Goal: Task Accomplishment & Management: Manage account settings

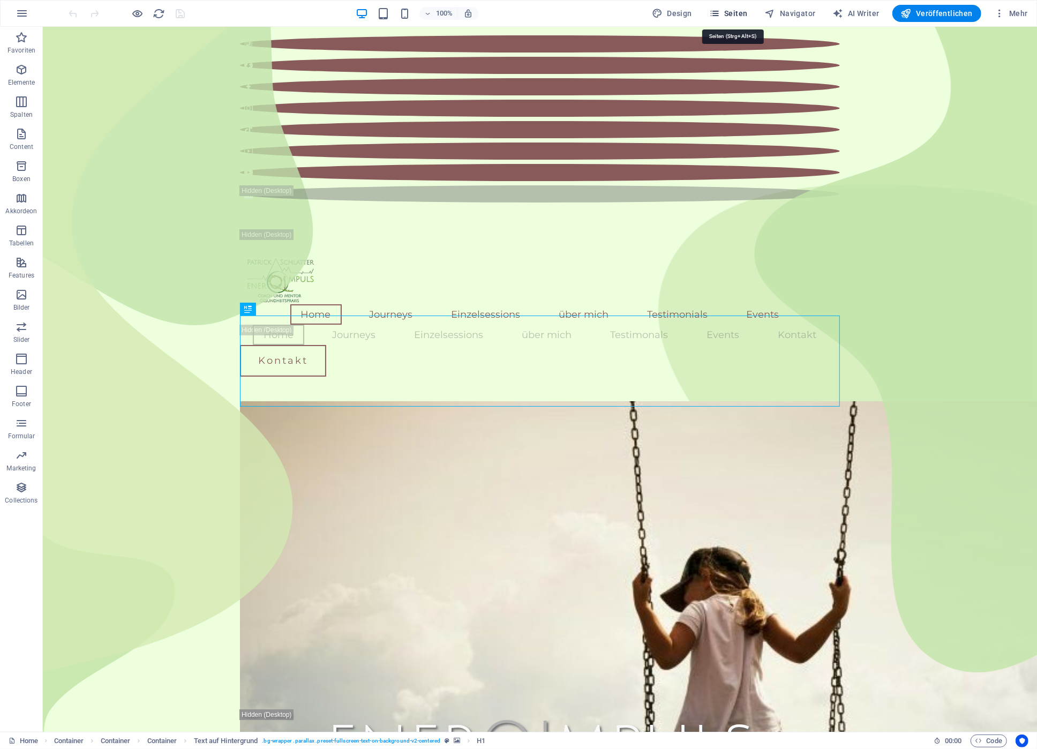
click at [743, 14] on span "Seiten" at bounding box center [728, 13] width 39 height 11
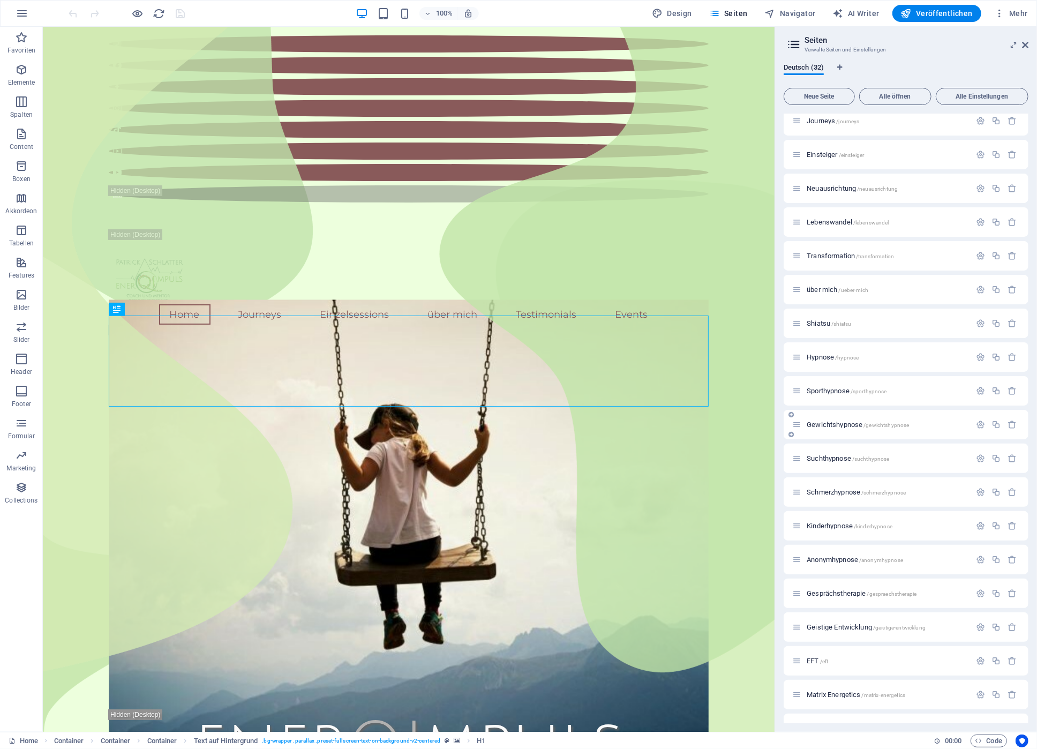
scroll to position [351, 0]
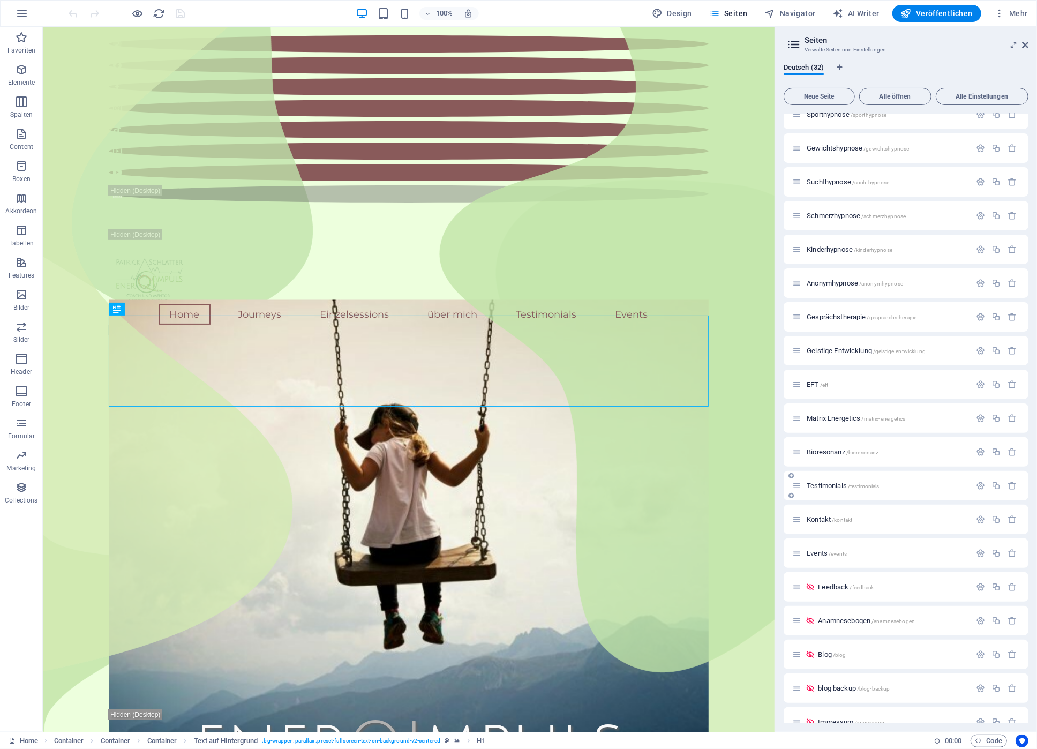
click at [839, 486] on span "Testimonials /testimonials" at bounding box center [842, 485] width 72 height 8
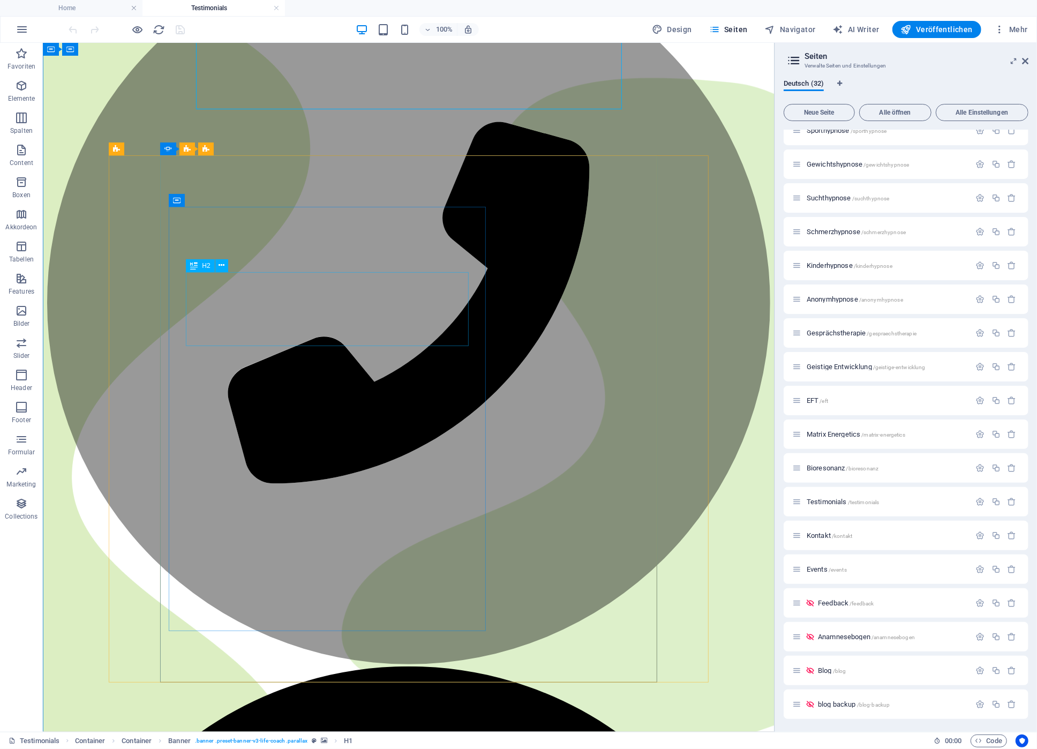
scroll to position [287, 0]
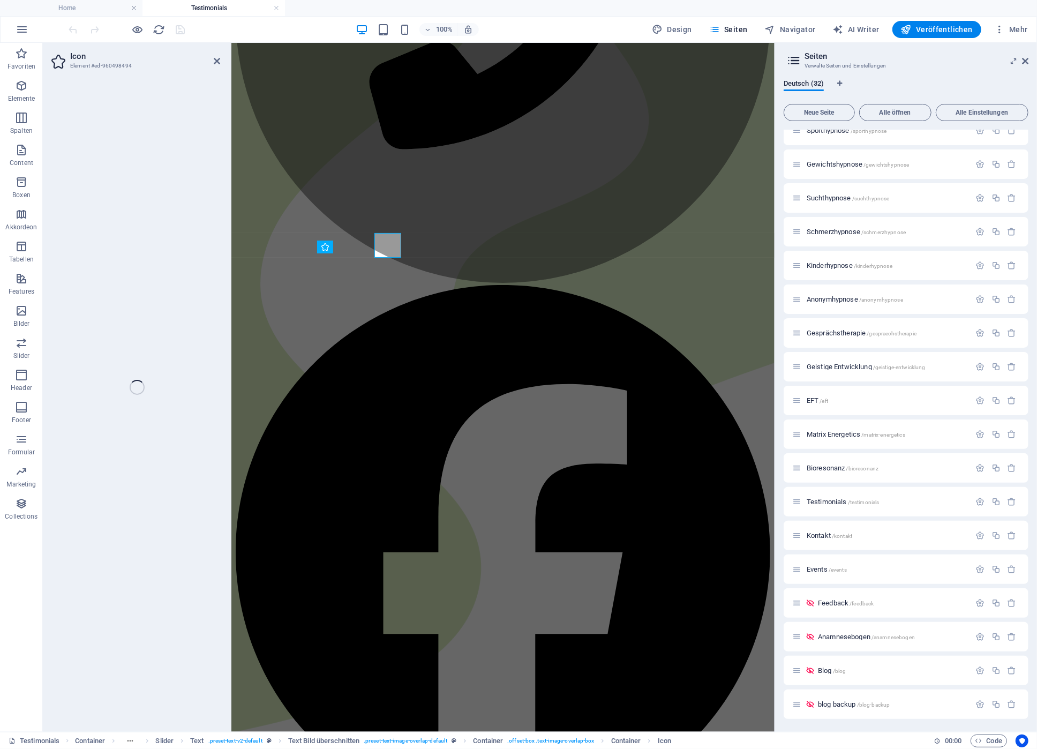
select select "xMidYMid"
select select "px"
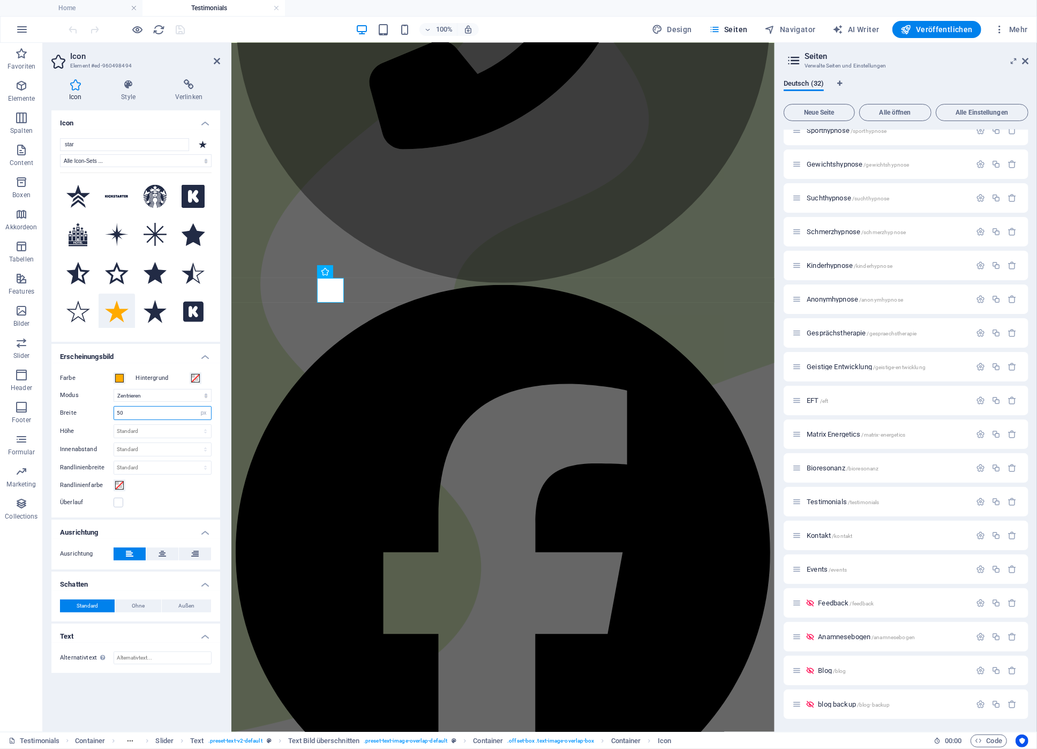
drag, startPoint x: 139, startPoint y: 413, endPoint x: 96, endPoint y: 413, distance: 42.8
click at [114, 413] on input "50" at bounding box center [162, 412] width 97 height 13
type input "25"
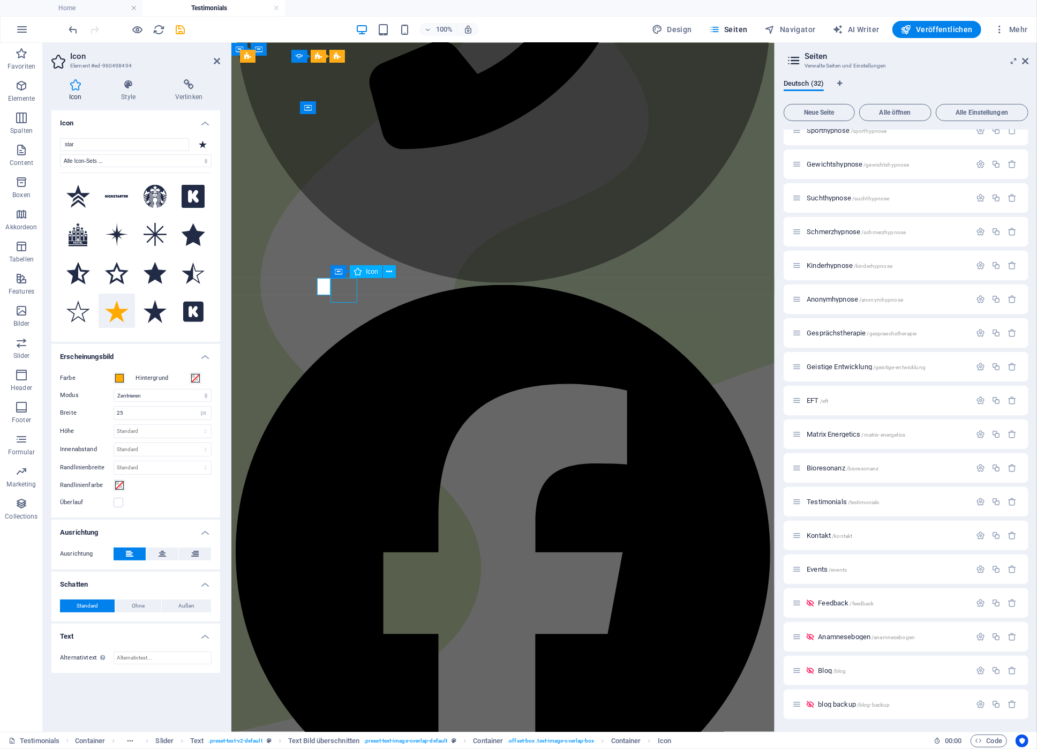
select select "xMidYMid"
select select "px"
drag, startPoint x: 127, startPoint y: 414, endPoint x: 44, endPoint y: 404, distance: 83.1
click at [114, 406] on input "50" at bounding box center [162, 412] width 97 height 13
type input "25"
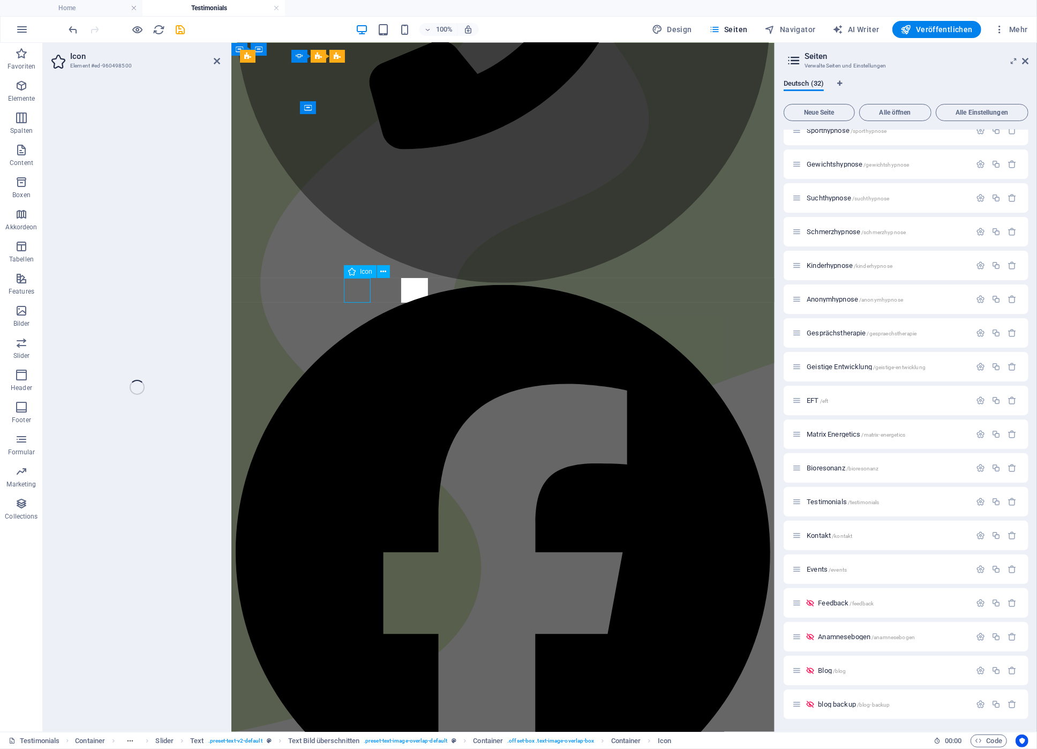
select select "xMidYMid"
select select "px"
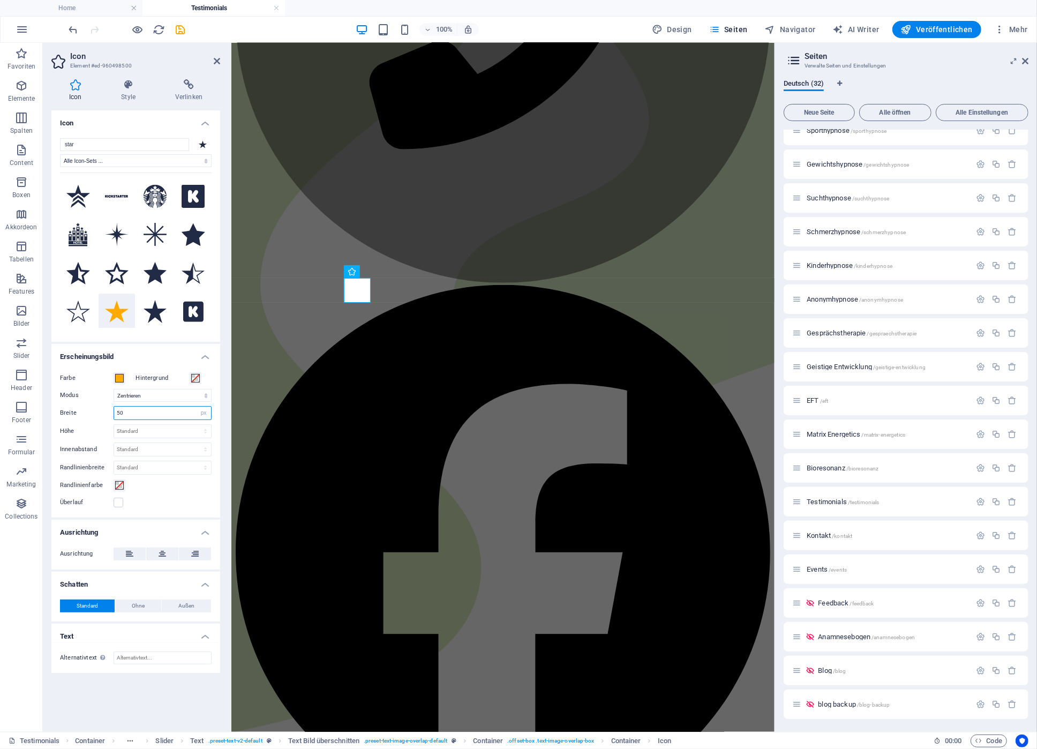
drag, startPoint x: 127, startPoint y: 414, endPoint x: 58, endPoint y: 413, distance: 69.1
click at [114, 413] on input "50" at bounding box center [162, 412] width 97 height 13
type input "25"
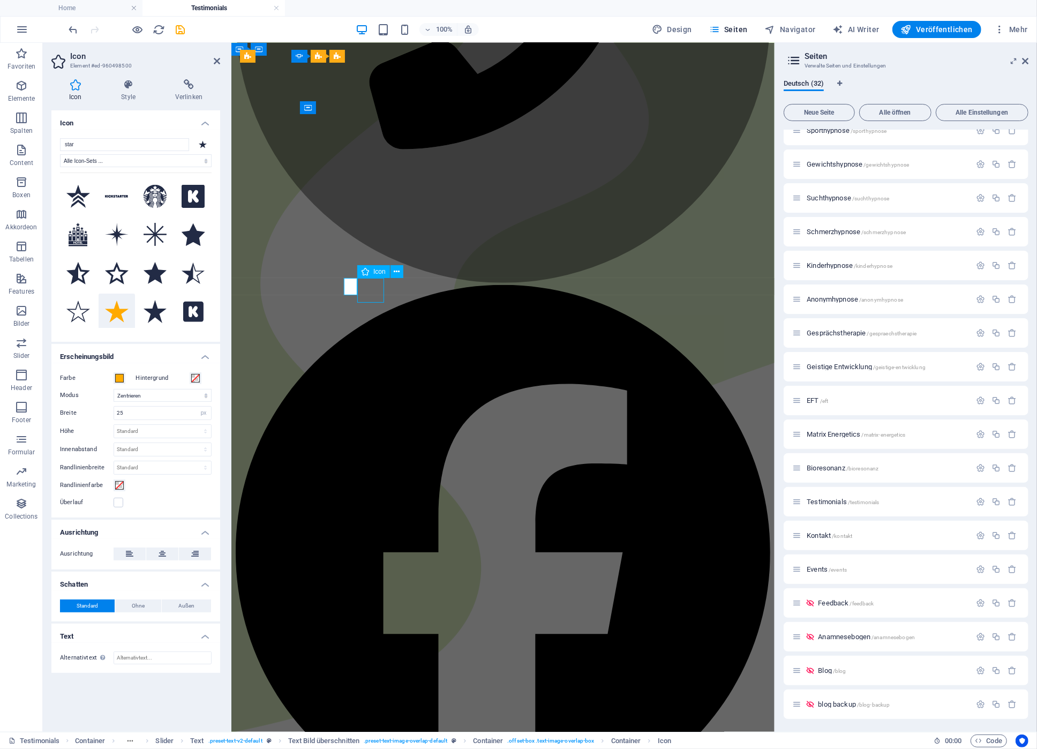
select select "xMidYMid"
select select "px"
drag, startPoint x: 135, startPoint y: 414, endPoint x: 71, endPoint y: 413, distance: 64.3
click at [114, 413] on input "50" at bounding box center [162, 412] width 97 height 13
type input "25"
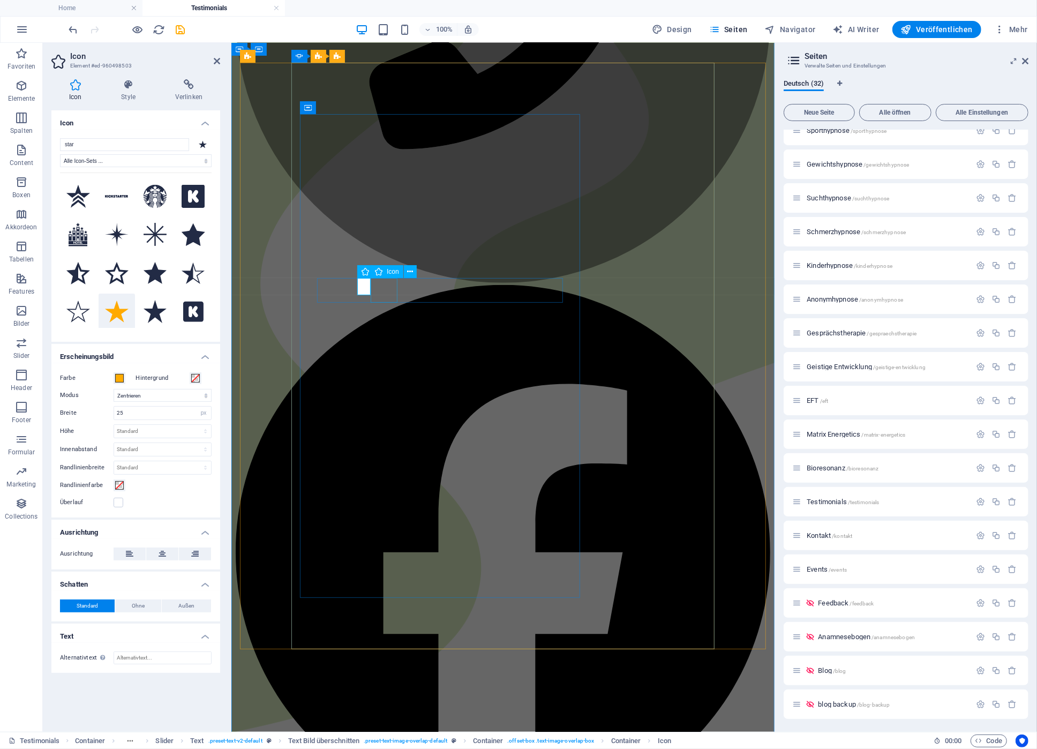
select select "xMidYMid"
select select "px"
drag, startPoint x: 128, startPoint y: 415, endPoint x: 86, endPoint y: 415, distance: 42.3
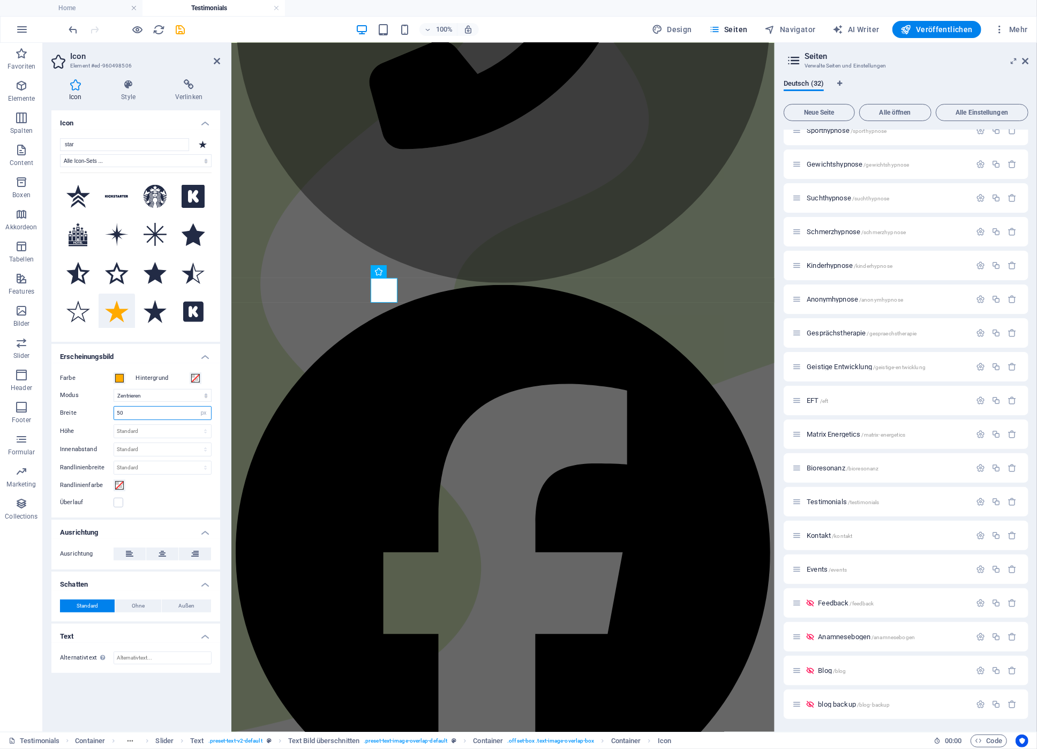
click at [114, 415] on input "50" at bounding box center [162, 412] width 97 height 13
click at [328, 270] on icon at bounding box center [324, 271] width 7 height 13
type input "25"
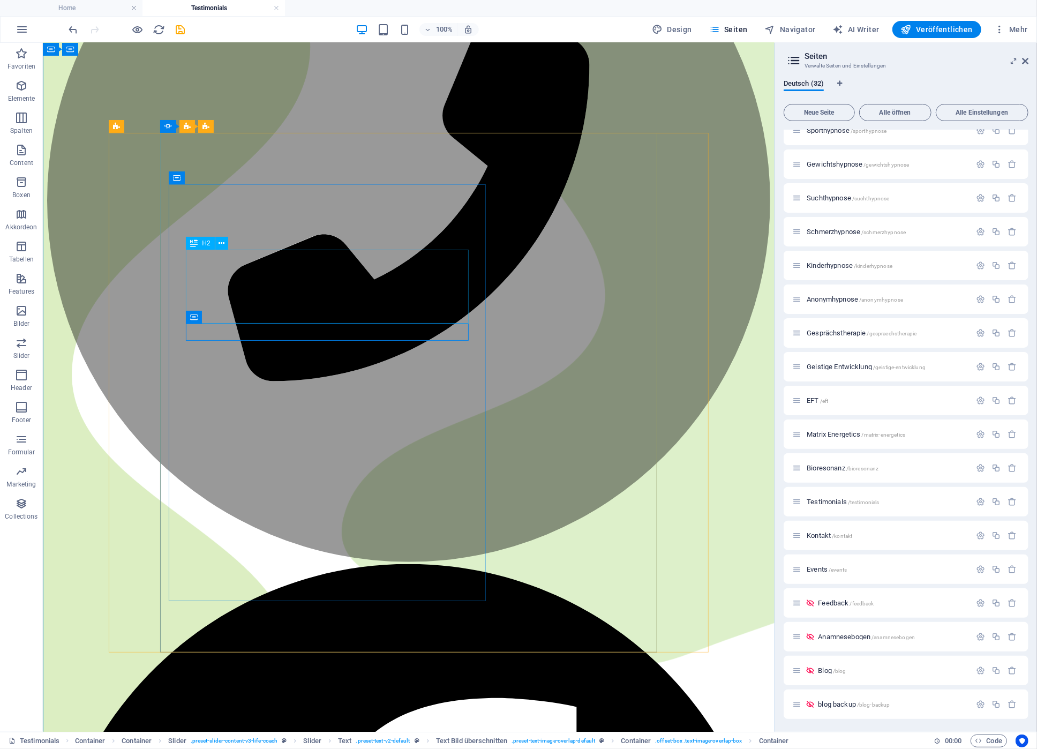
scroll to position [172, 0]
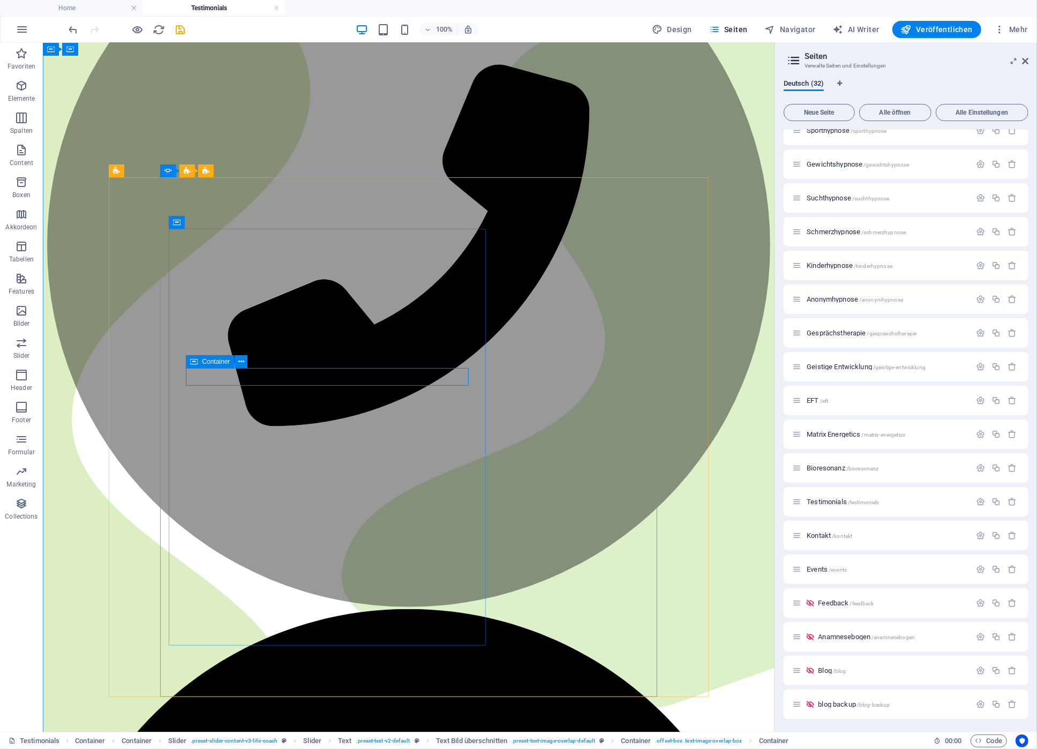
click at [200, 363] on div "Container" at bounding box center [210, 361] width 48 height 13
click at [243, 362] on icon at bounding box center [241, 361] width 6 height 11
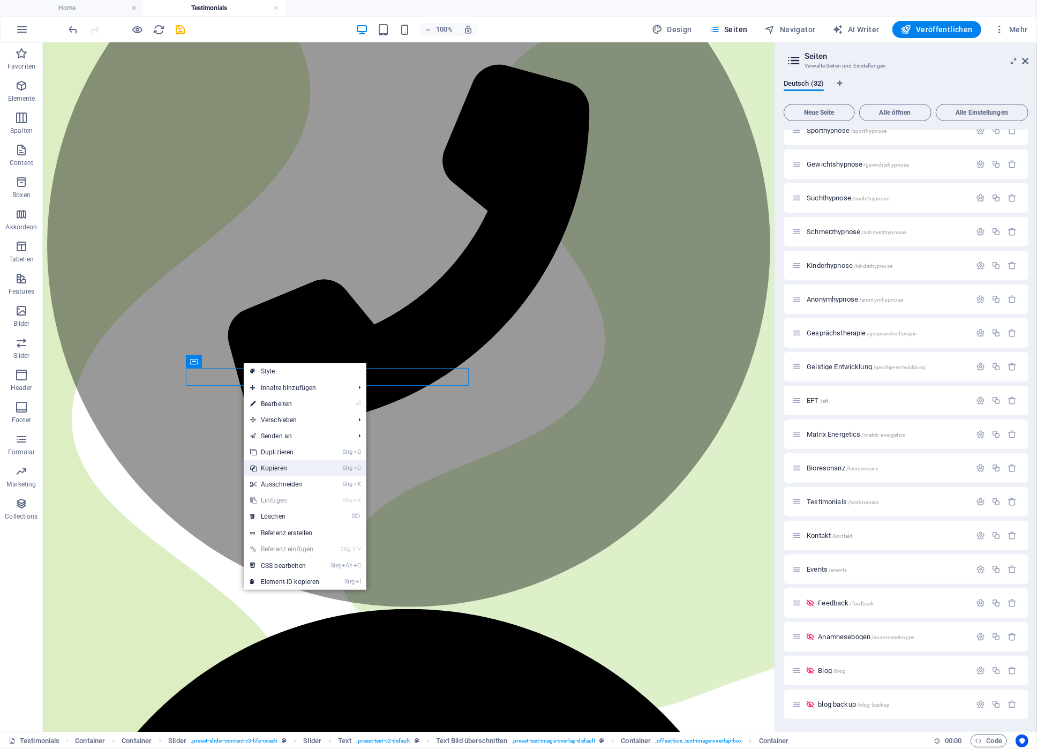
click at [284, 464] on link "Strg C Kopieren" at bounding box center [285, 468] width 82 height 16
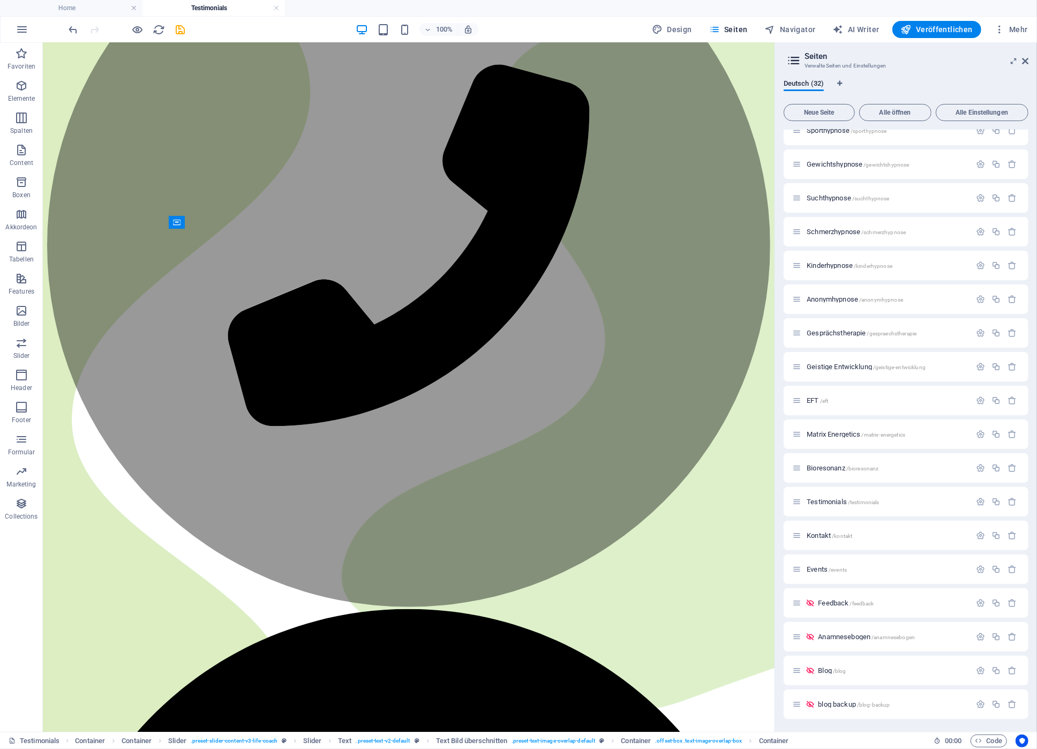
drag, startPoint x: 247, startPoint y: 406, endPoint x: 207, endPoint y: 327, distance: 88.8
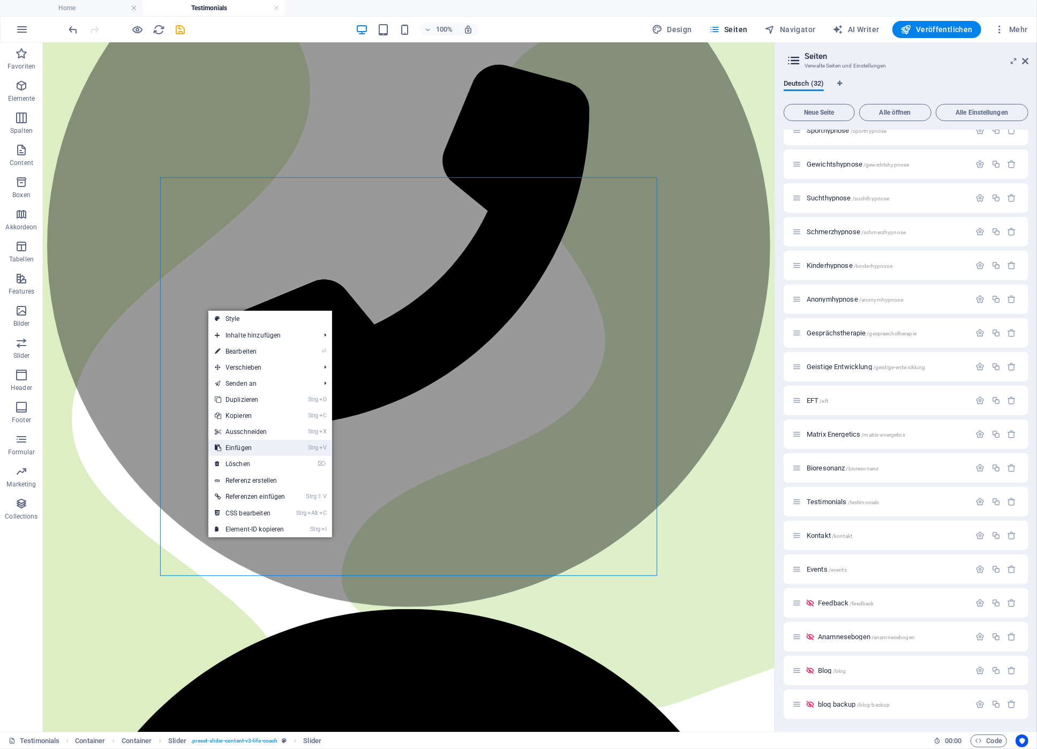
click at [248, 444] on link "Strg V Einfügen" at bounding box center [250, 448] width 84 height 16
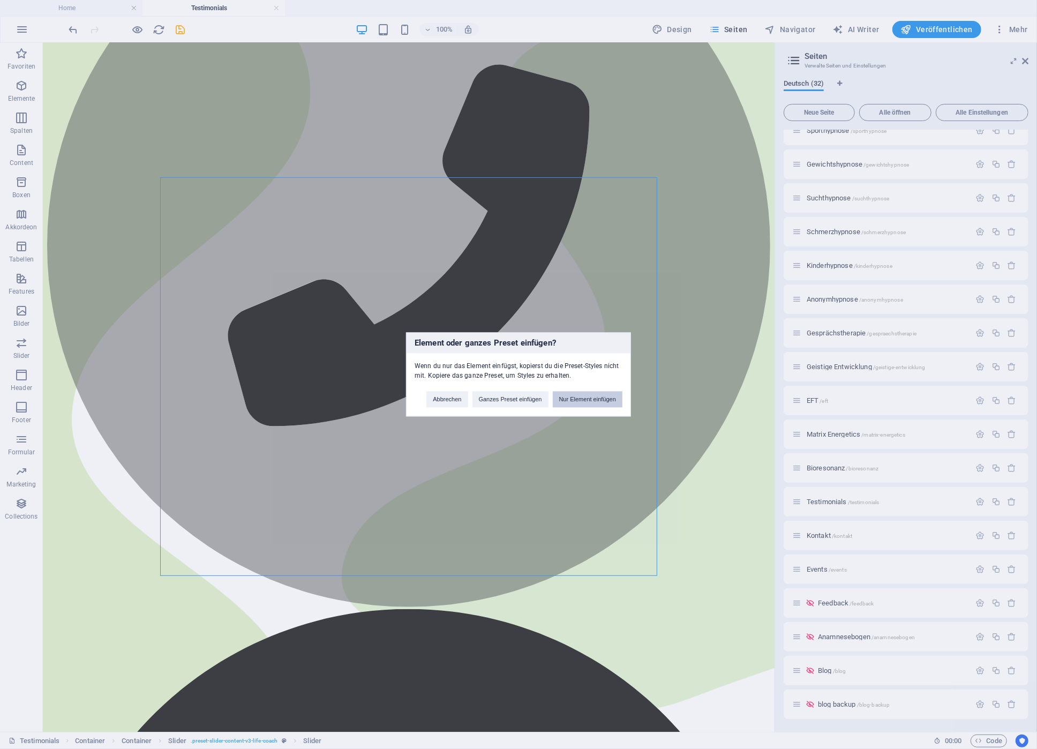
click at [605, 398] on button "Nur Element einfügen" at bounding box center [588, 399] width 70 height 16
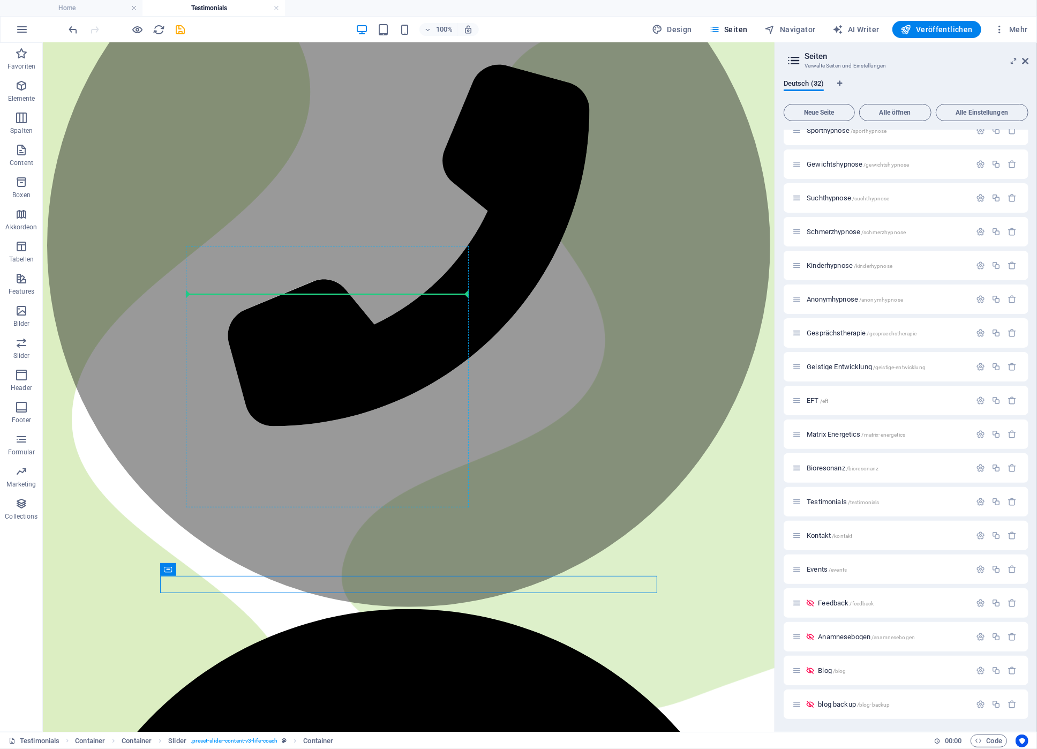
drag, startPoint x: 231, startPoint y: 613, endPoint x: 218, endPoint y: 299, distance: 314.5
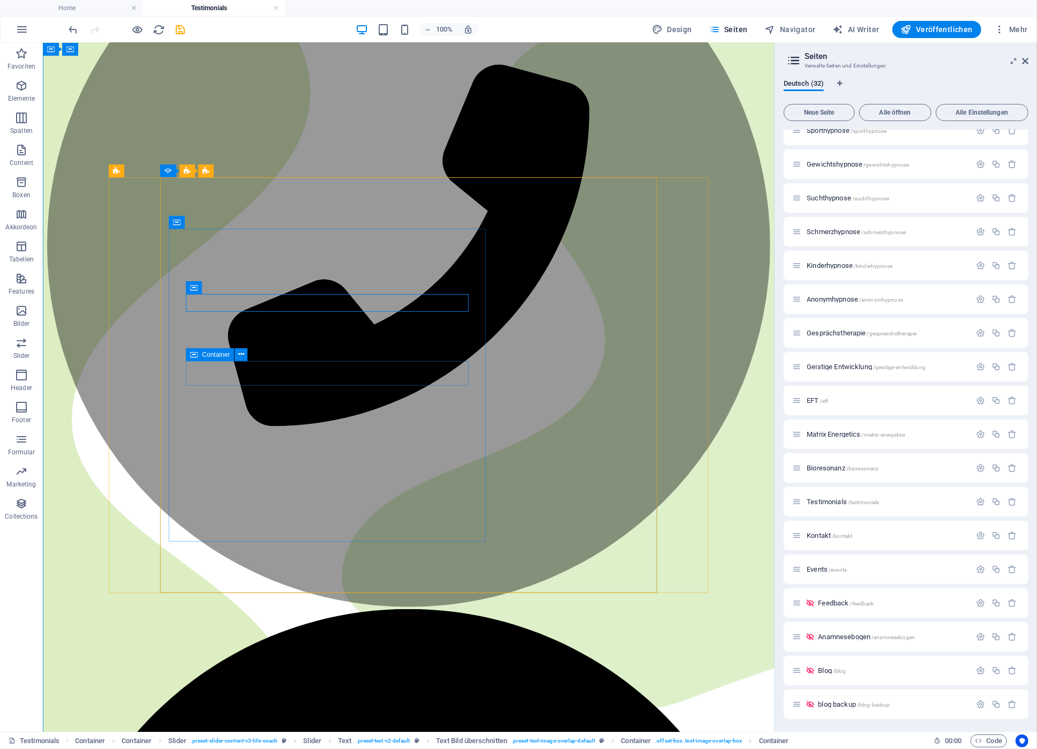
click at [214, 357] on span "Container" at bounding box center [216, 354] width 28 height 6
click at [243, 357] on icon at bounding box center [241, 354] width 6 height 11
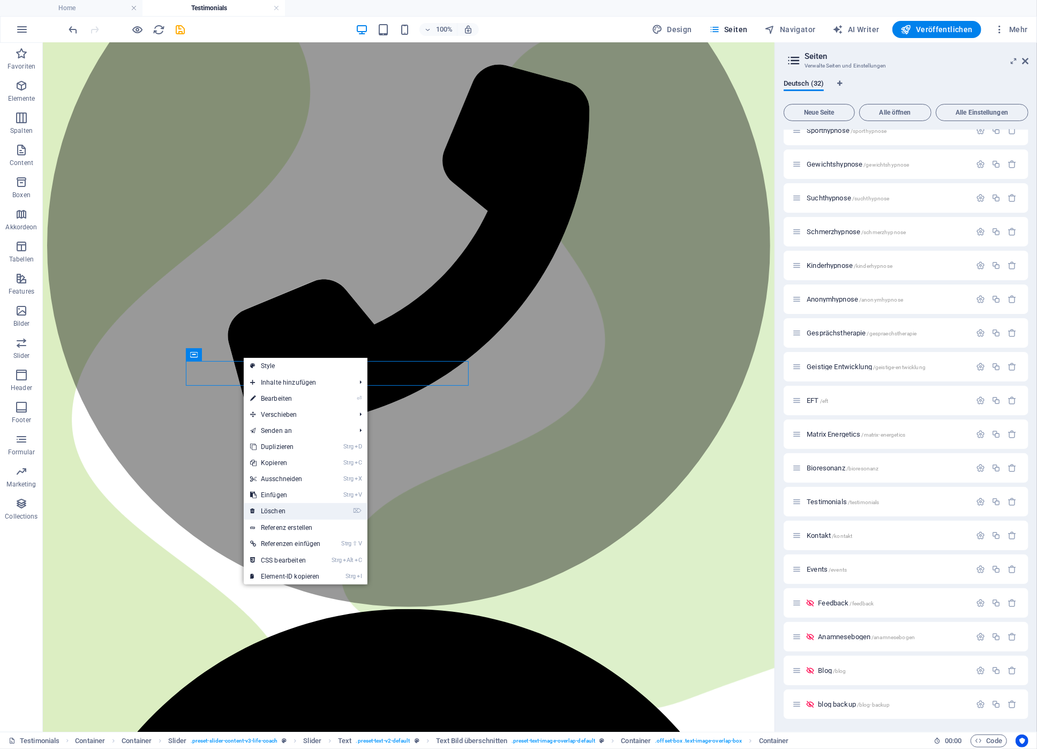
click at [283, 506] on link "⌦ Löschen" at bounding box center [286, 511] width 84 height 16
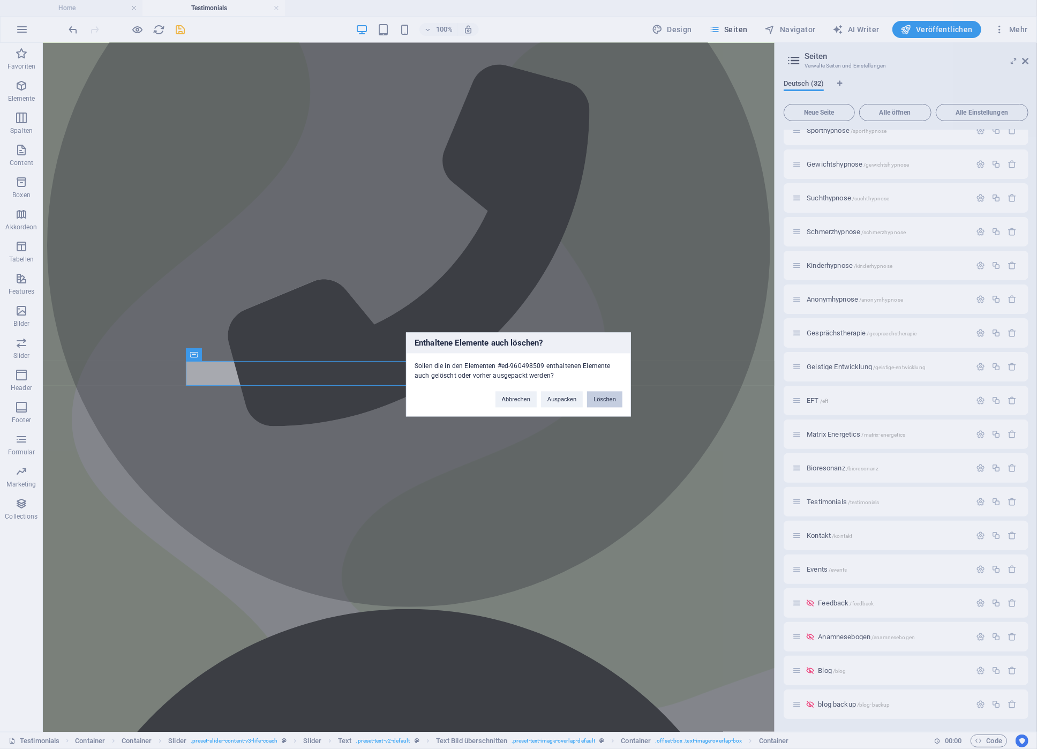
click at [601, 398] on button "Löschen" at bounding box center [604, 399] width 35 height 16
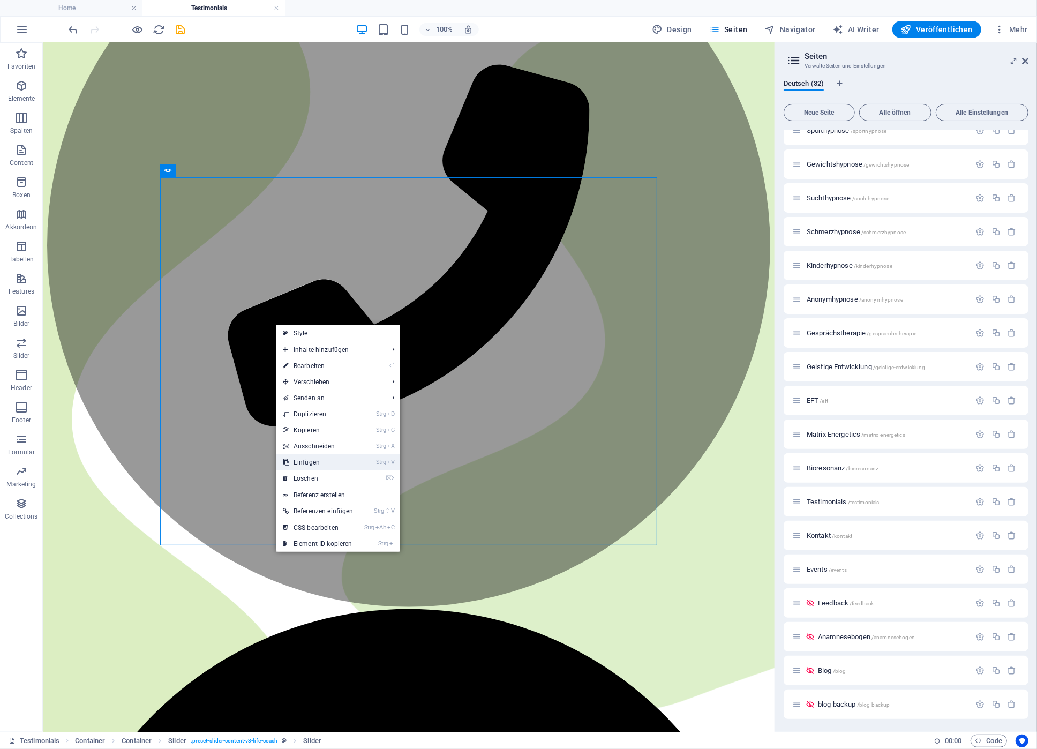
click at [315, 458] on link "Strg V Einfügen" at bounding box center [318, 462] width 84 height 16
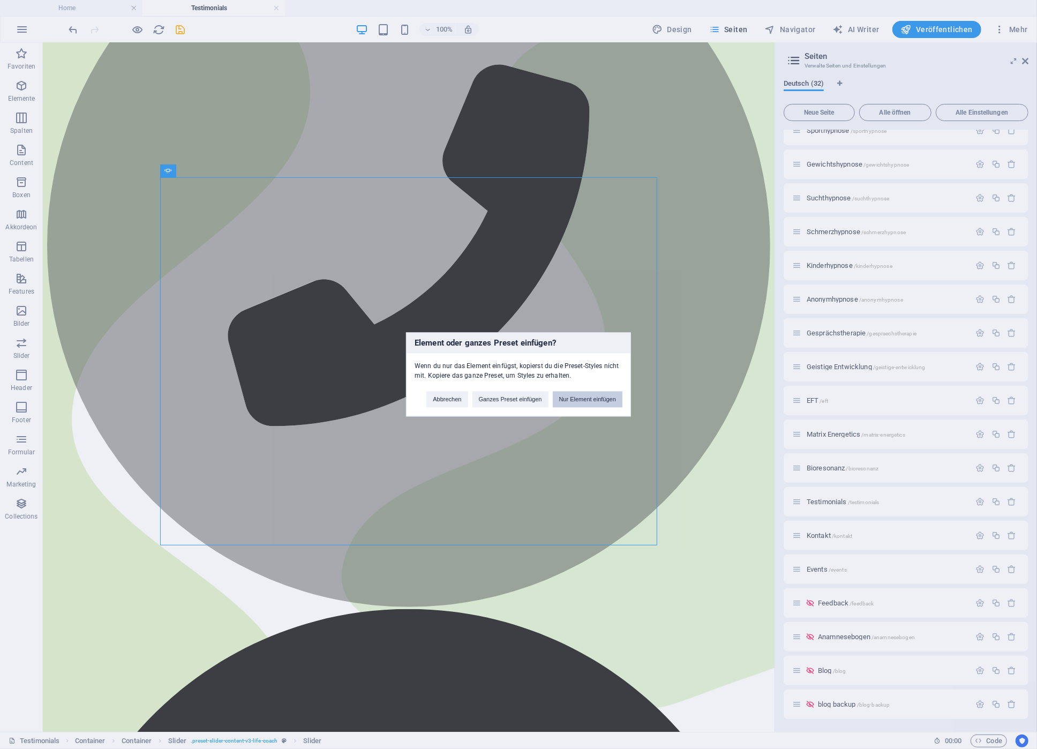
drag, startPoint x: 576, startPoint y: 402, endPoint x: 526, endPoint y: 360, distance: 64.2
click at [576, 402] on button "Nur Element einfügen" at bounding box center [588, 399] width 70 height 16
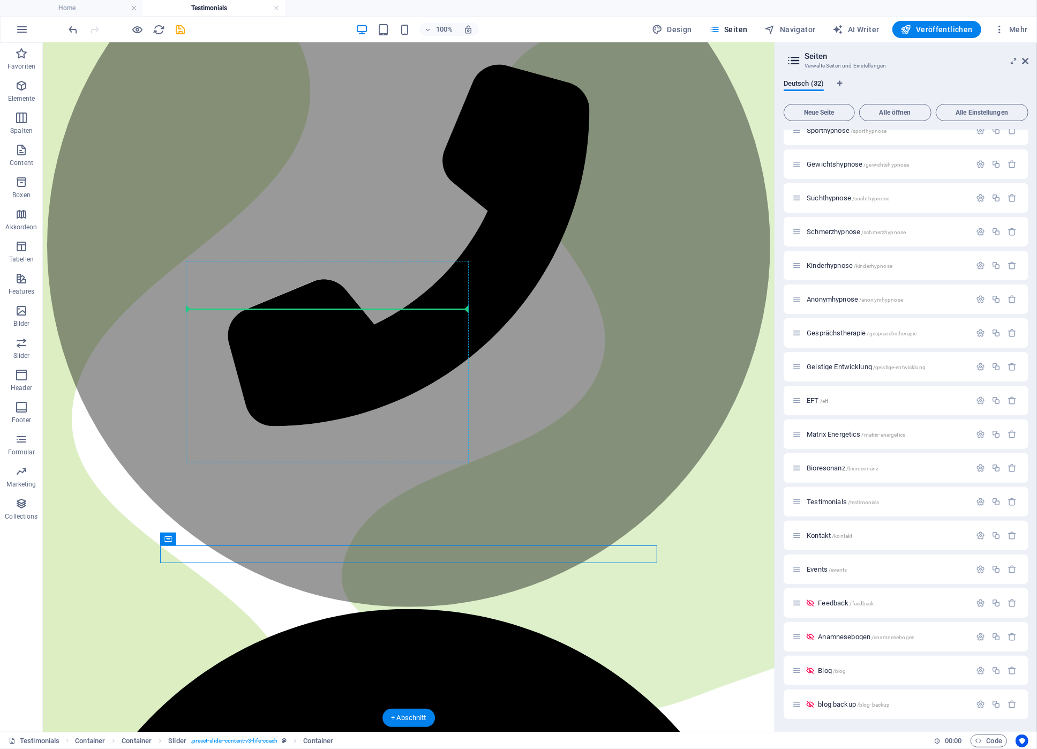
drag, startPoint x: 225, startPoint y: 580, endPoint x: 210, endPoint y: 312, distance: 268.7
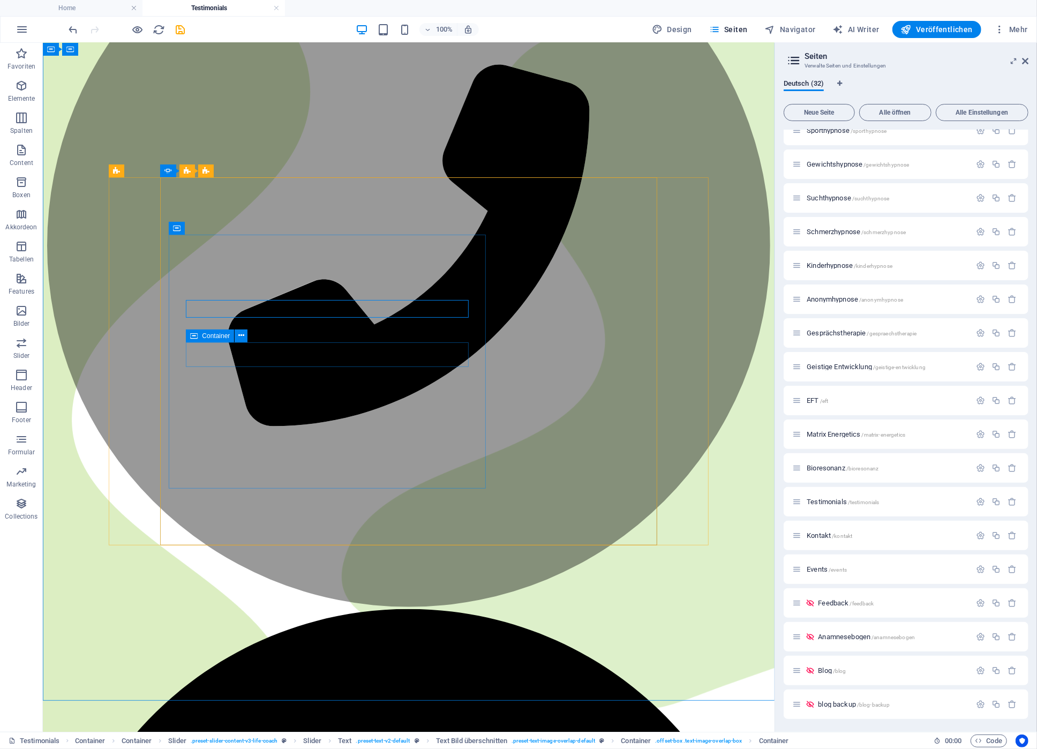
click at [195, 335] on icon at bounding box center [193, 335] width 7 height 13
click at [243, 332] on icon at bounding box center [241, 335] width 6 height 11
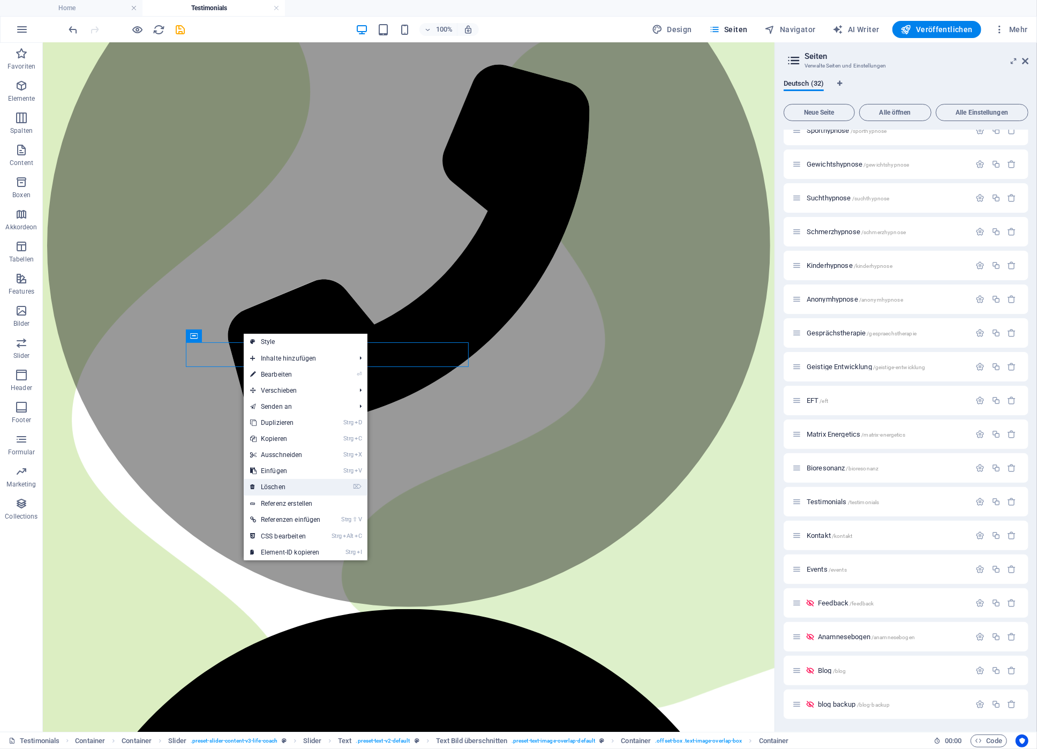
click at [283, 483] on link "⌦ Löschen" at bounding box center [286, 487] width 84 height 16
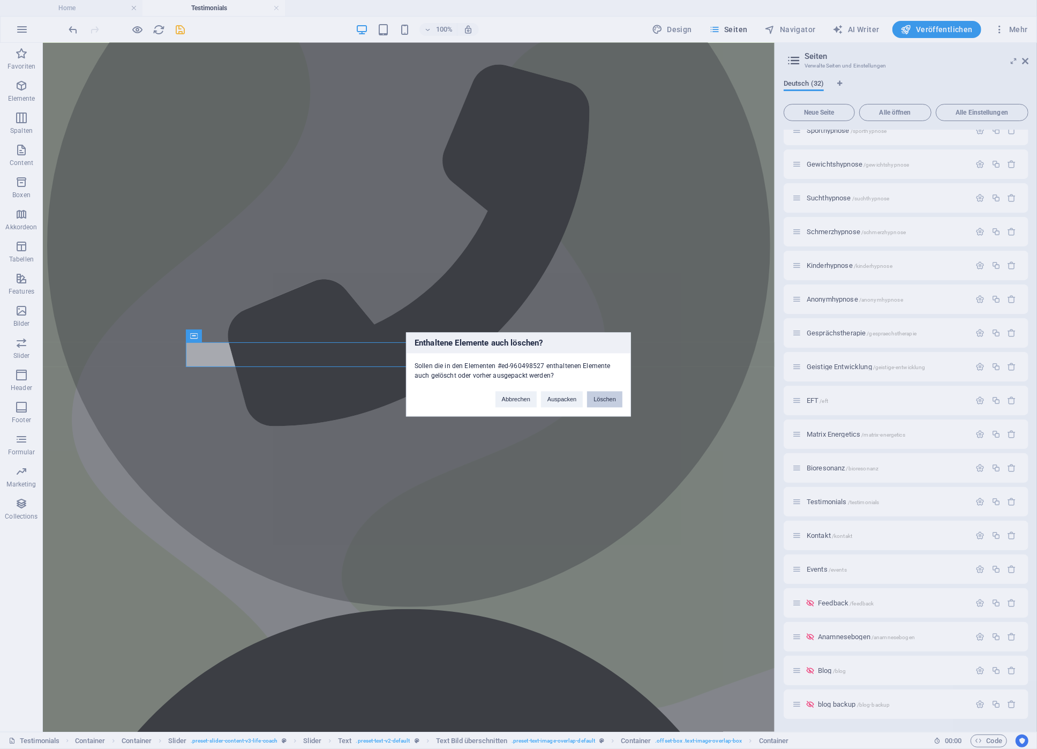
click at [605, 399] on button "Löschen" at bounding box center [604, 399] width 35 height 16
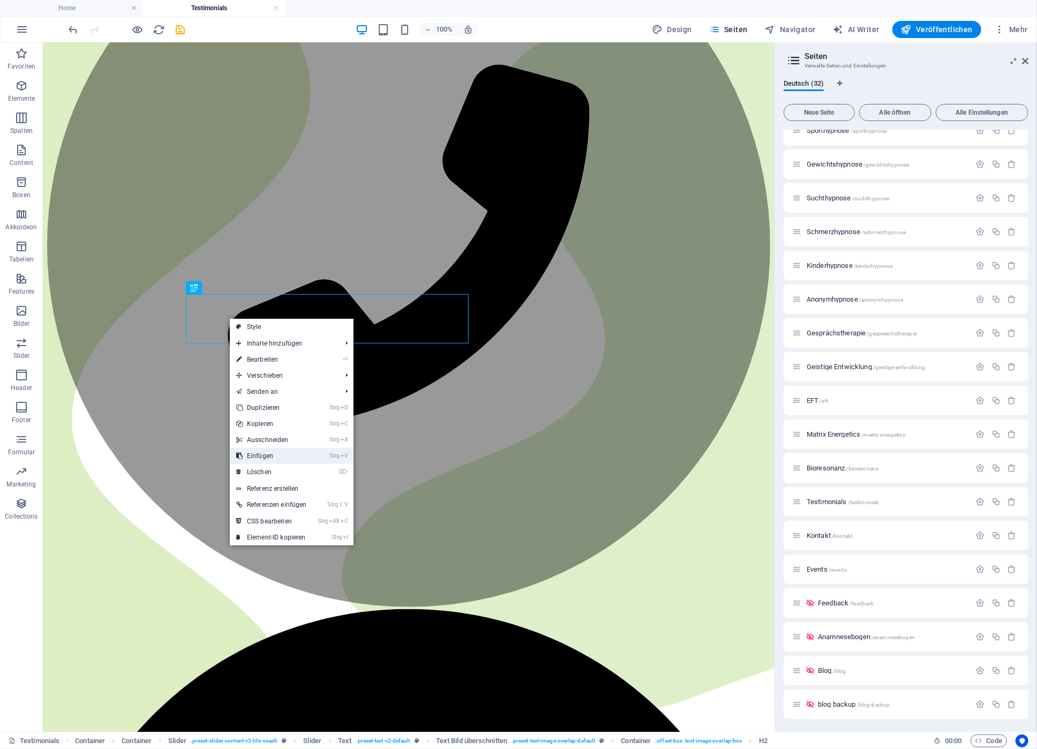
click at [271, 453] on link "Strg V Einfügen" at bounding box center [272, 456] width 84 height 16
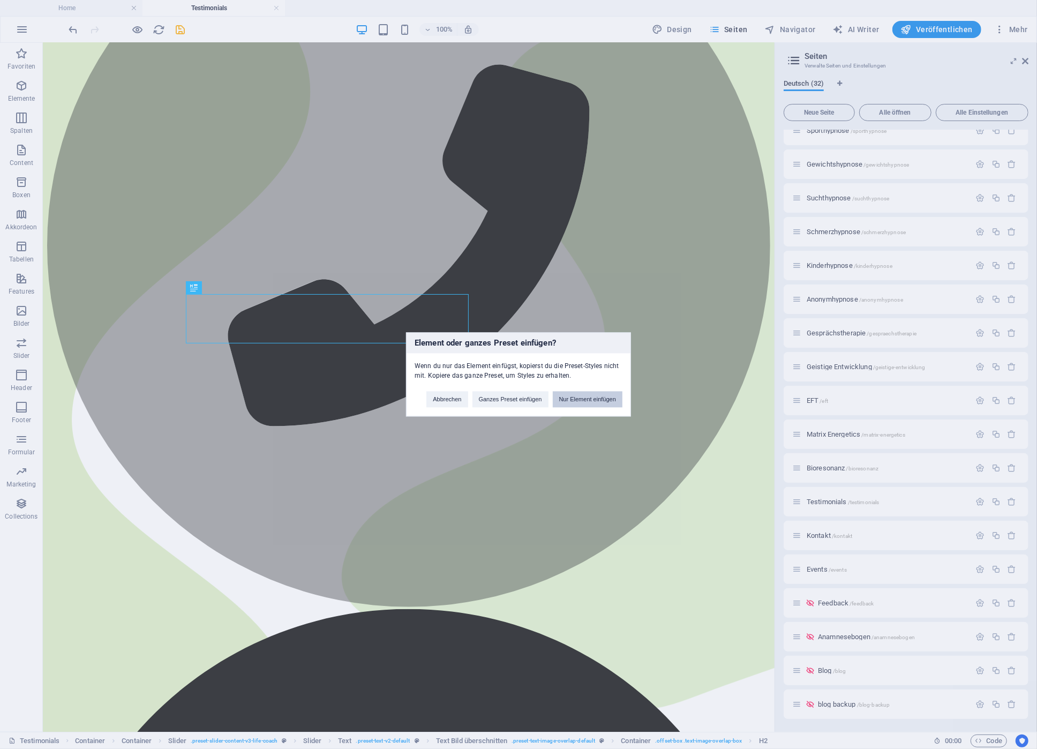
click at [595, 395] on button "Nur Element einfügen" at bounding box center [588, 399] width 70 height 16
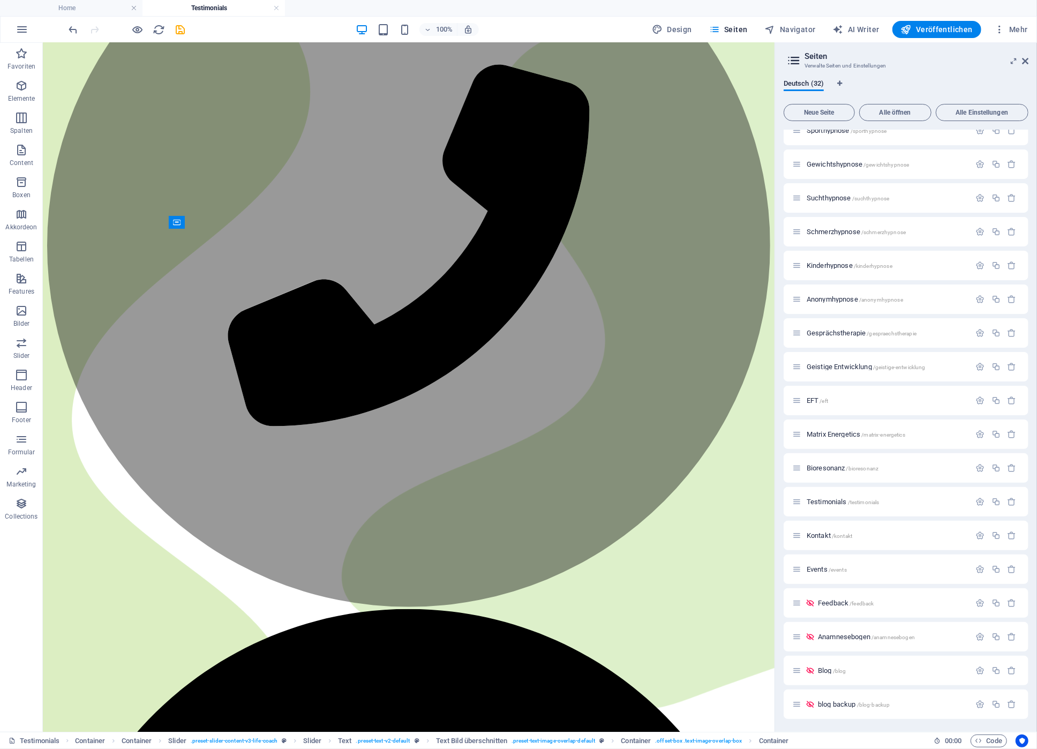
drag, startPoint x: 247, startPoint y: 380, endPoint x: 206, endPoint y: 300, distance: 90.0
click at [202, 354] on span "Container" at bounding box center [216, 354] width 28 height 6
click at [239, 356] on icon at bounding box center [241, 354] width 6 height 11
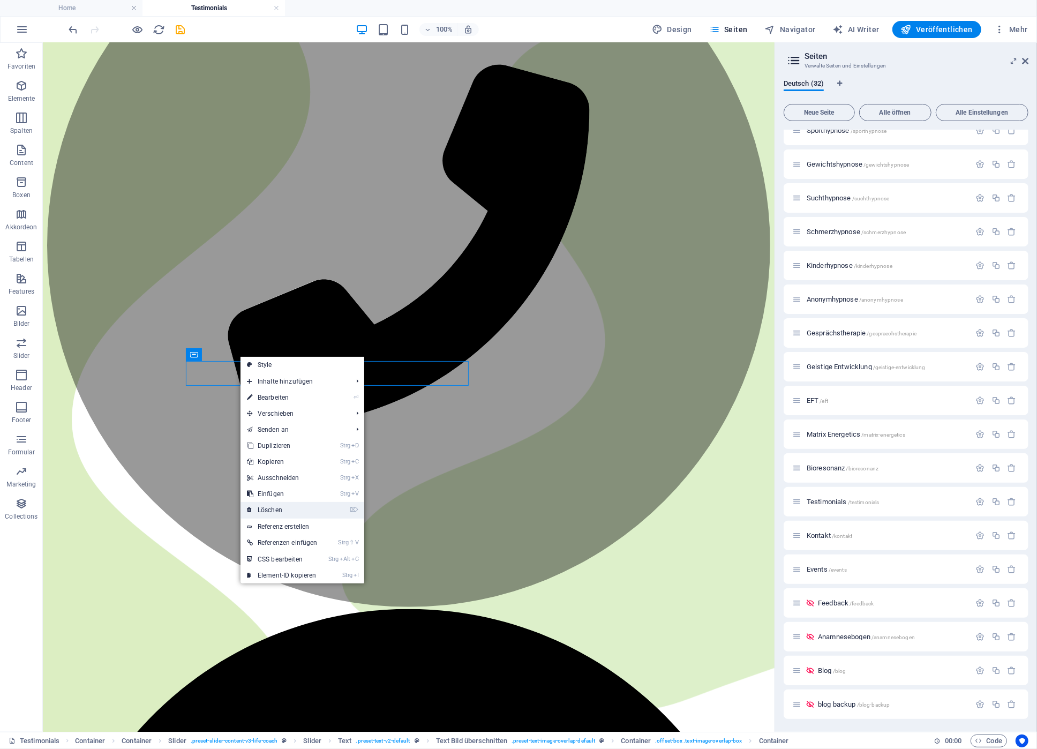
click at [296, 505] on link "⌦ Löschen" at bounding box center [282, 510] width 84 height 16
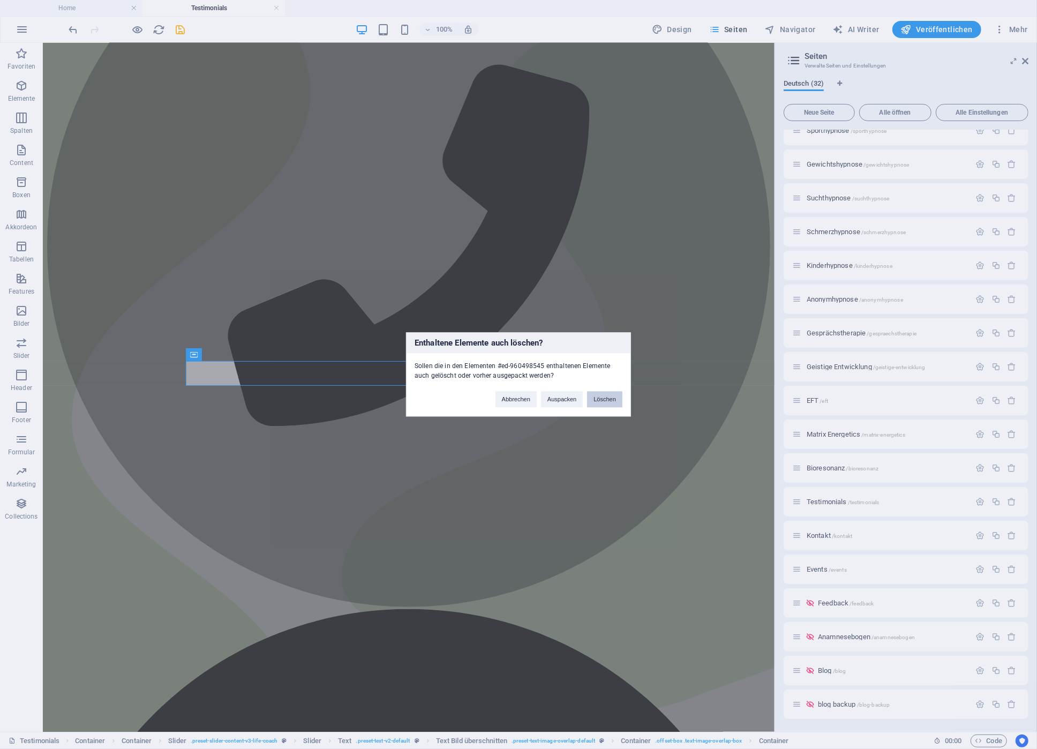
click at [604, 398] on button "Löschen" at bounding box center [604, 399] width 35 height 16
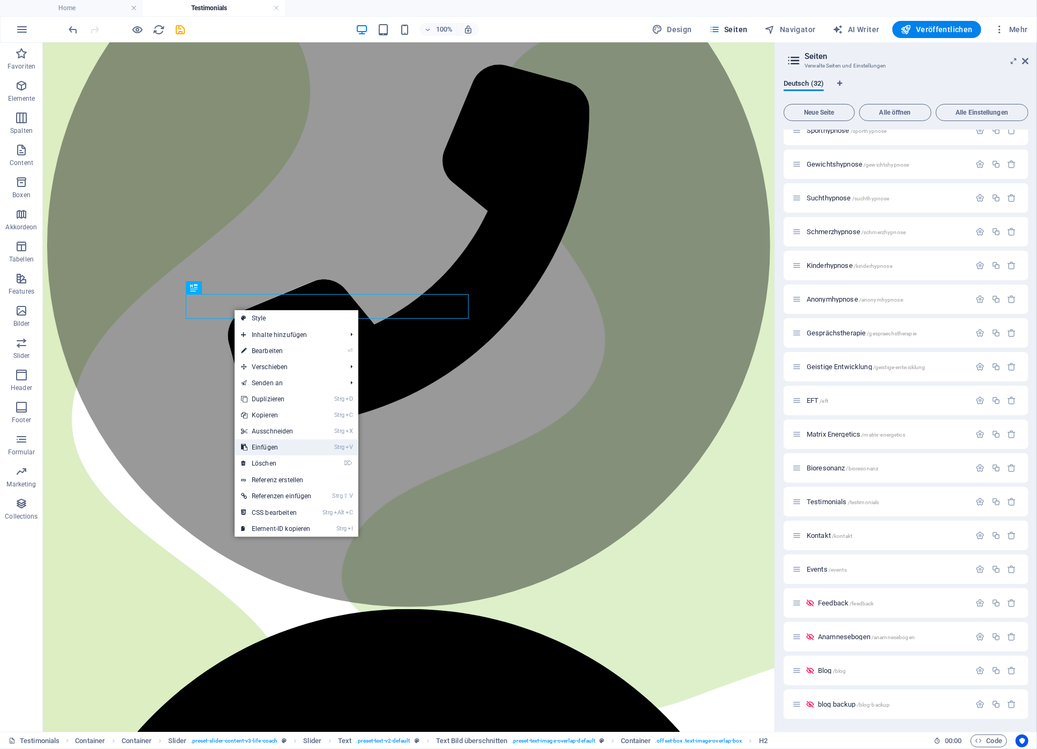
click at [271, 447] on link "Strg V Einfügen" at bounding box center [277, 447] width 84 height 16
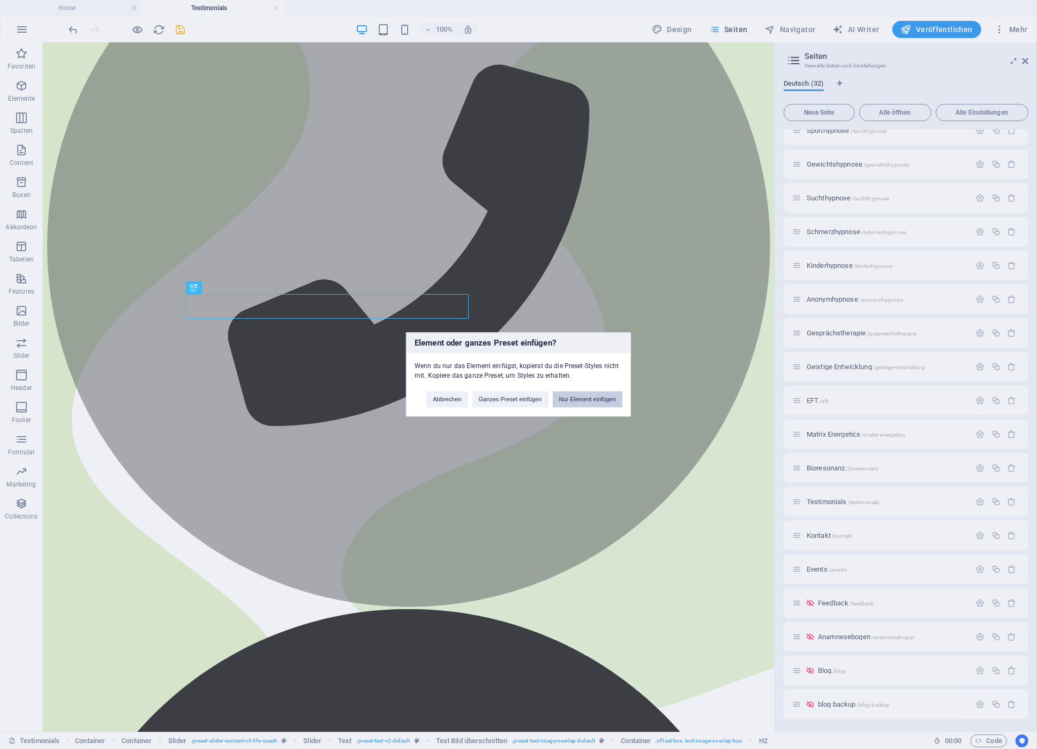
drag, startPoint x: 575, startPoint y: 403, endPoint x: 390, endPoint y: 332, distance: 198.0
click at [575, 403] on button "Nur Element einfügen" at bounding box center [588, 399] width 70 height 16
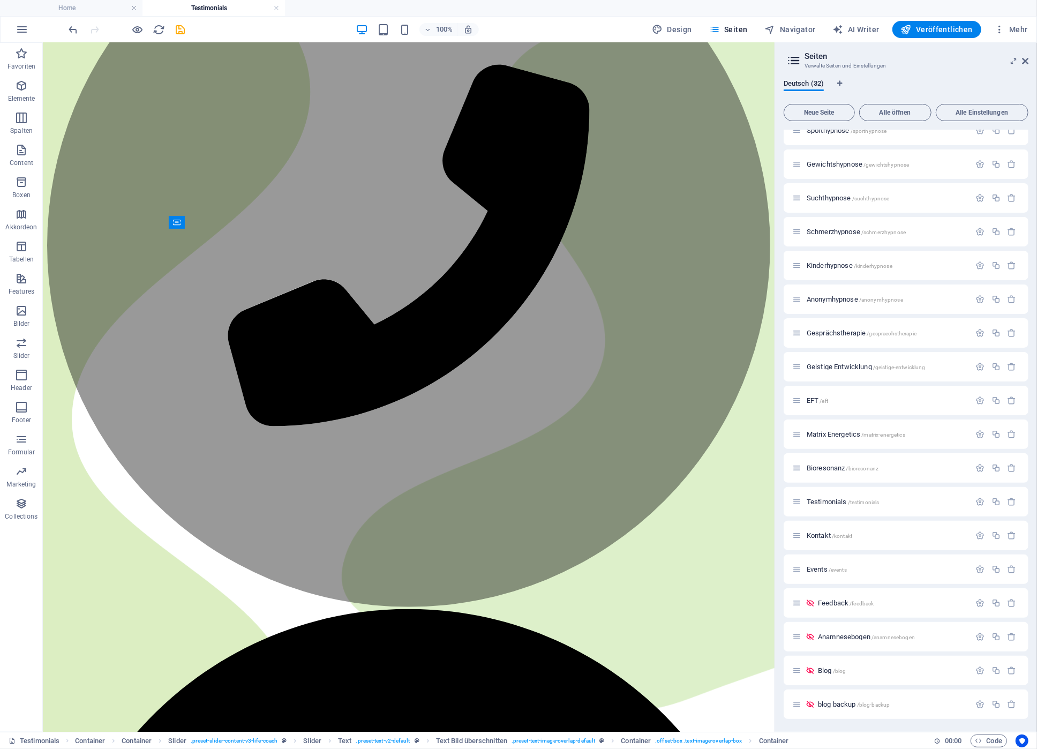
drag, startPoint x: 258, startPoint y: 354, endPoint x: 202, endPoint y: 297, distance: 79.5
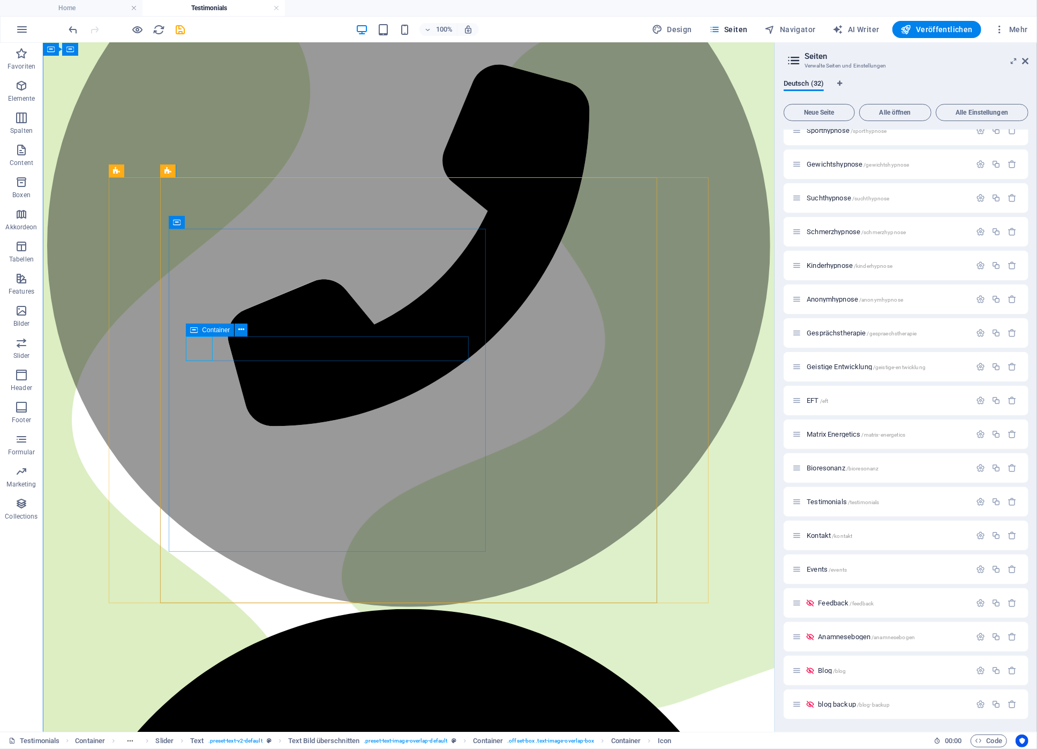
click at [199, 331] on div "Container" at bounding box center [210, 329] width 48 height 13
click at [237, 331] on button at bounding box center [241, 329] width 13 height 13
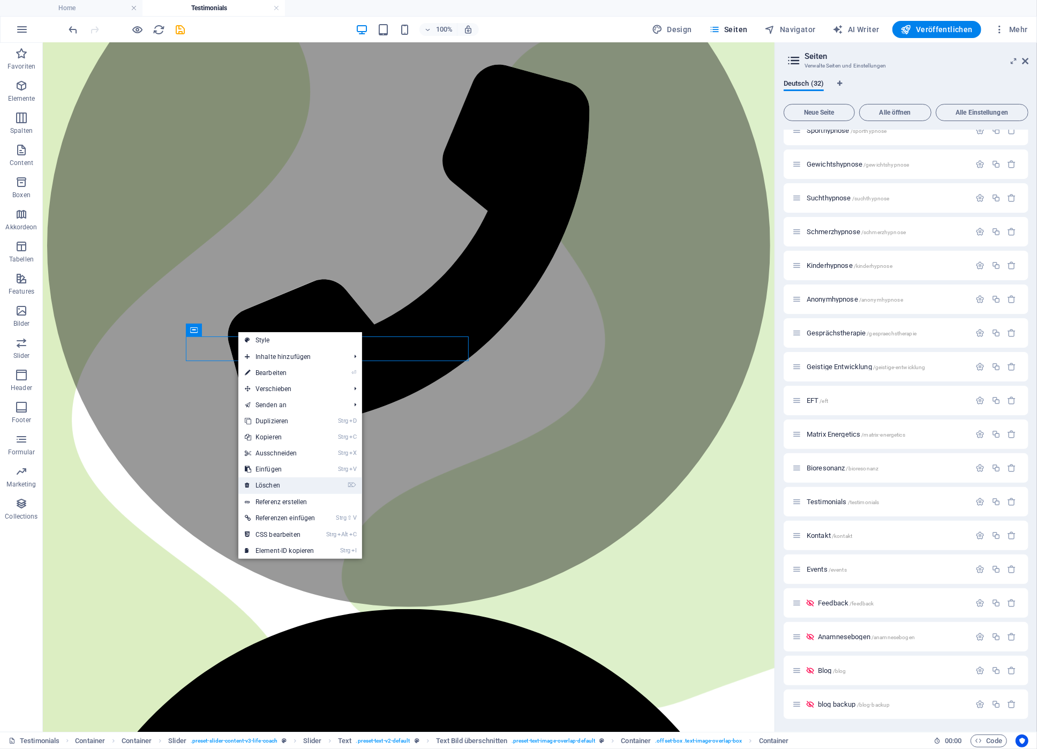
click at [300, 483] on link "⌦ Löschen" at bounding box center [280, 485] width 84 height 16
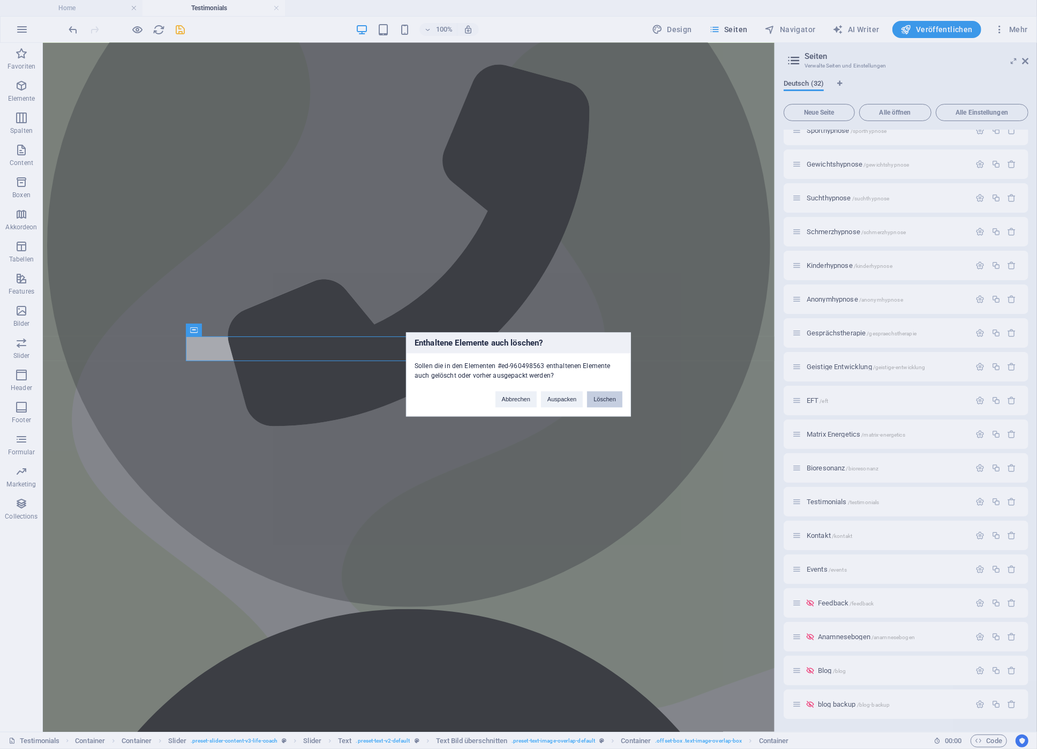
click at [603, 397] on button "Löschen" at bounding box center [604, 399] width 35 height 16
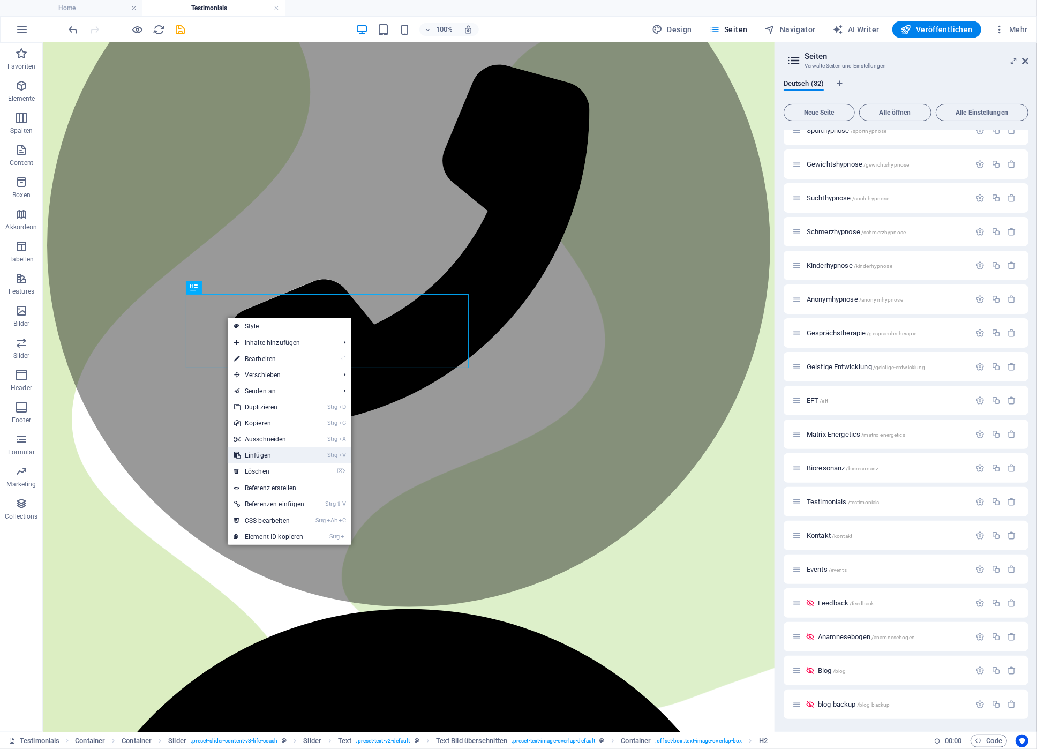
click at [261, 449] on link "Strg V Einfügen" at bounding box center [270, 455] width 84 height 16
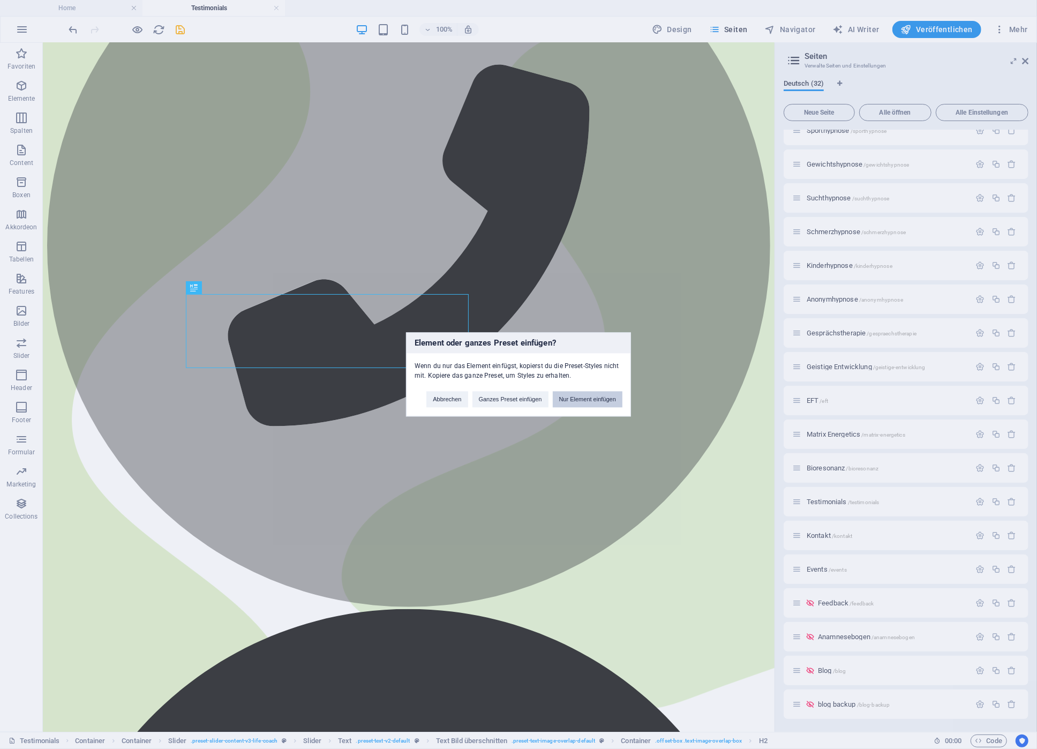
click at [578, 396] on button "Nur Element einfügen" at bounding box center [588, 399] width 70 height 16
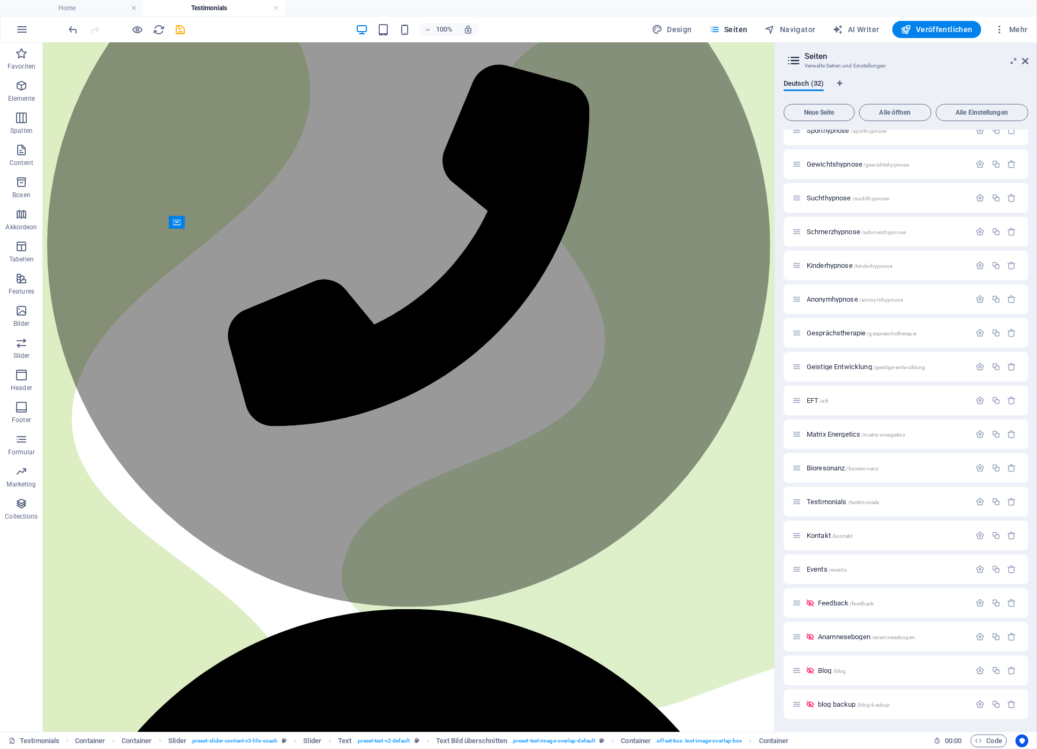
drag, startPoint x: 253, startPoint y: 405, endPoint x: 211, endPoint y: 297, distance: 115.4
click at [198, 380] on div "Container" at bounding box center [210, 379] width 48 height 13
click at [249, 380] on div "Container" at bounding box center [220, 379] width 69 height 13
click at [243, 382] on icon at bounding box center [241, 378] width 6 height 11
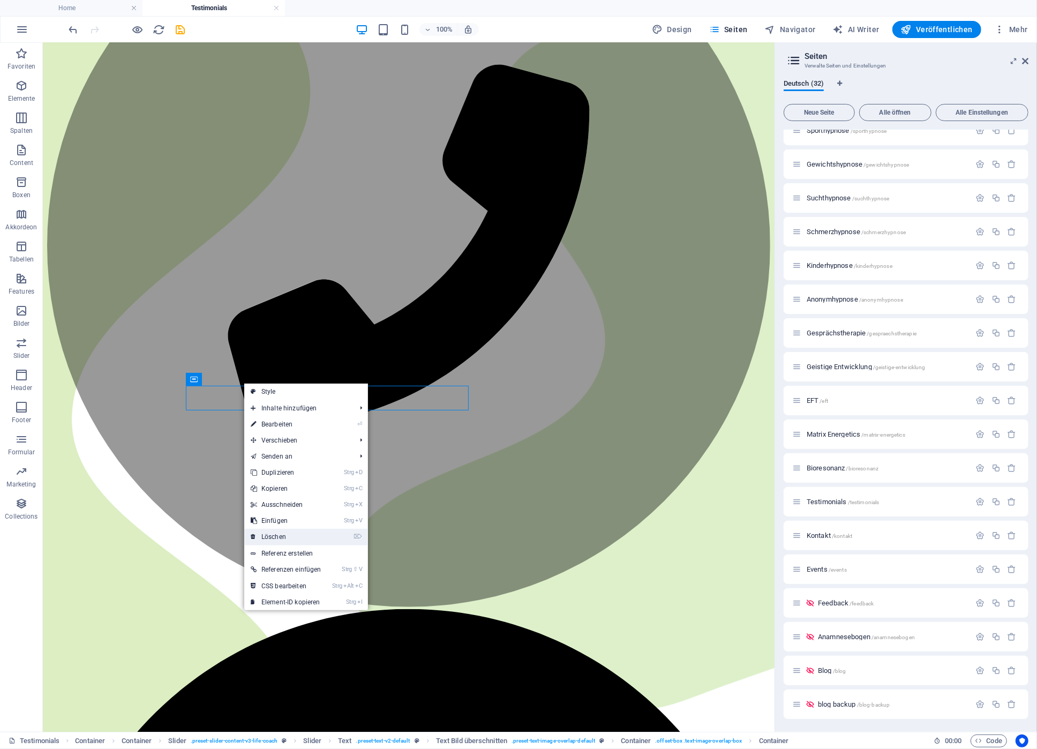
click at [313, 538] on link "⌦ Löschen" at bounding box center [286, 536] width 84 height 16
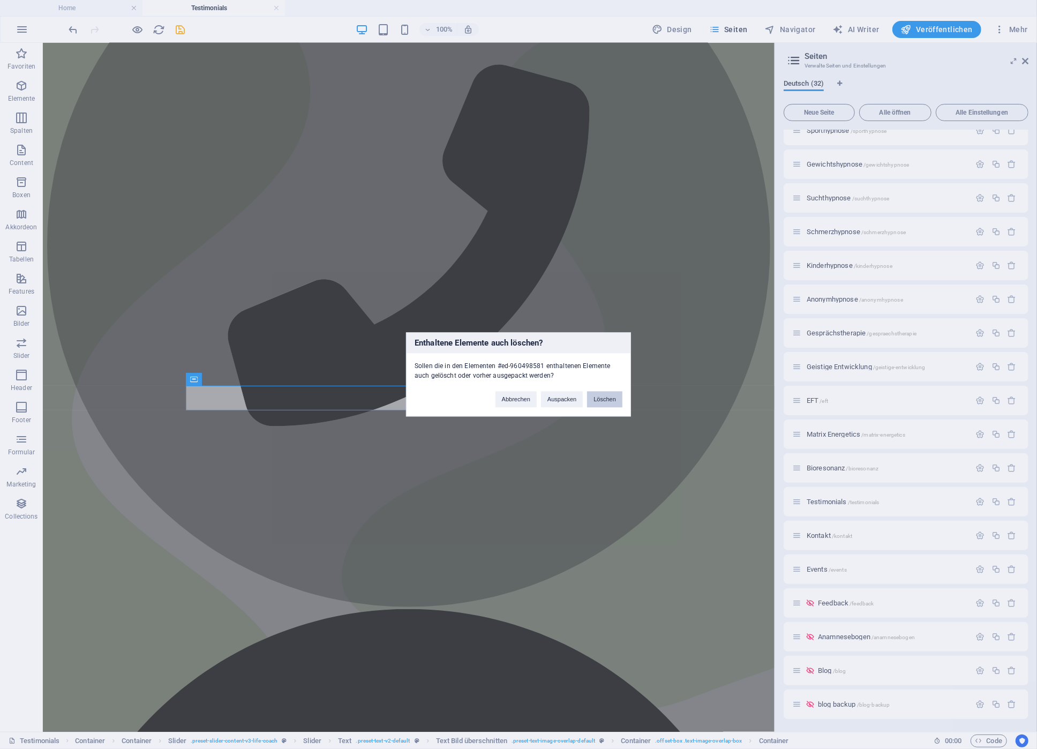
click at [613, 396] on button "Löschen" at bounding box center [604, 399] width 35 height 16
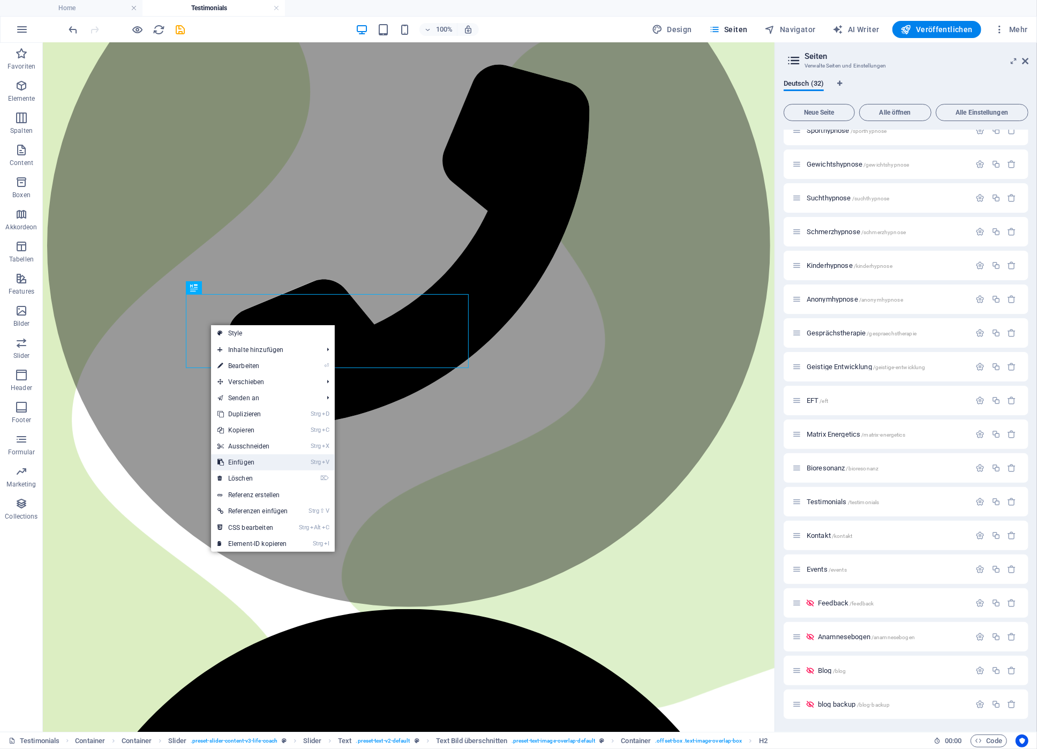
click at [243, 460] on link "Strg V Einfügen" at bounding box center [253, 462] width 84 height 16
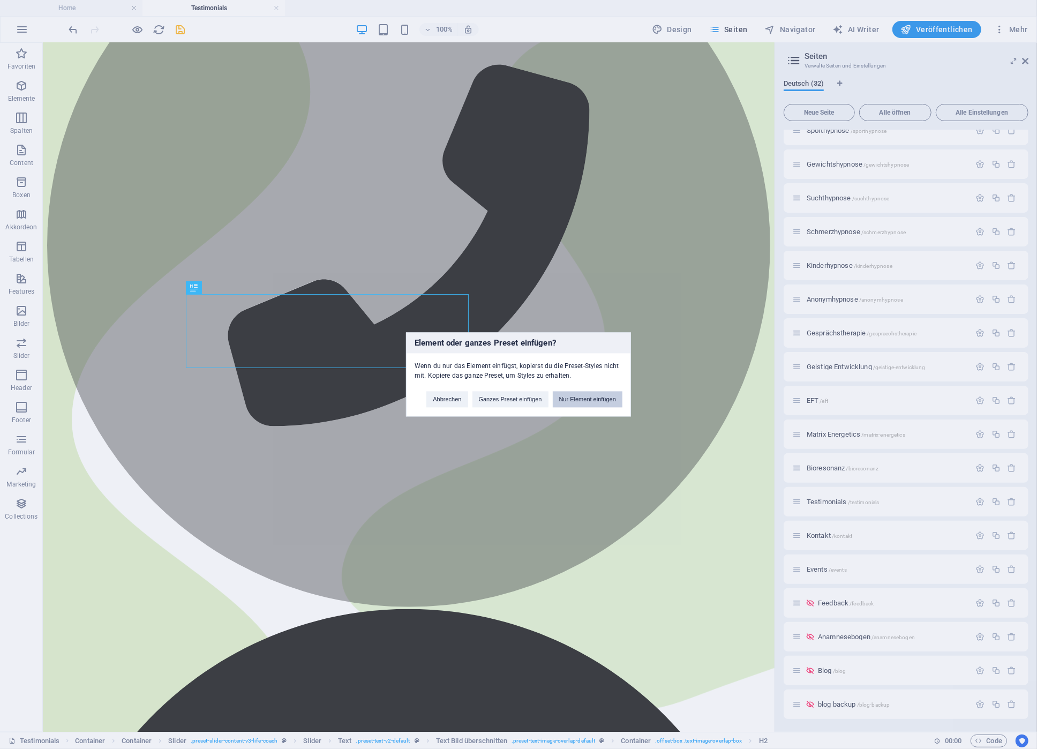
click at [562, 400] on button "Nur Element einfügen" at bounding box center [588, 399] width 70 height 16
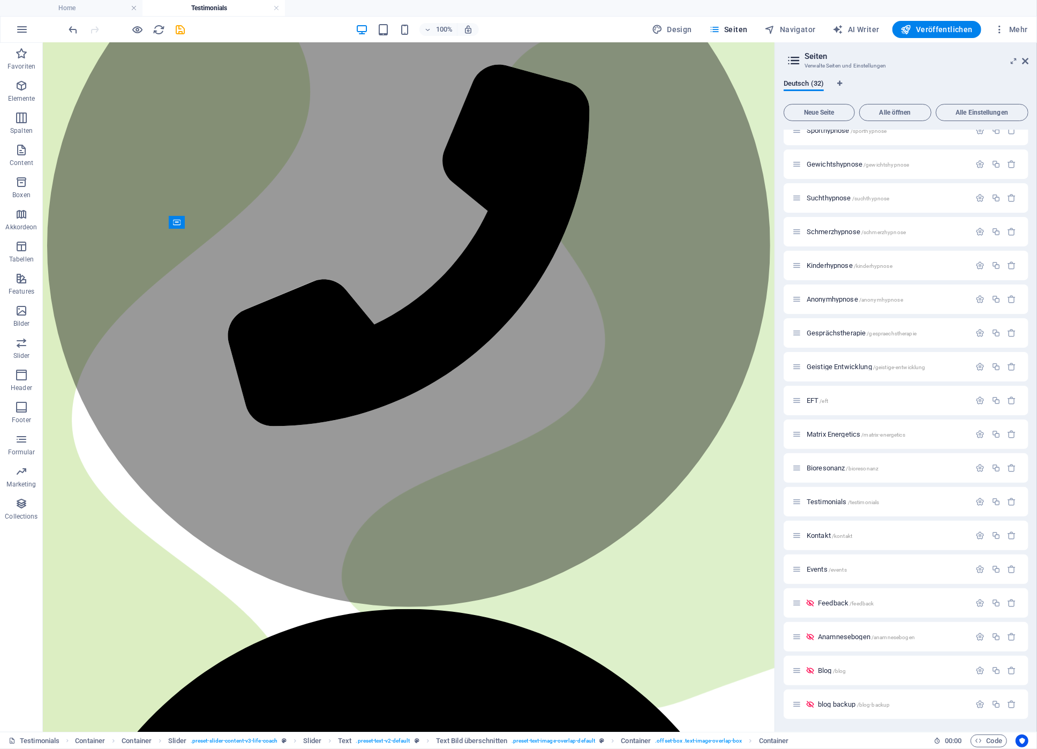
drag, startPoint x: 243, startPoint y: 406, endPoint x: 202, endPoint y: 300, distance: 113.4
click at [200, 379] on div "Container" at bounding box center [210, 379] width 48 height 13
click at [237, 381] on button at bounding box center [241, 379] width 13 height 13
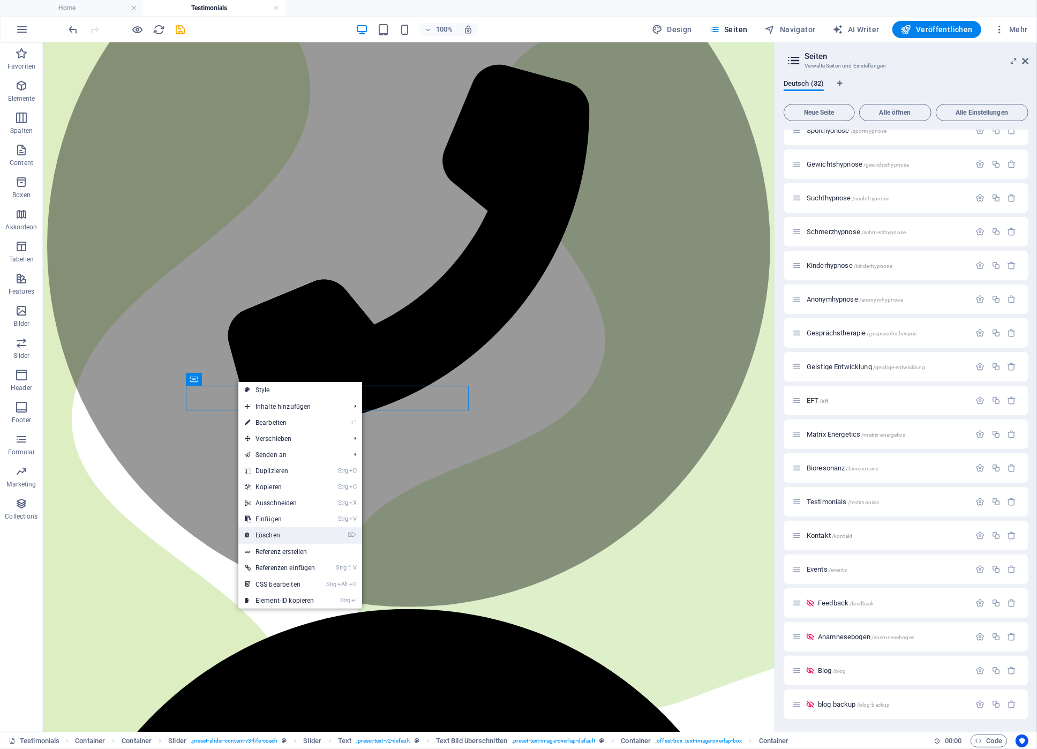
click at [270, 533] on link "⌦ Löschen" at bounding box center [280, 535] width 84 height 16
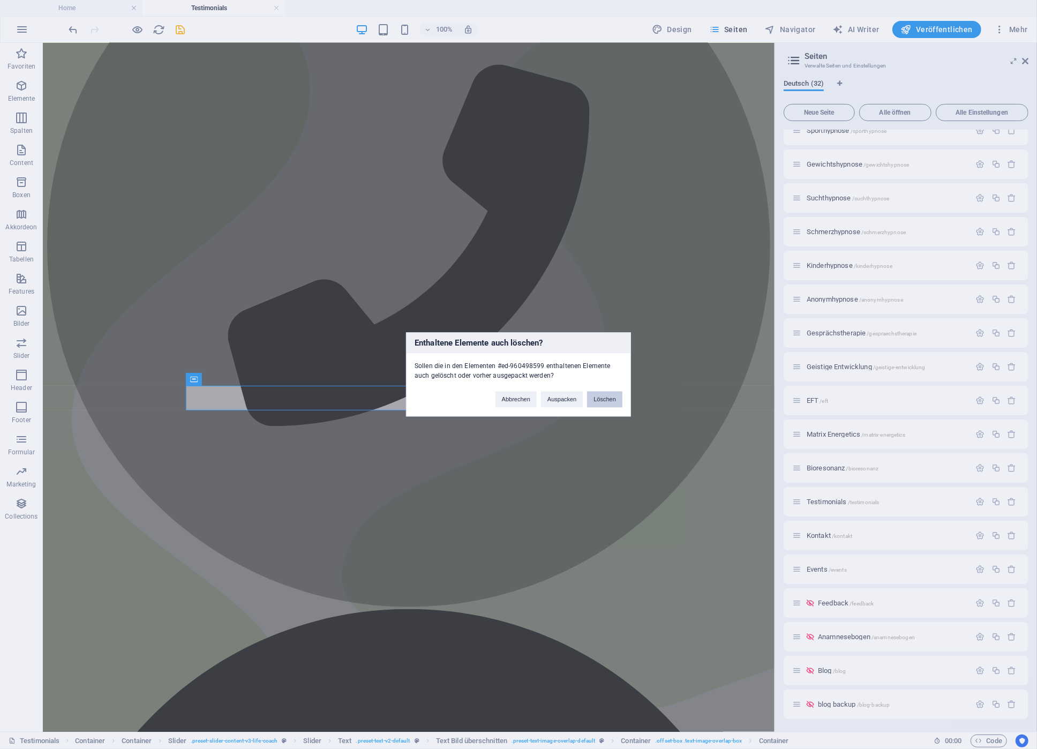
click at [613, 402] on button "Löschen" at bounding box center [604, 399] width 35 height 16
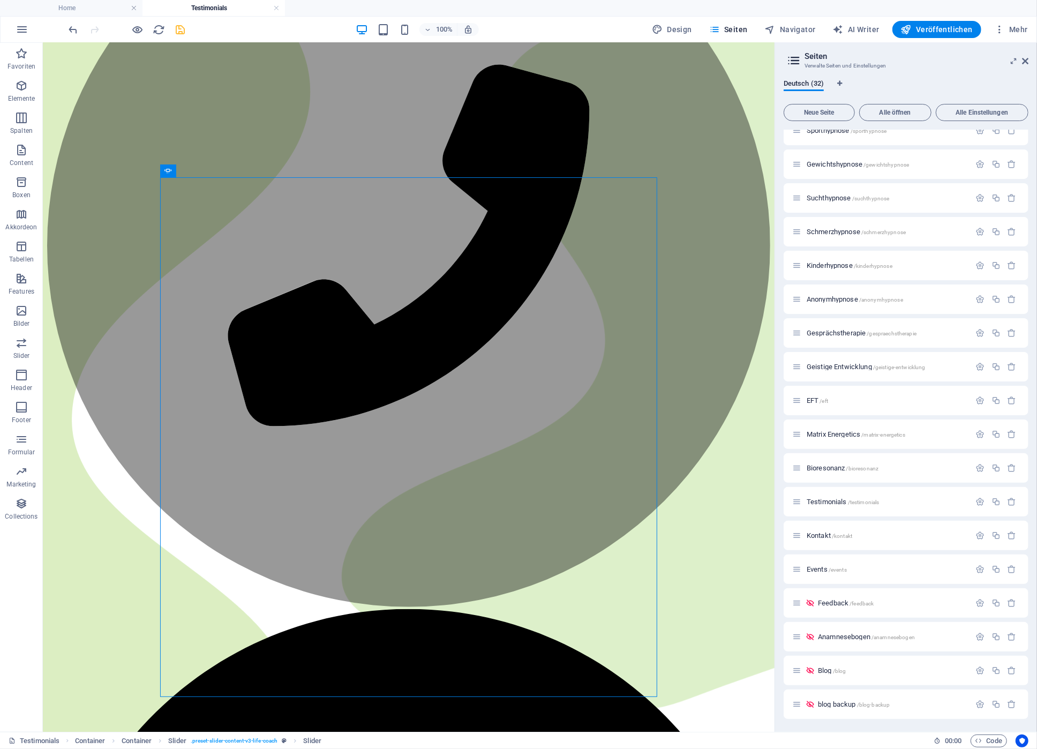
click at [181, 31] on icon "save" at bounding box center [181, 30] width 12 height 12
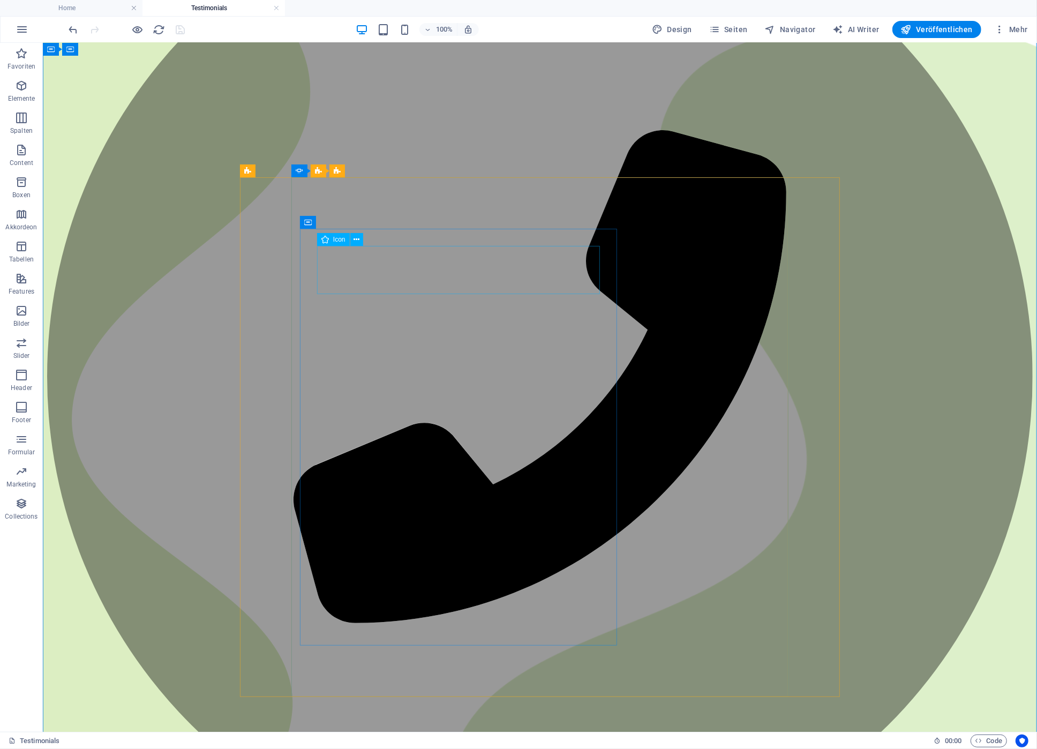
click at [340, 241] on span "Icon" at bounding box center [339, 239] width 12 height 6
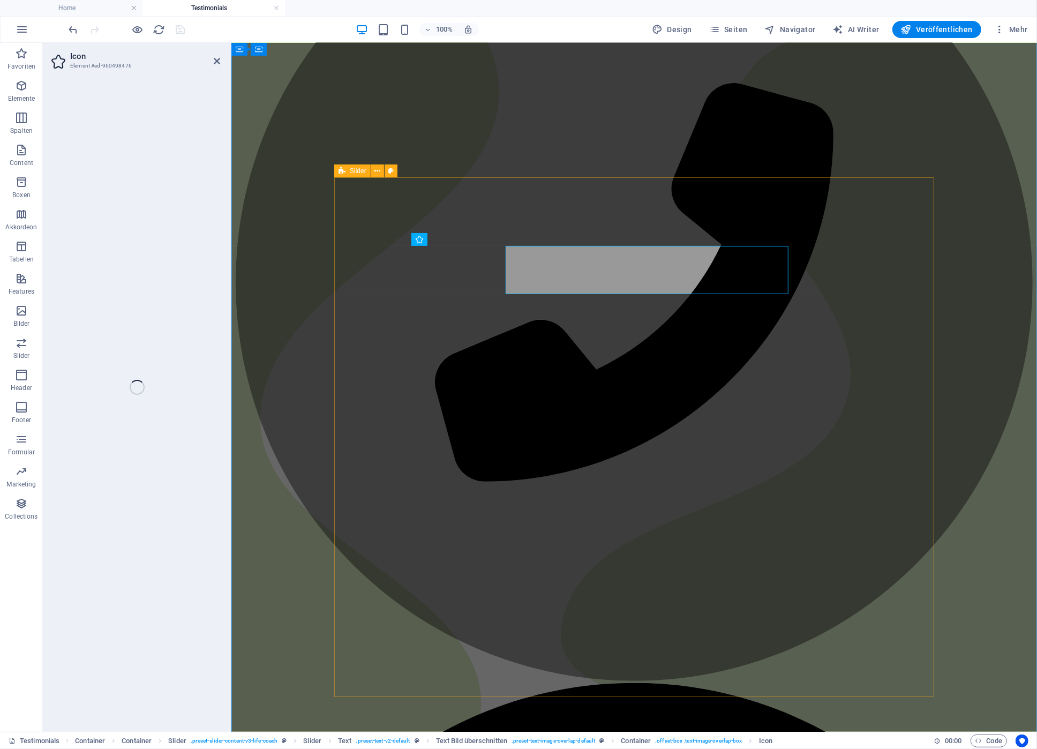
select select "xMidYMid"
select select "px"
select select "%"
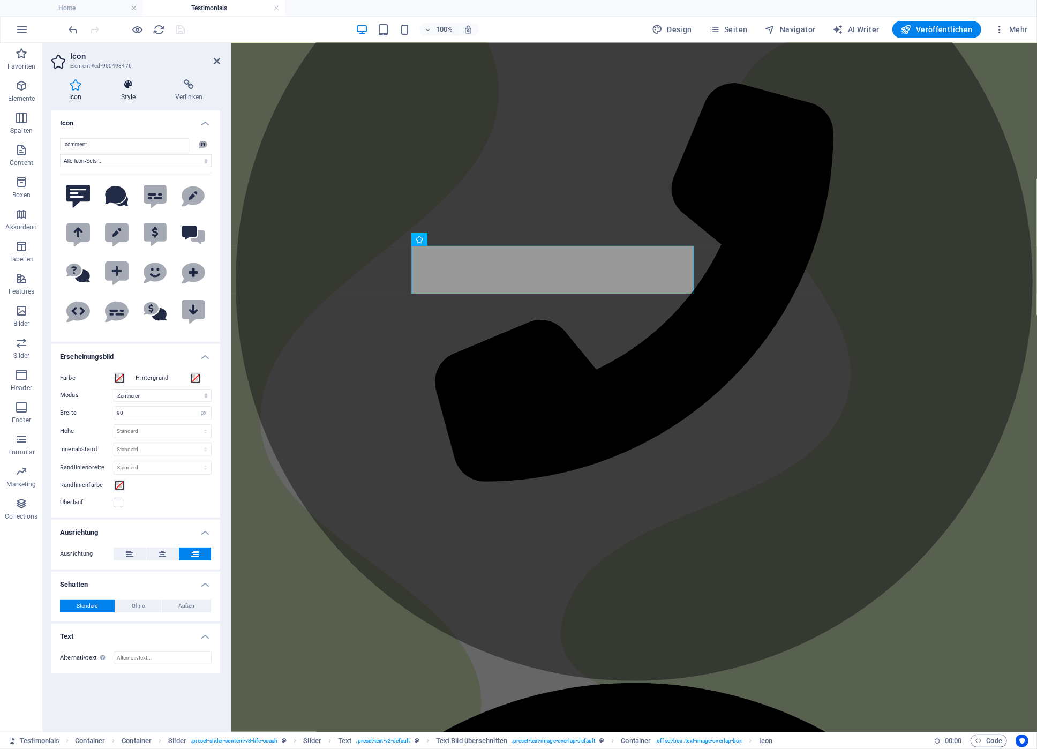
click at [128, 90] on h4 "Style" at bounding box center [130, 90] width 54 height 22
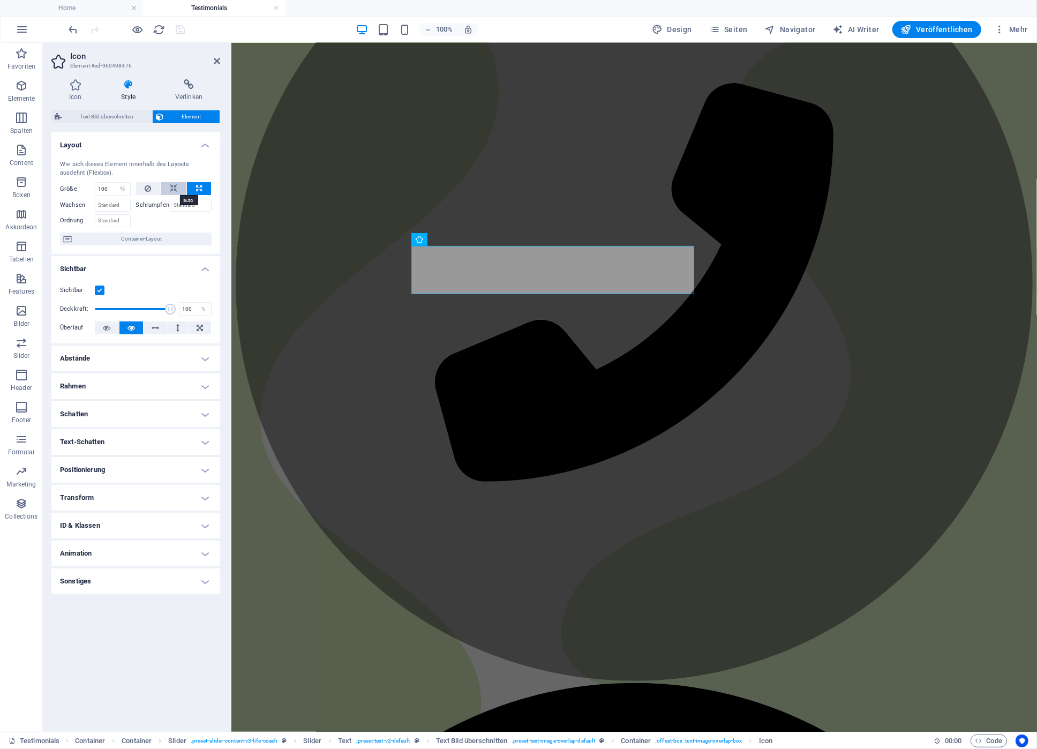
click at [178, 188] on button at bounding box center [174, 188] width 26 height 13
select select "DISABLED_OPTION_VALUE"
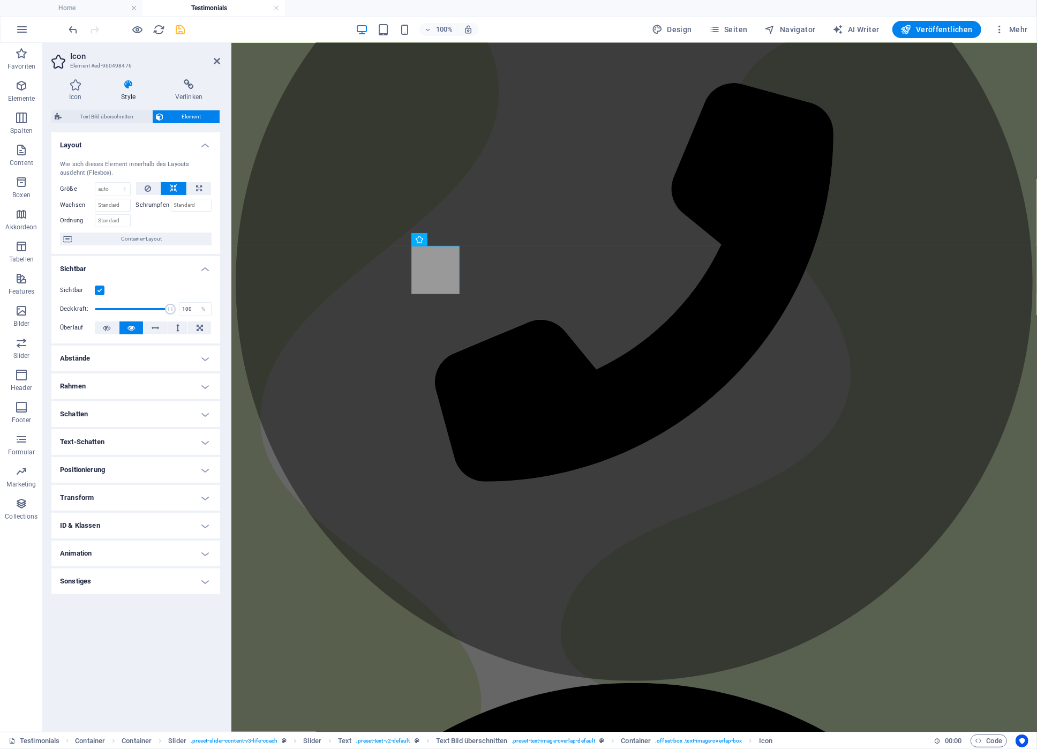
click at [193, 180] on div "Wie sich dieses Element innerhalb des Layouts ausdehnt (Flexbox). Größe Standar…" at bounding box center [135, 203] width 169 height 102
click at [194, 191] on button at bounding box center [199, 188] width 24 height 13
type input "100"
select select "%"
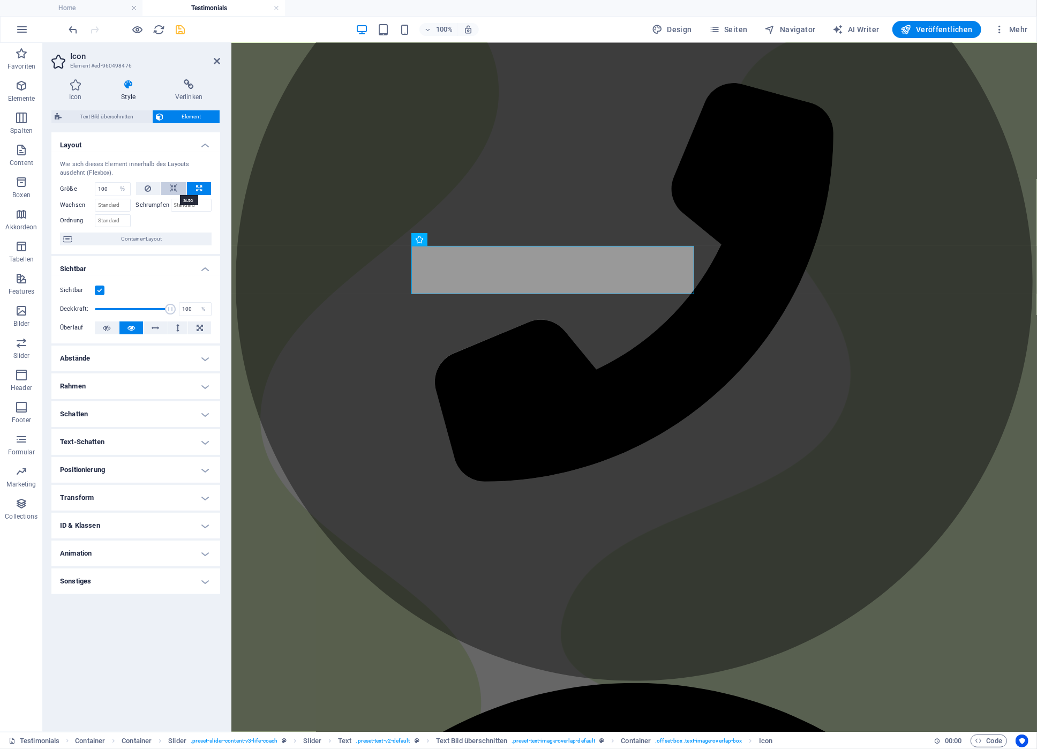
click at [175, 190] on icon at bounding box center [173, 188] width 7 height 13
select select "DISABLED_OPTION_VALUE"
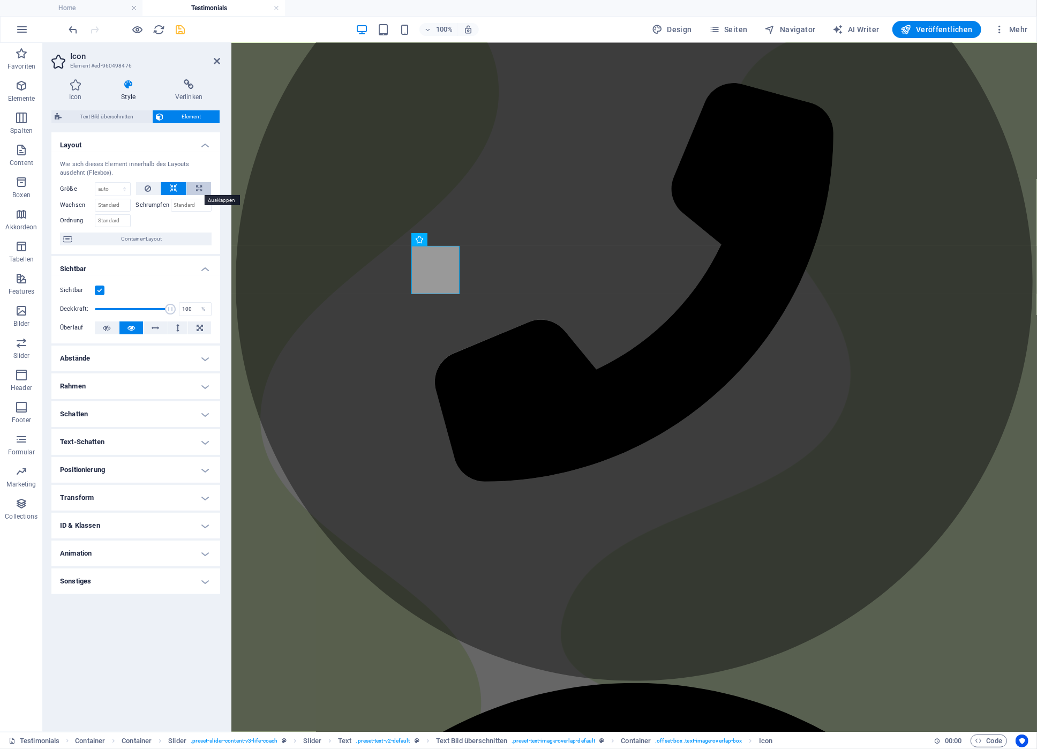
click at [199, 185] on icon at bounding box center [199, 188] width 6 height 13
type input "100"
select select "%"
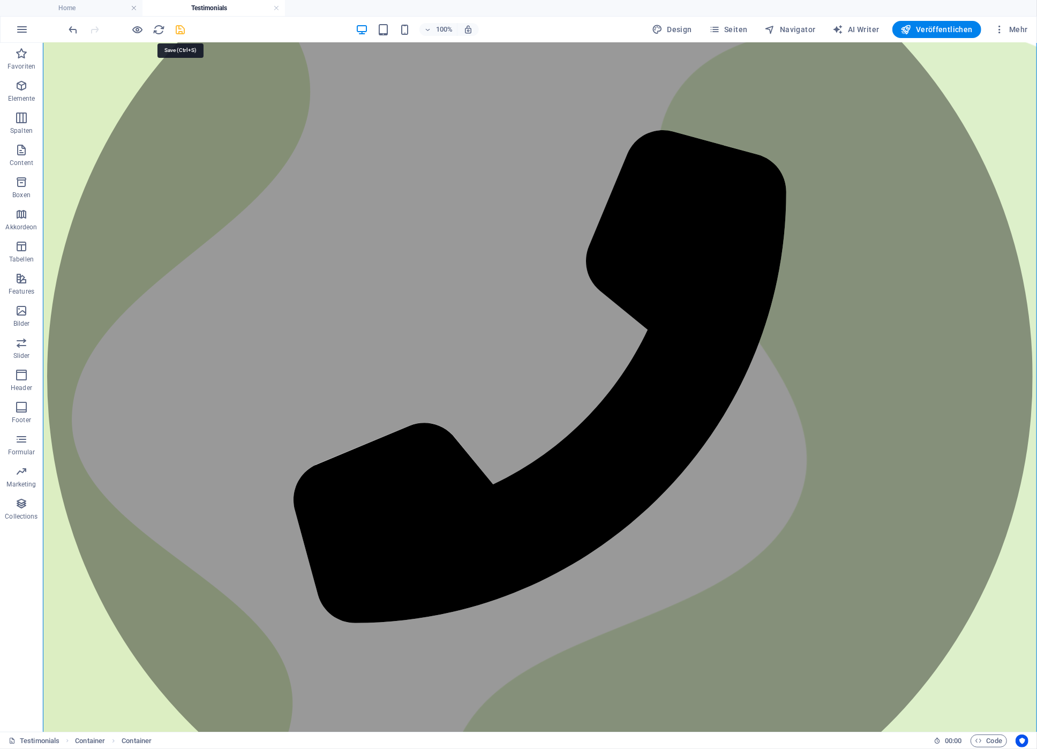
click at [178, 29] on icon "save" at bounding box center [181, 30] width 12 height 12
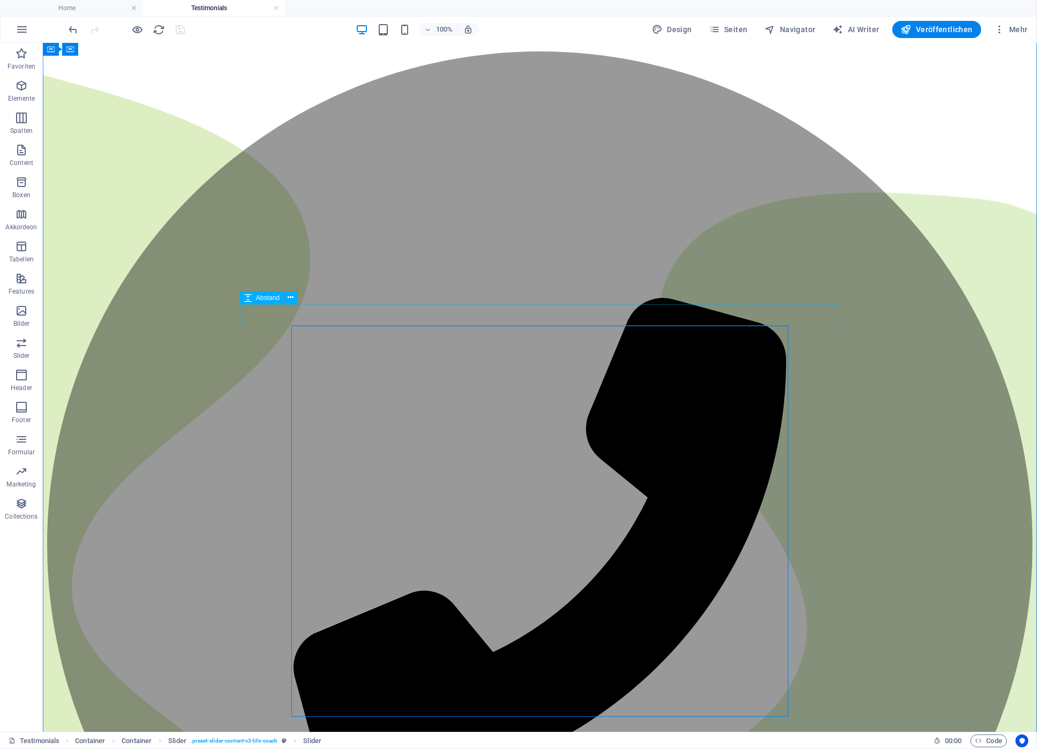
scroll to position [0, 0]
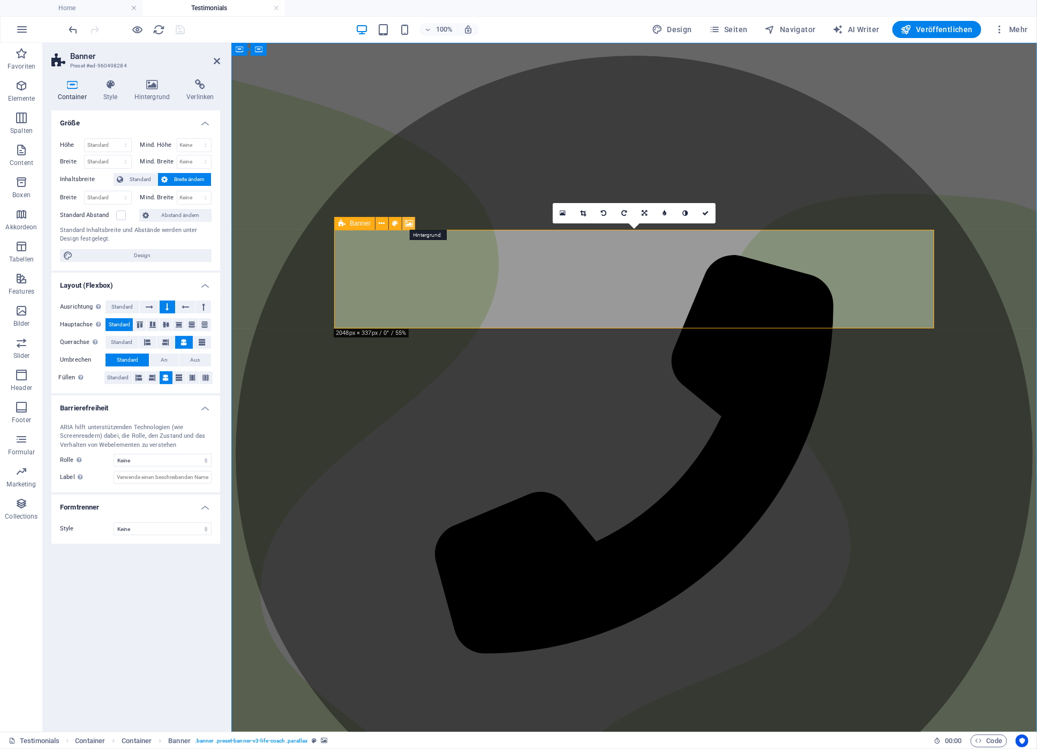
click at [408, 224] on icon at bounding box center [409, 223] width 8 height 11
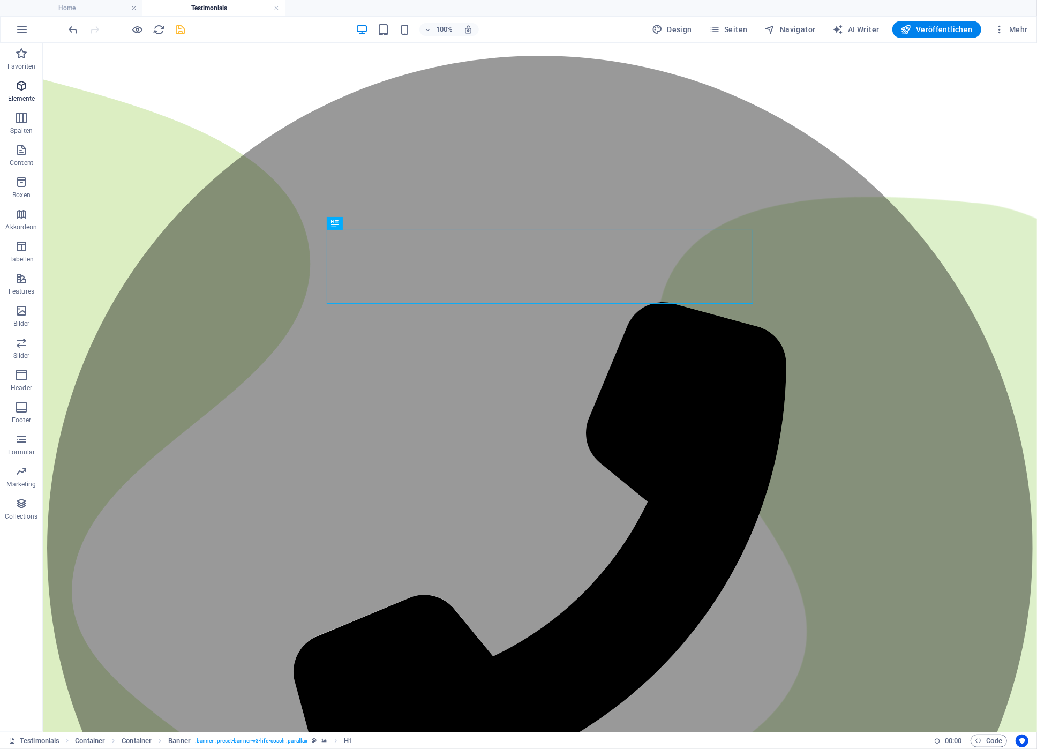
click at [26, 90] on icon "button" at bounding box center [21, 85] width 13 height 13
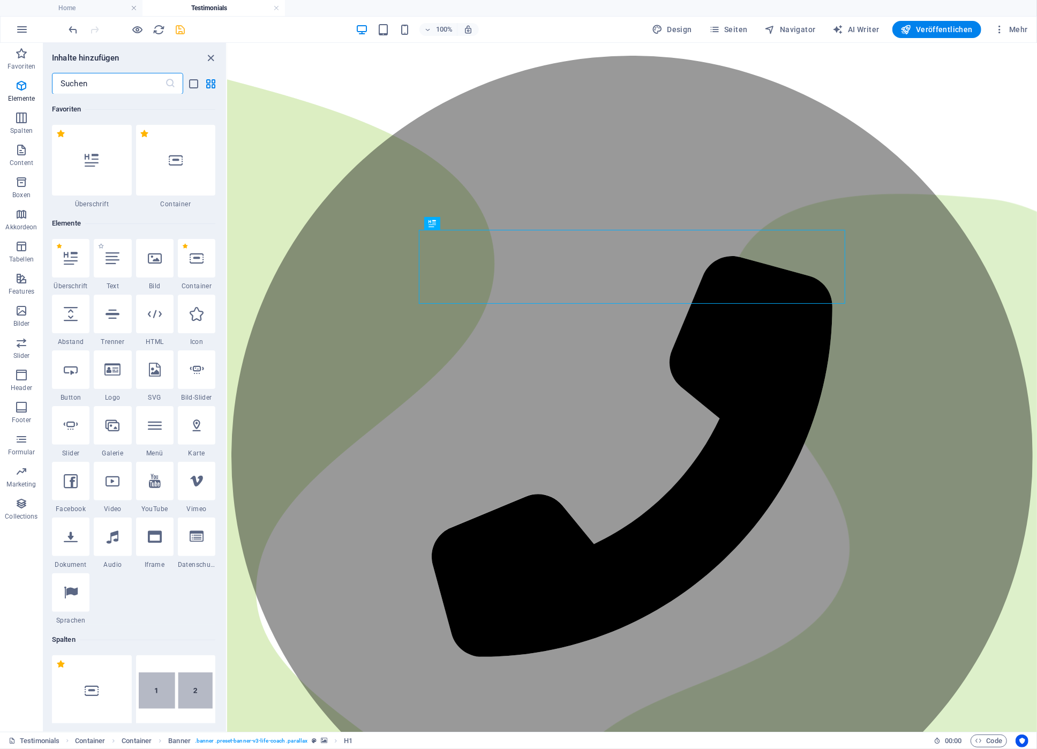
scroll to position [114, 0]
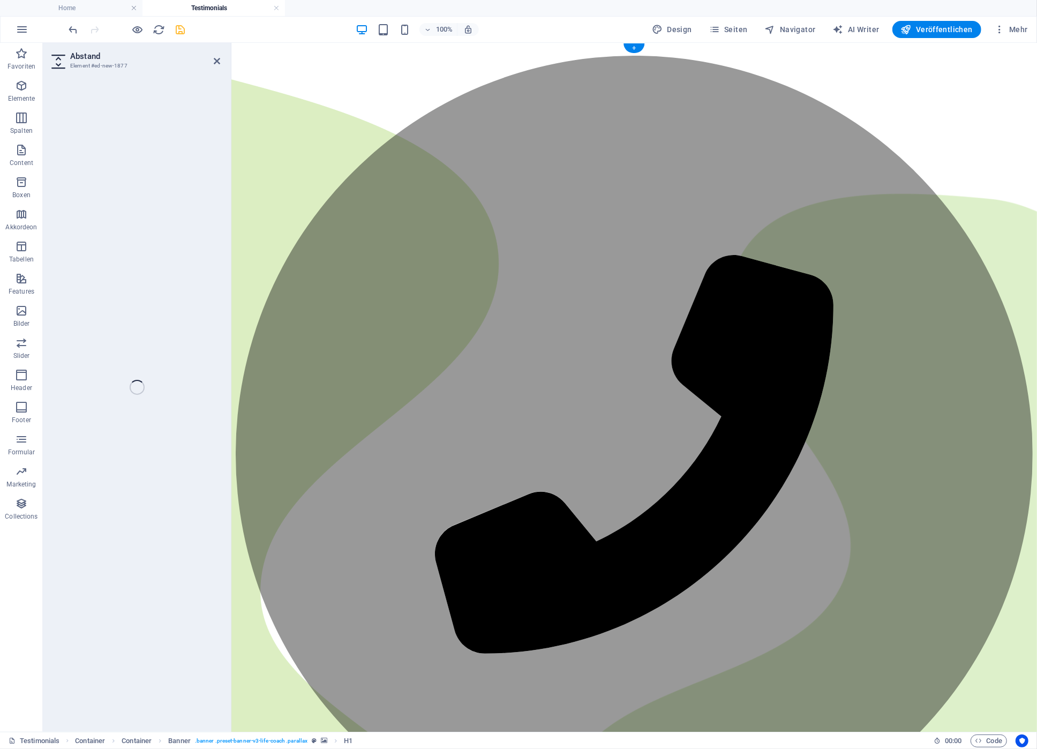
select select "px"
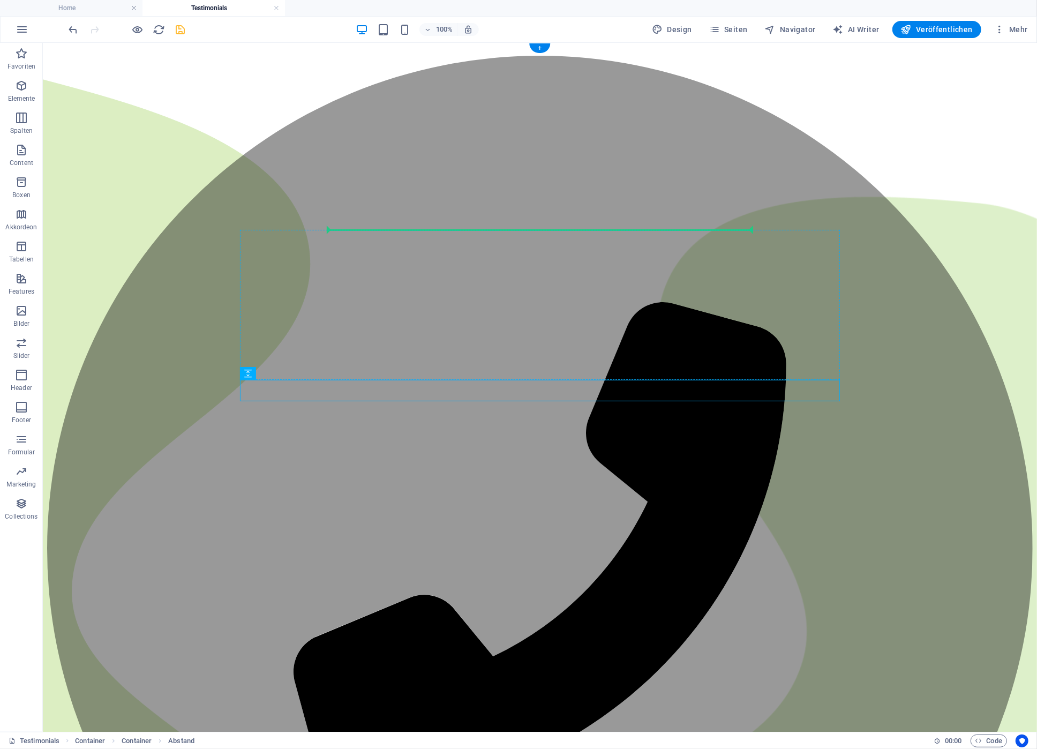
drag, startPoint x: 309, startPoint y: 417, endPoint x: 399, endPoint y: 257, distance: 183.6
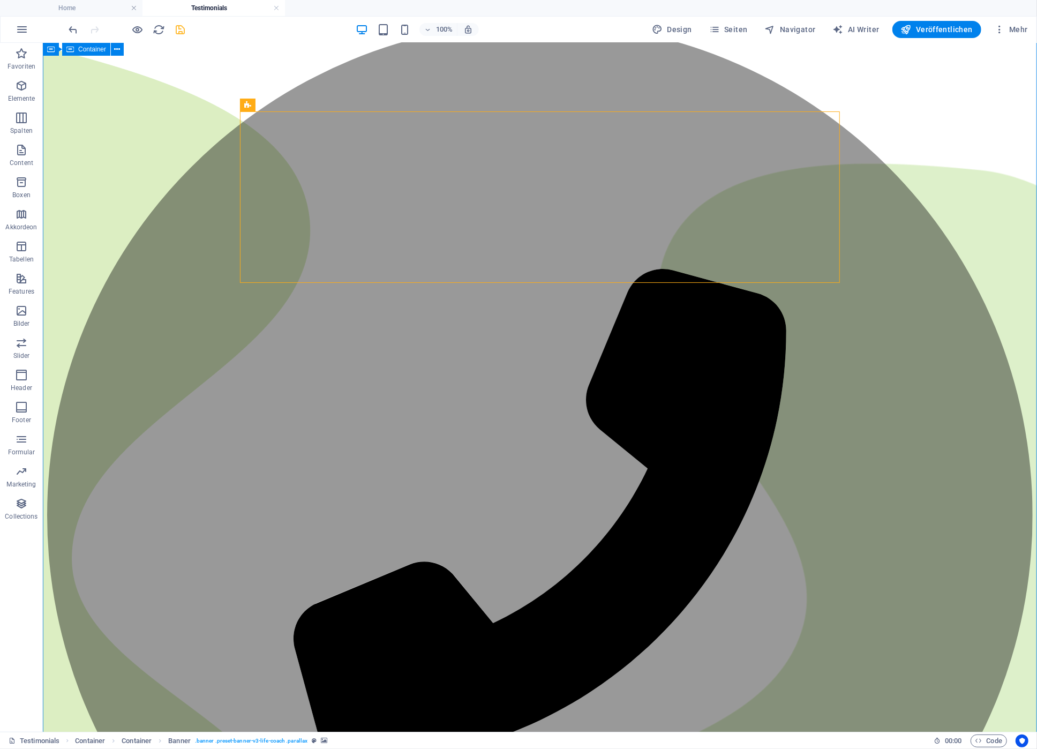
scroll to position [0, 0]
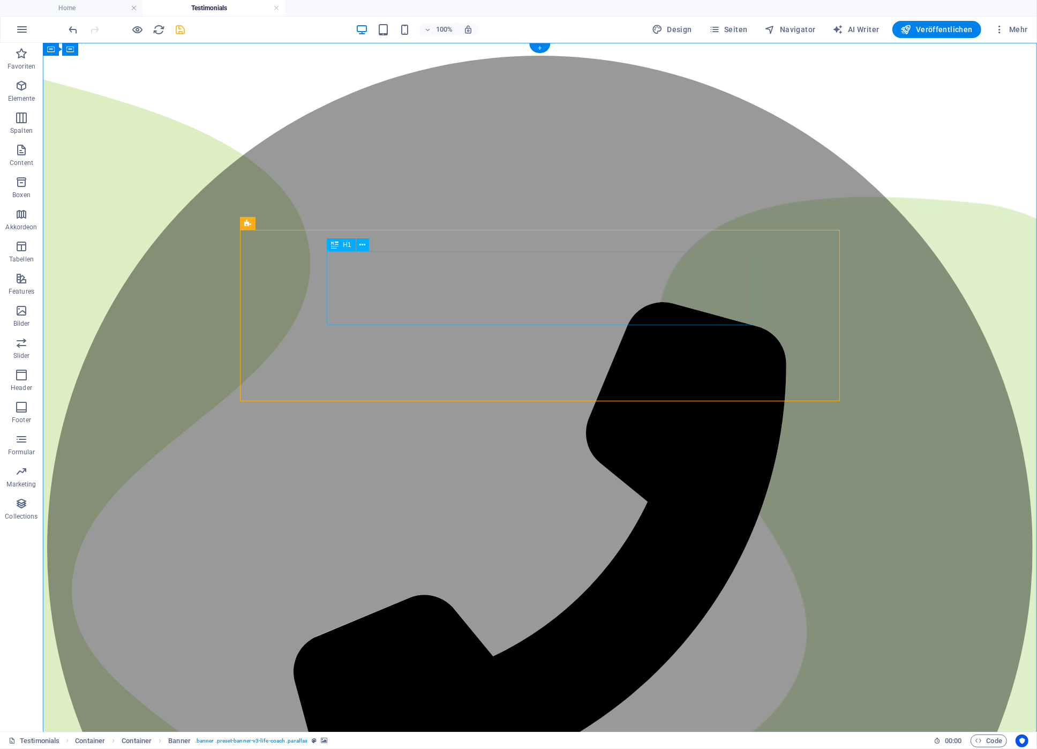
click at [343, 246] on div "H1" at bounding box center [341, 244] width 28 height 13
select select "px"
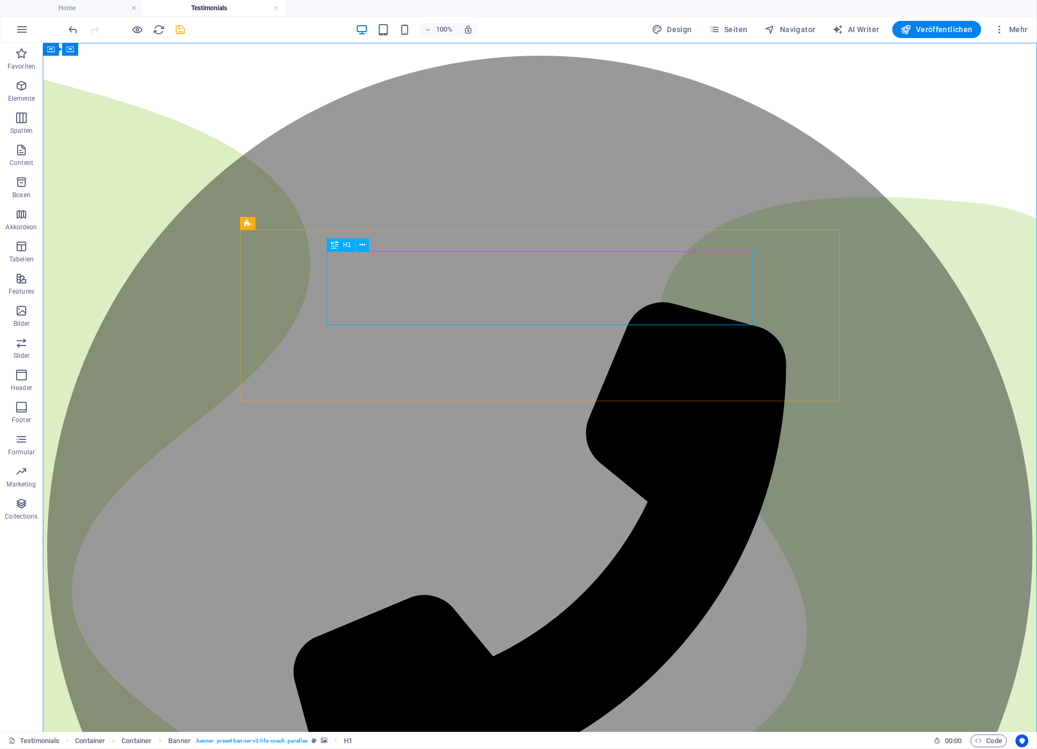
select select "px"
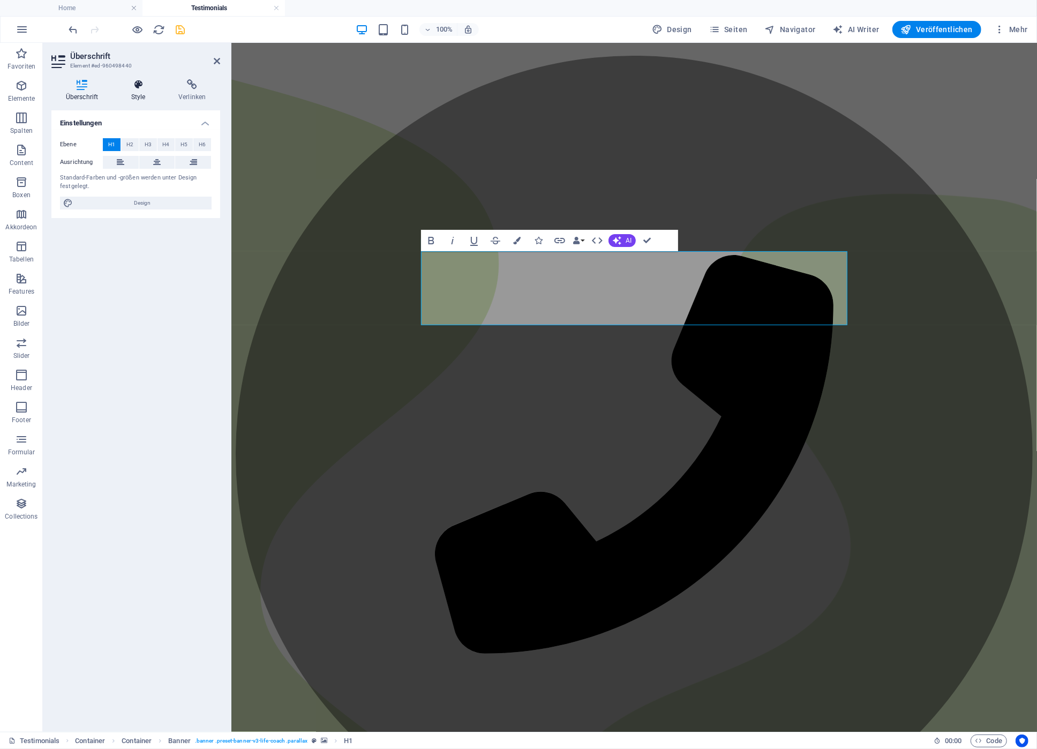
click at [144, 90] on h4 "Style" at bounding box center [140, 90] width 47 height 22
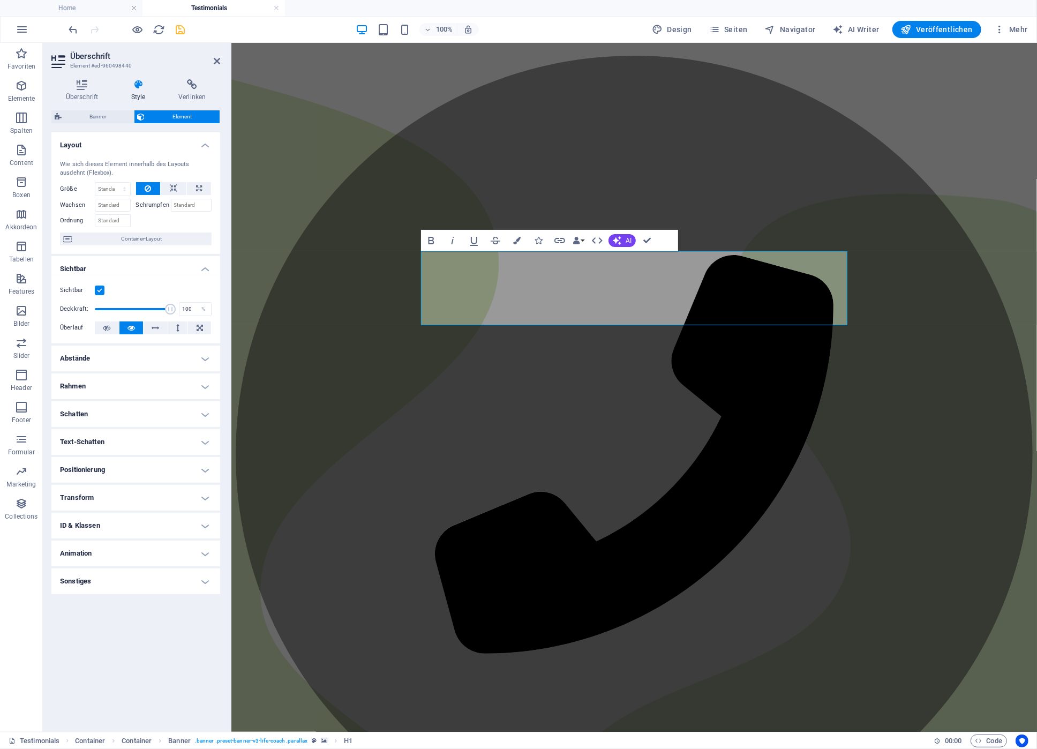
click at [134, 442] on h4 "Text-Schatten" at bounding box center [135, 442] width 169 height 26
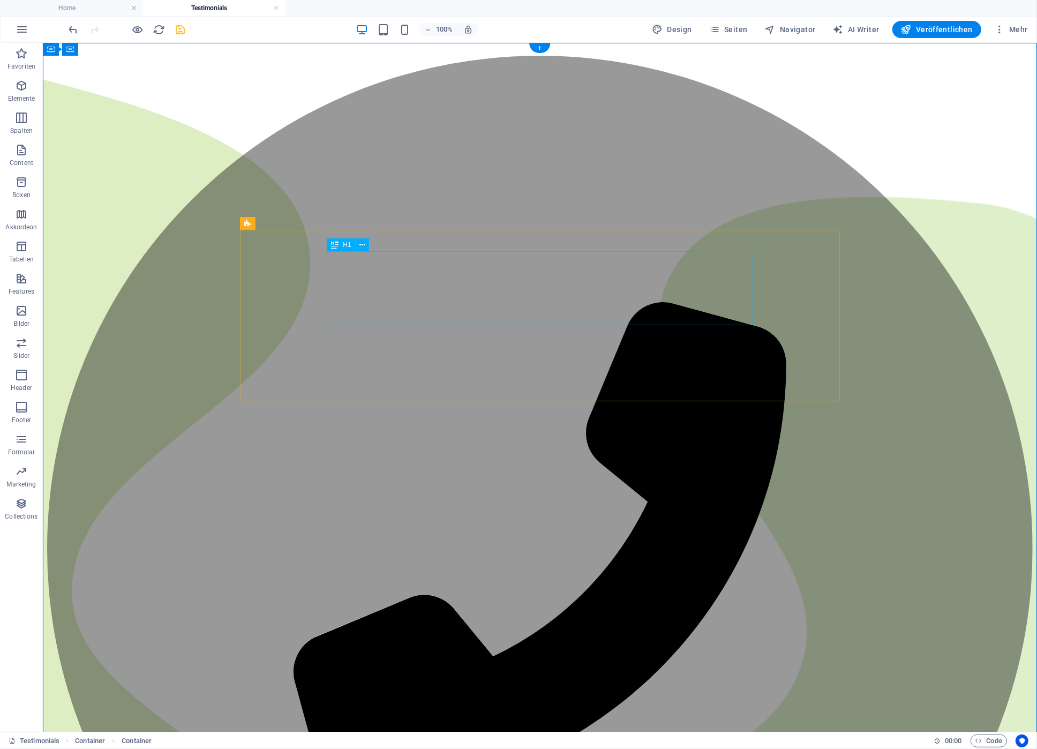
select select "px"
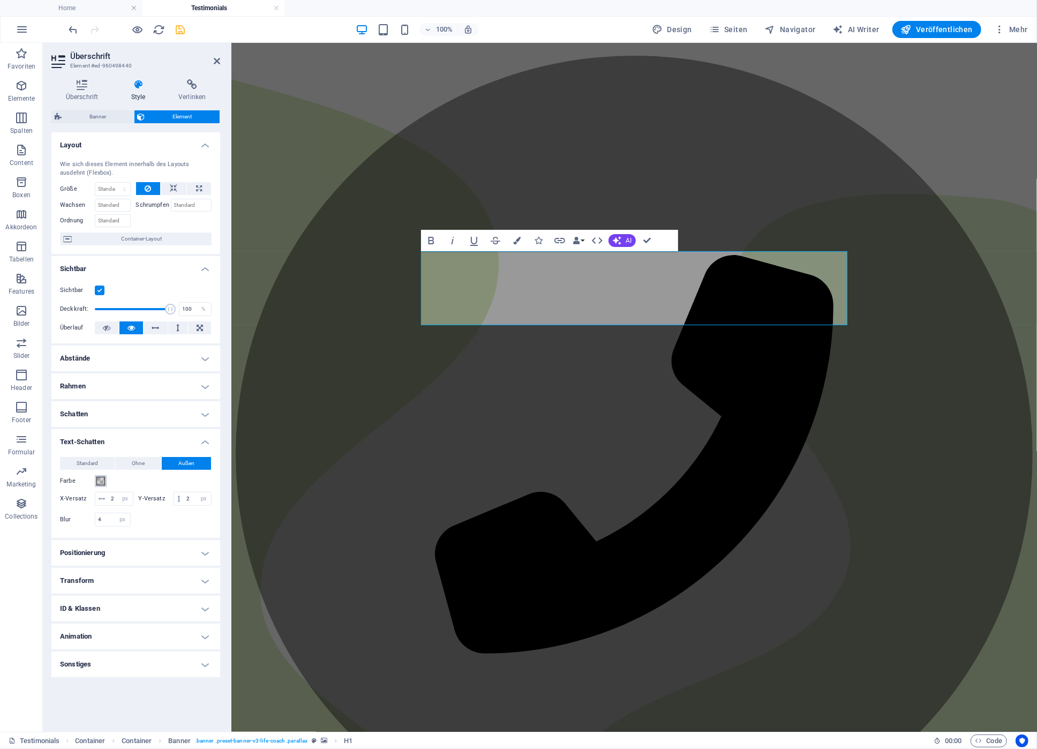
click at [100, 482] on span at bounding box center [100, 481] width 9 height 9
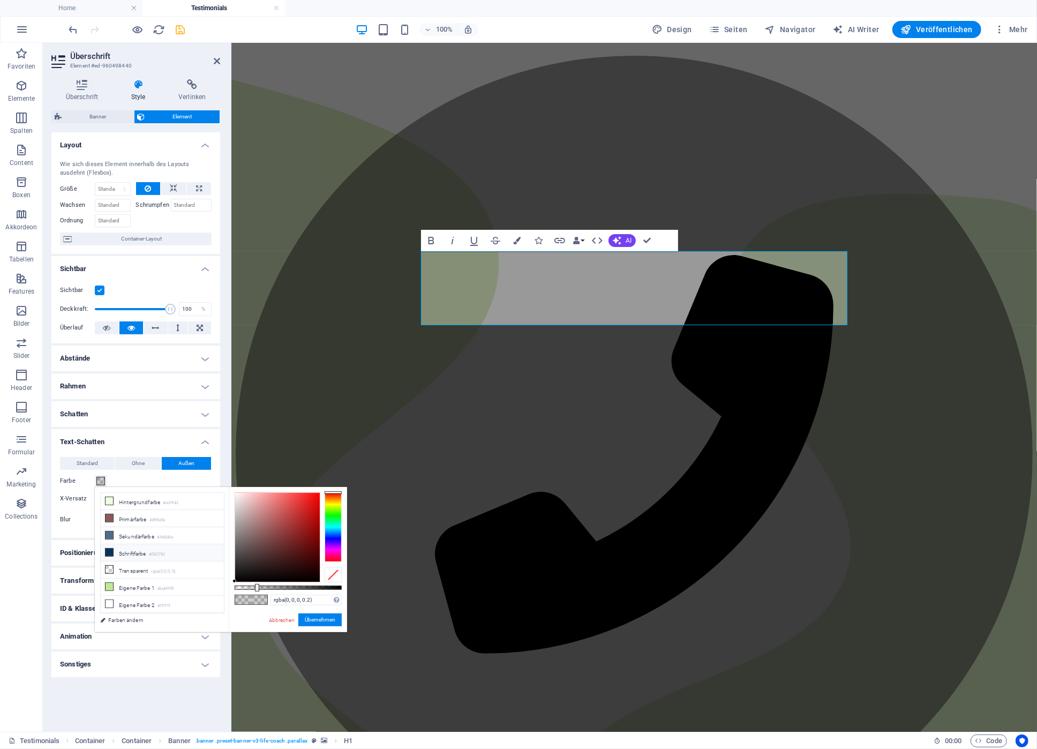
click at [107, 550] on icon at bounding box center [108, 551] width 7 height 7
type input "#06315d"
drag, startPoint x: 324, startPoint y: 614, endPoint x: 101, endPoint y: 540, distance: 235.2
click at [324, 614] on button "Übernehmen" at bounding box center [319, 619] width 43 height 13
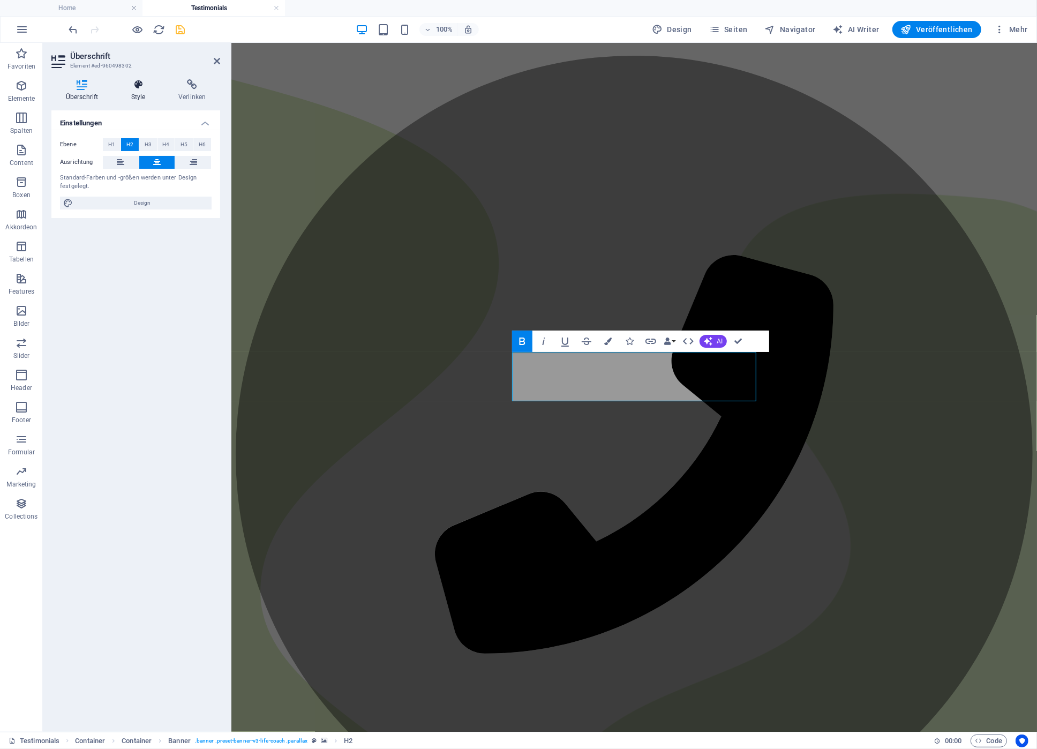
click at [145, 87] on icon at bounding box center [138, 84] width 43 height 11
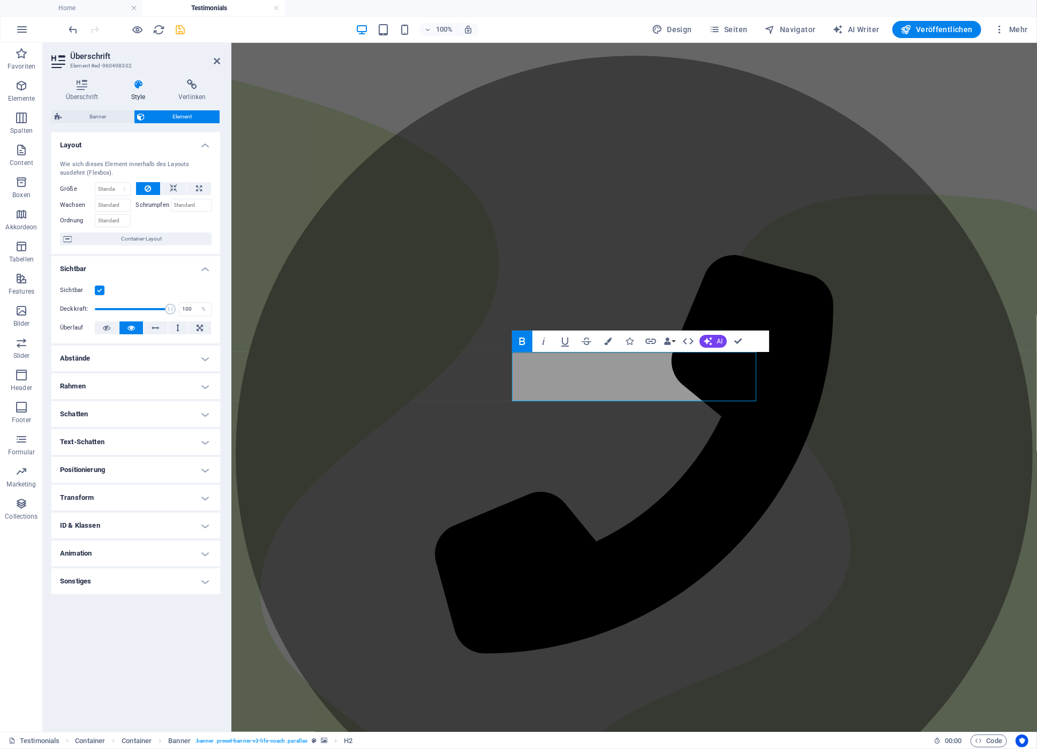
click at [111, 441] on h4 "Text-Schatten" at bounding box center [135, 442] width 169 height 26
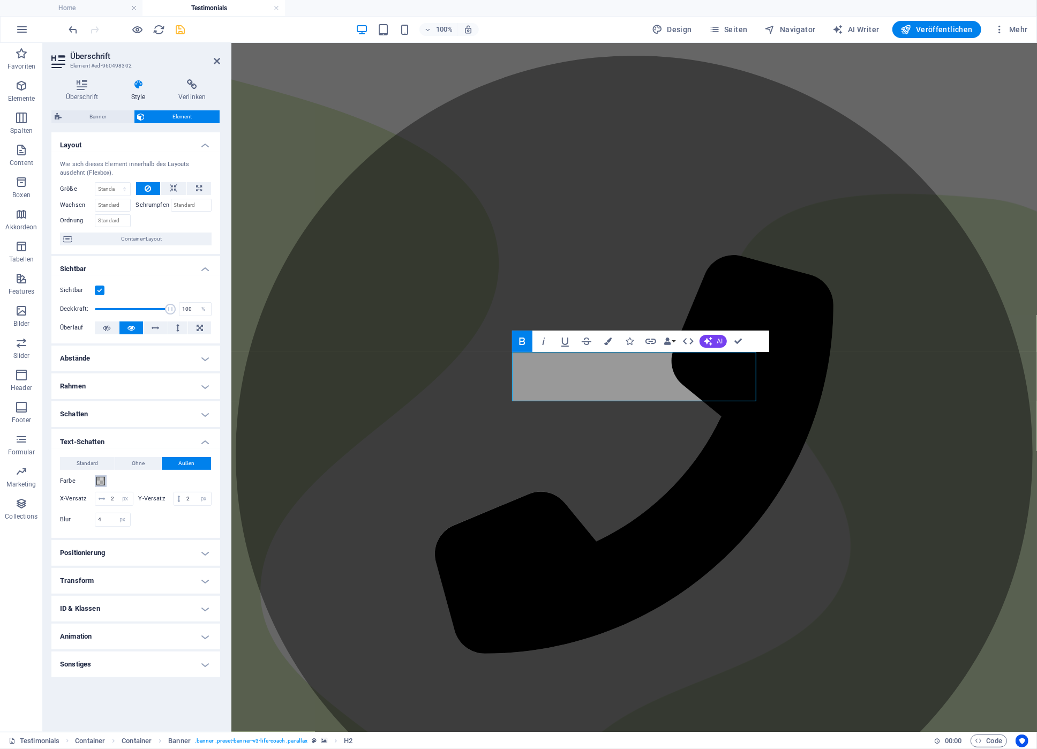
click at [103, 485] on span at bounding box center [100, 481] width 9 height 9
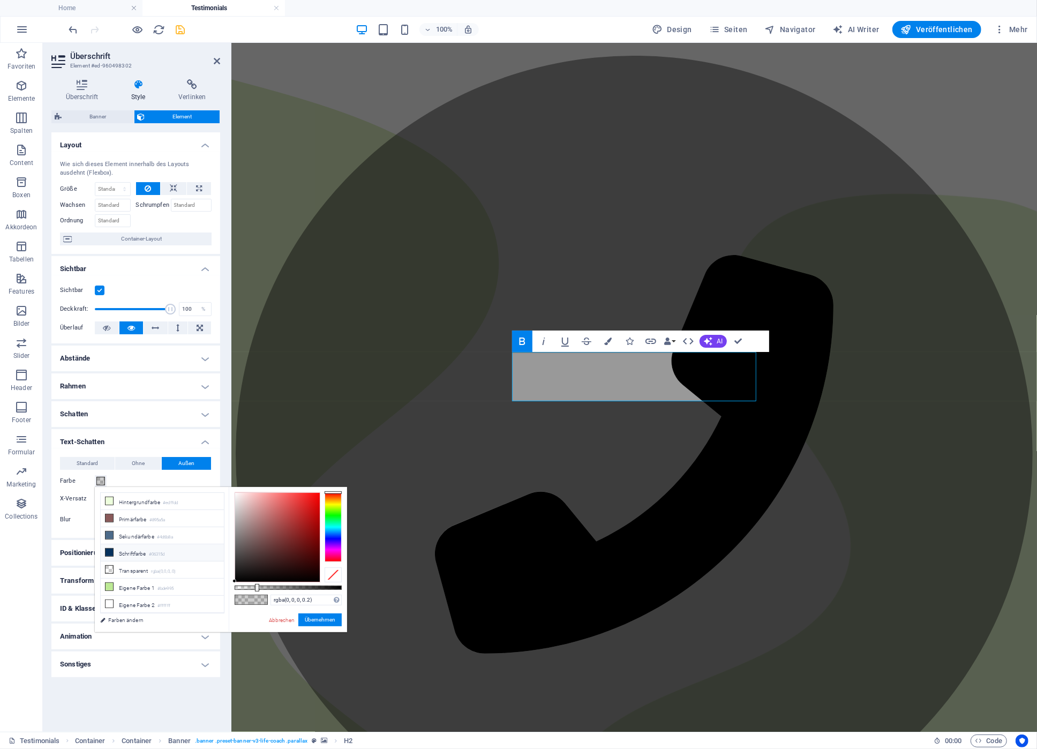
click at [120, 554] on li "Schriftfarbe #06315d" at bounding box center [162, 552] width 123 height 17
type input "#06315d"
click at [316, 619] on button "Übernehmen" at bounding box center [319, 619] width 43 height 13
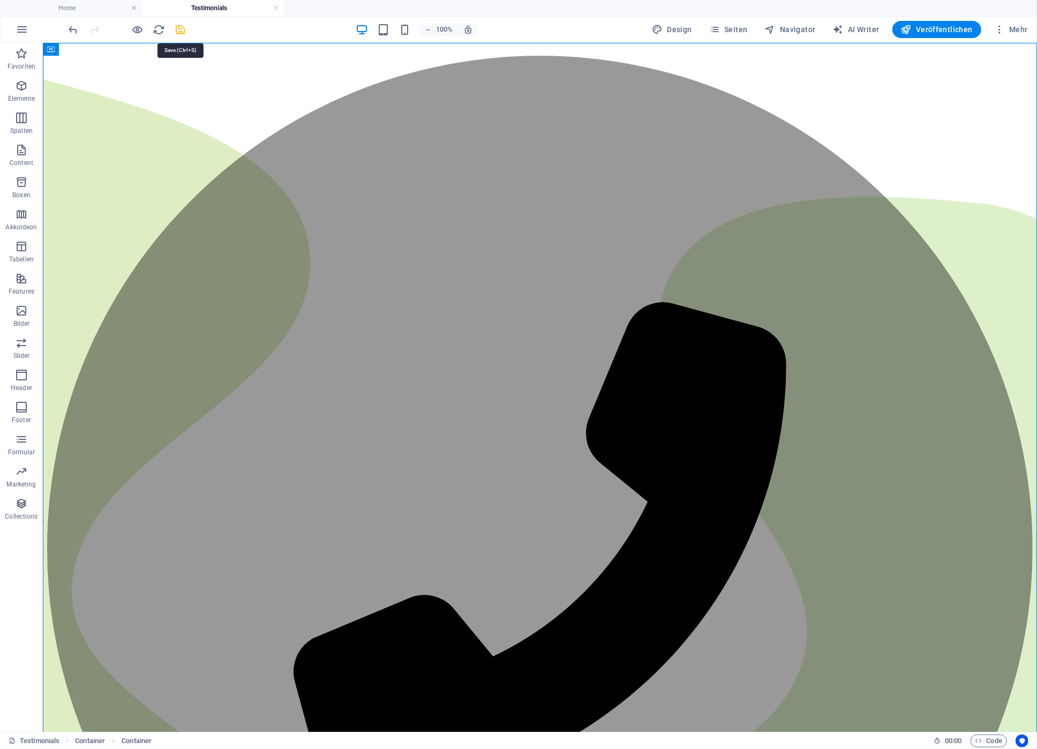
click at [183, 29] on icon "save" at bounding box center [181, 30] width 12 height 12
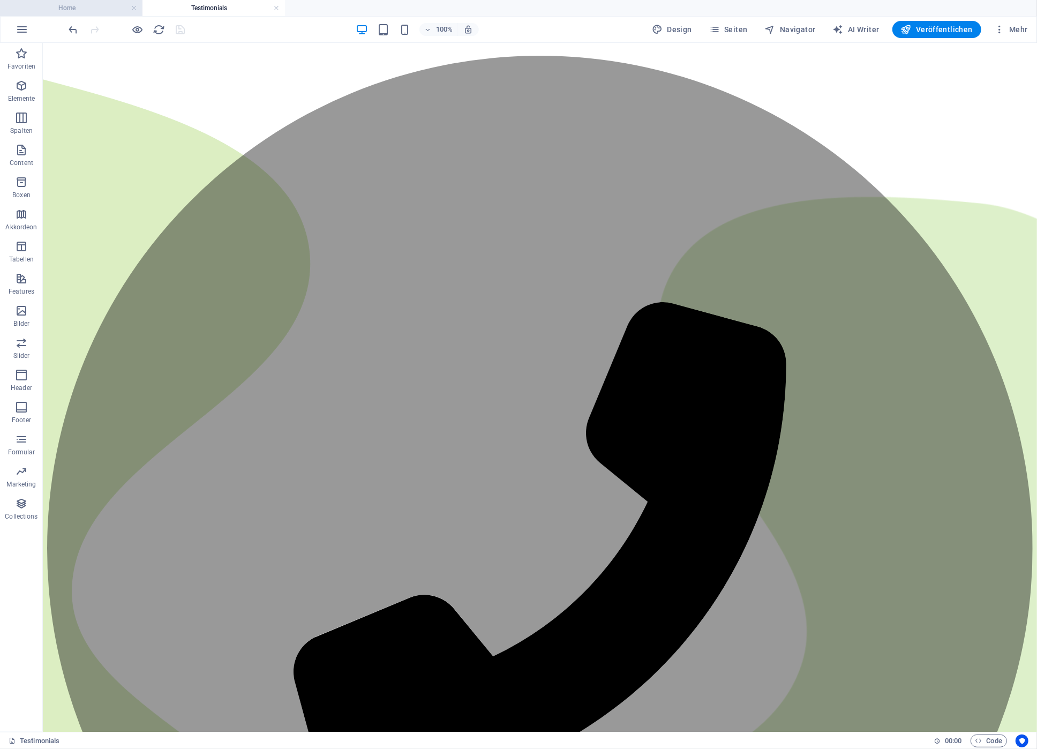
click at [95, 7] on h4 "Home" at bounding box center [71, 8] width 142 height 12
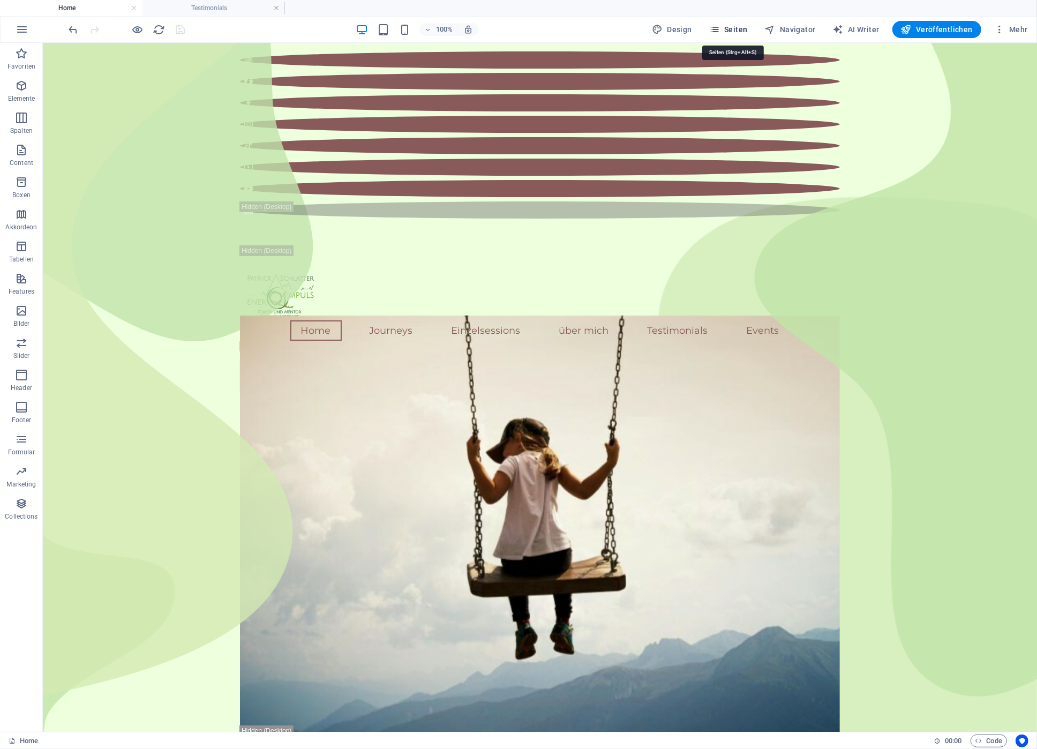
click at [744, 31] on span "Seiten" at bounding box center [728, 29] width 39 height 11
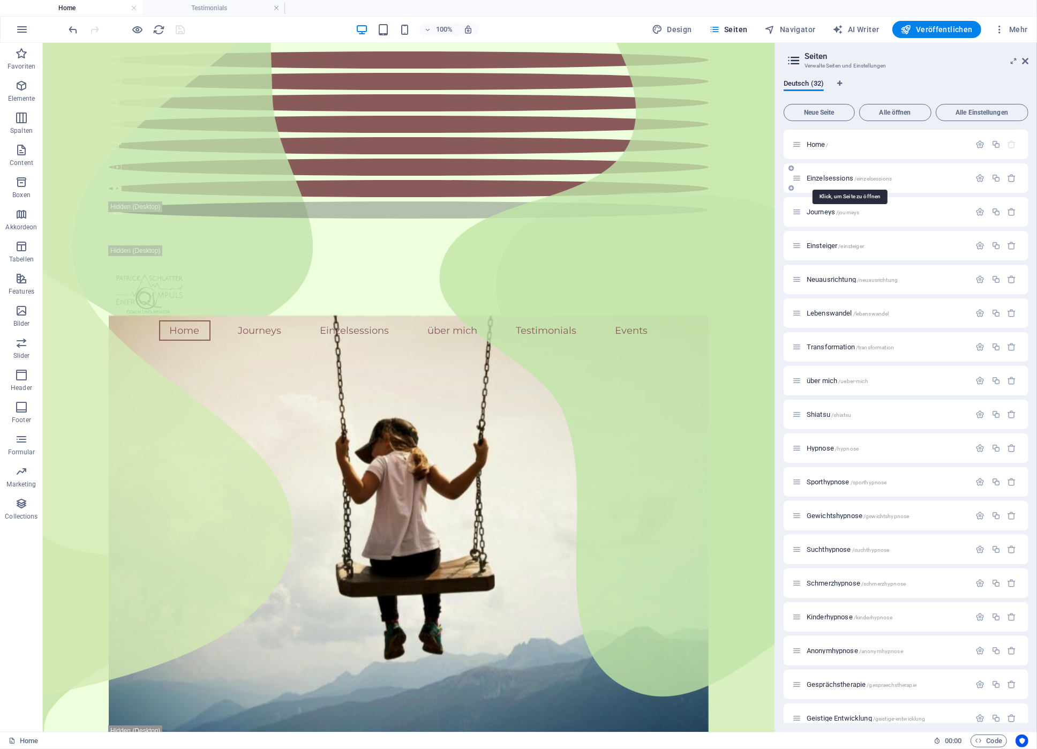
click at [823, 177] on span "Einzelsessions /einzelsessions" at bounding box center [848, 178] width 85 height 8
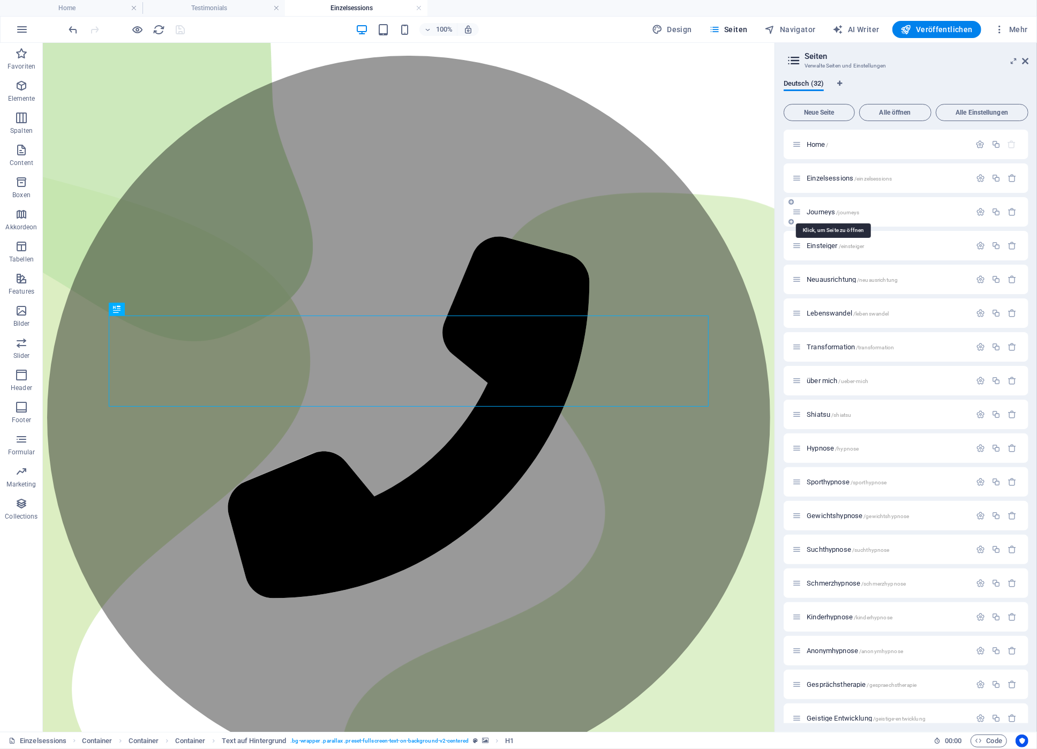
click at [825, 211] on span "Journeys /journeys" at bounding box center [832, 212] width 52 height 8
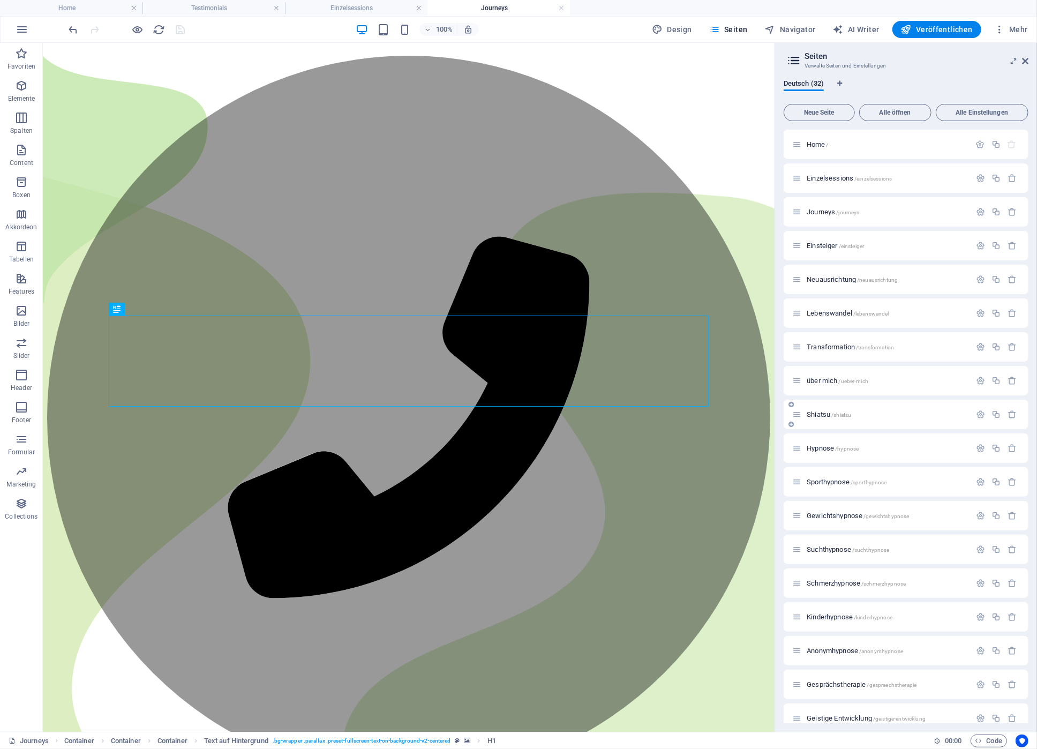
click at [820, 415] on span "Shiatsu /shiatsu" at bounding box center [828, 414] width 44 height 8
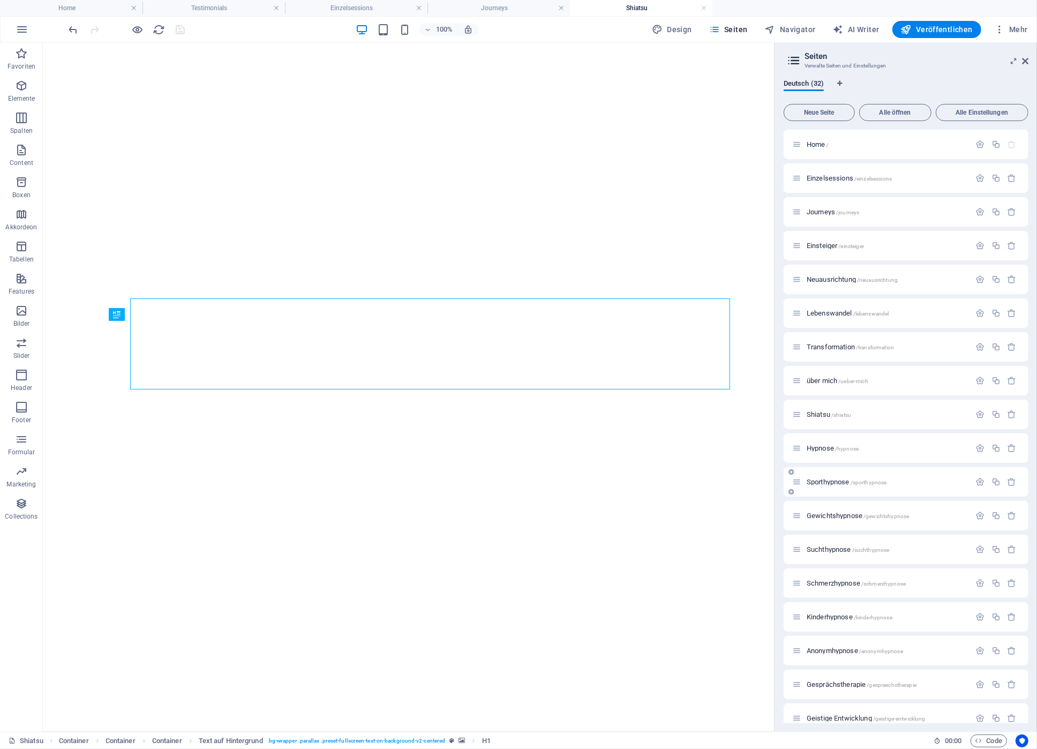
click at [819, 445] on span "Hypnose /hypnose" at bounding box center [832, 448] width 52 height 8
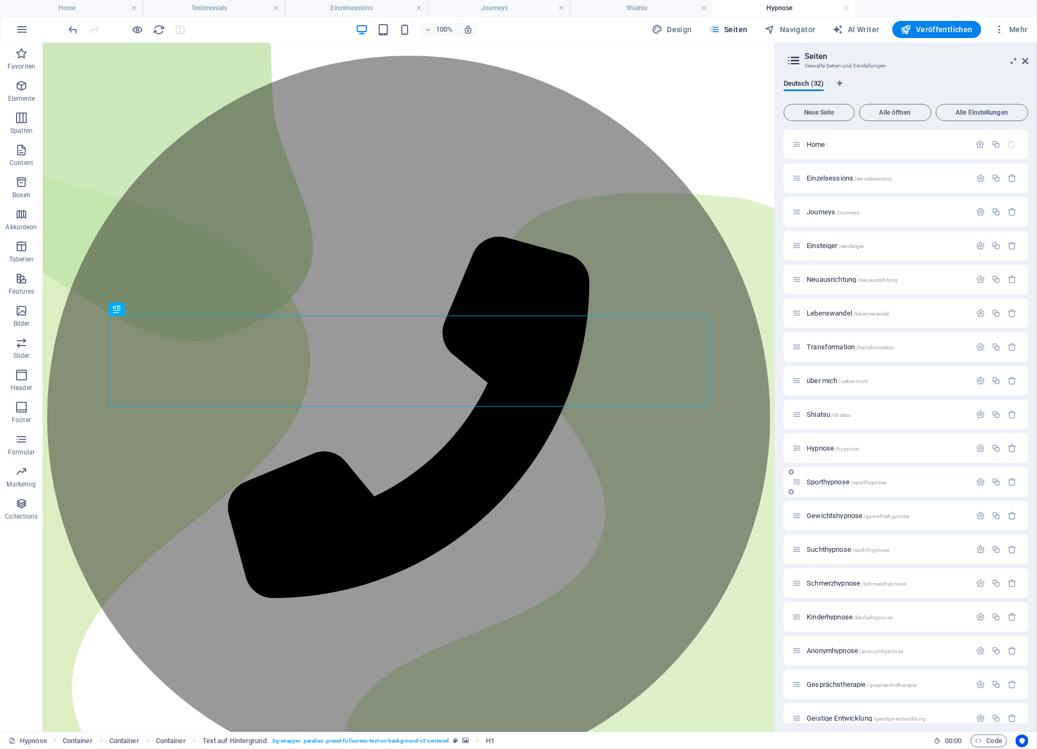
click at [819, 480] on span "Sporthypnose /sporthypnose" at bounding box center [846, 482] width 80 height 8
click at [931, 25] on span "Veröffentlichen" at bounding box center [937, 29] width 72 height 11
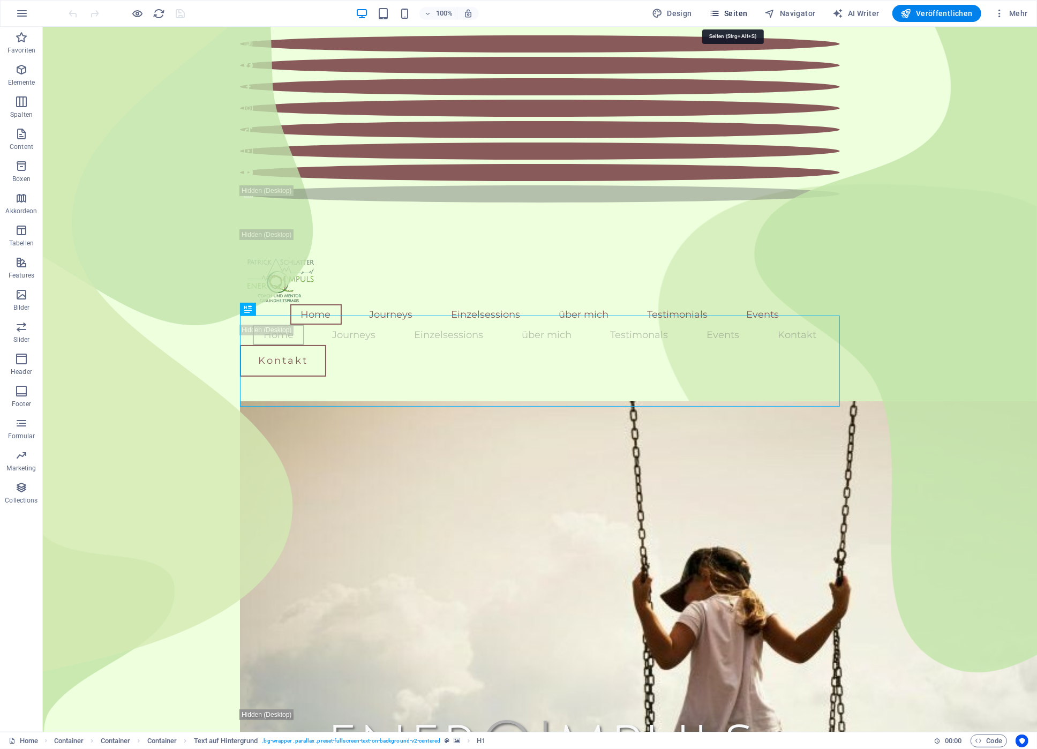
click at [738, 15] on span "Seiten" at bounding box center [728, 13] width 39 height 11
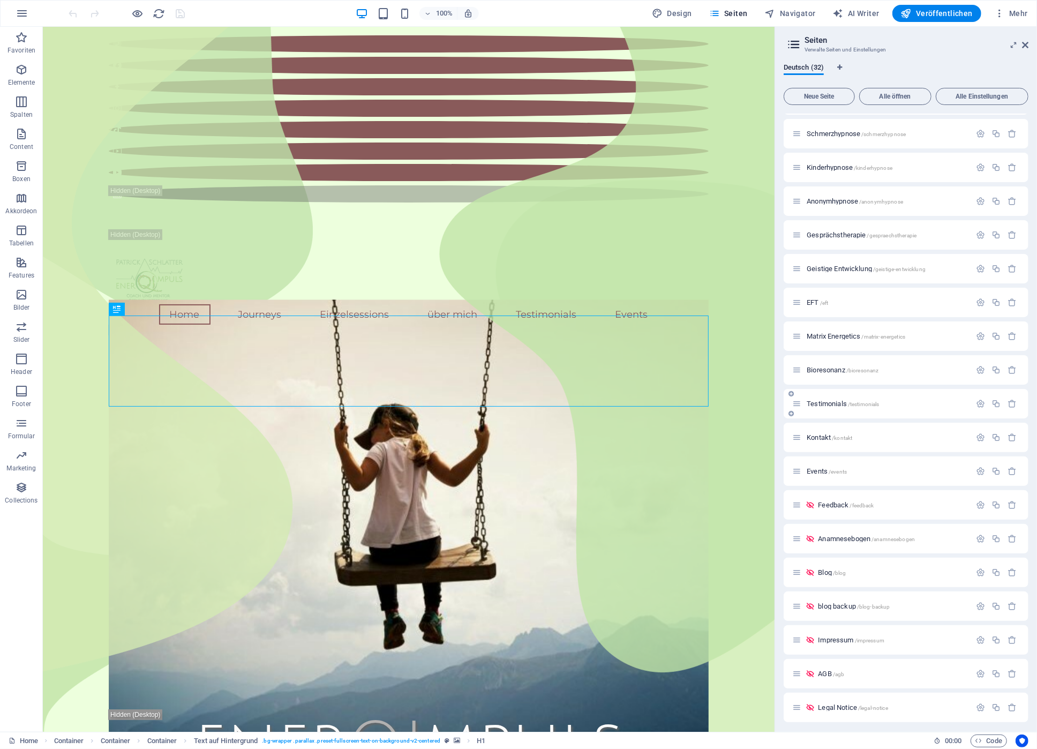
scroll to position [452, 0]
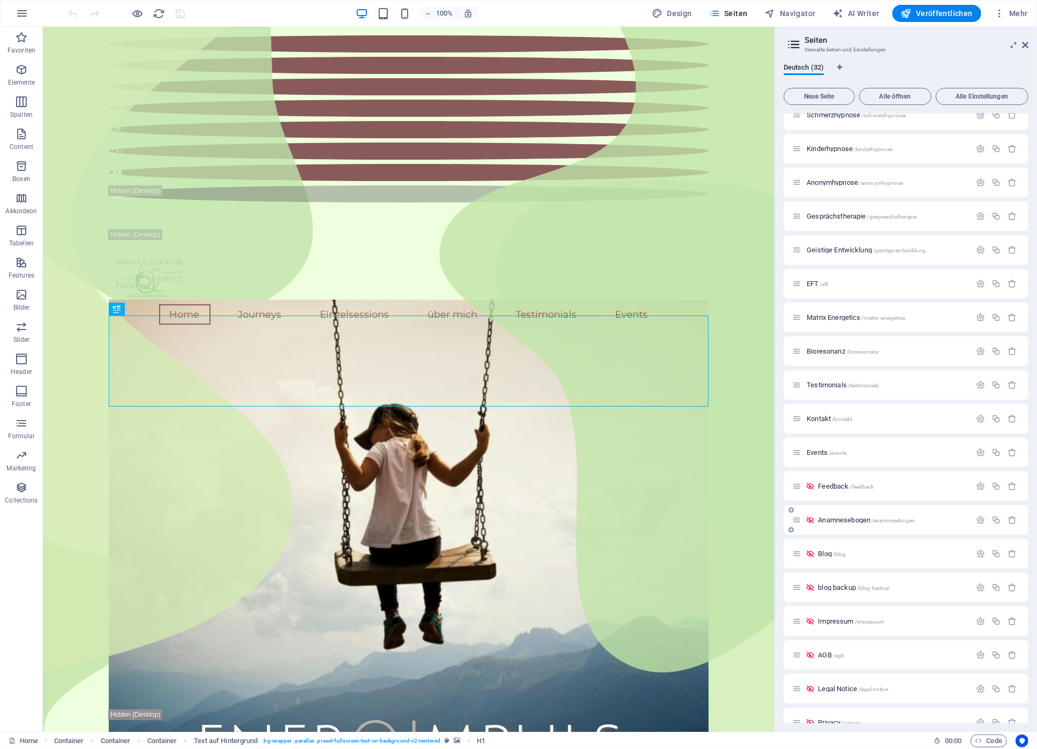
click at [845, 519] on span "Anamnesebogen /anamnesebogen" at bounding box center [866, 520] width 97 height 8
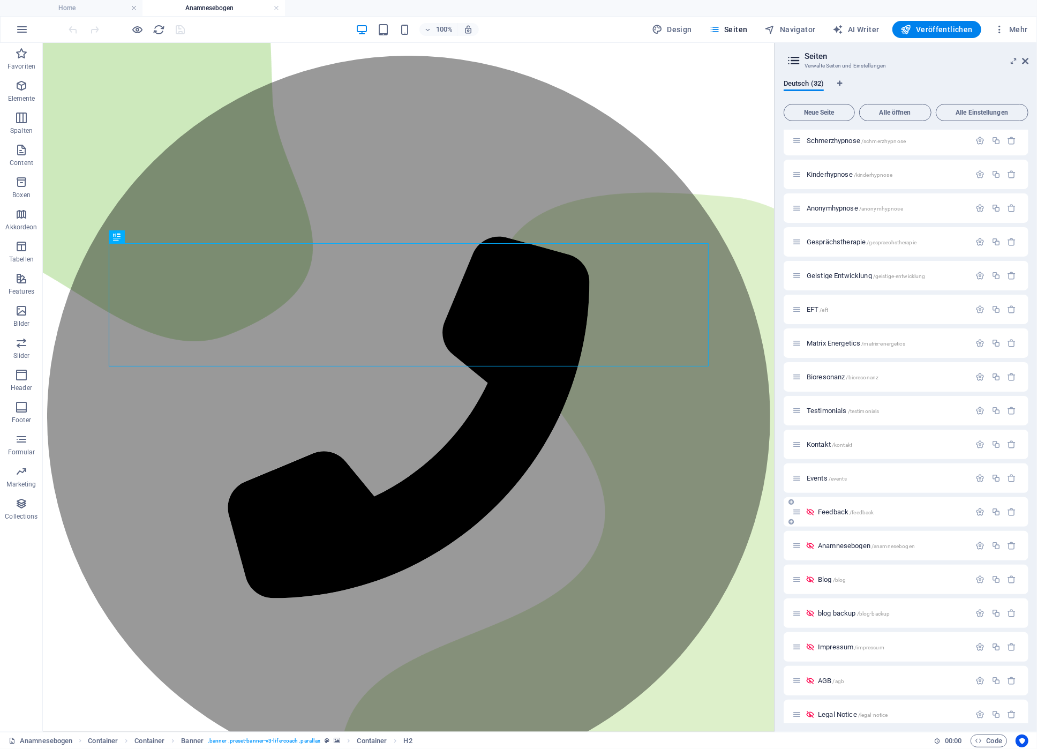
scroll to position [0, 0]
click at [836, 511] on span "Feedback /feedback" at bounding box center [846, 512] width 56 height 8
click at [822, 440] on div "Kontakt /kontakt" at bounding box center [881, 444] width 178 height 12
click at [819, 444] on span "Kontakt /kontakt" at bounding box center [829, 444] width 46 height 8
click at [229, 11] on h4 "Anamnesebogen" at bounding box center [213, 8] width 142 height 12
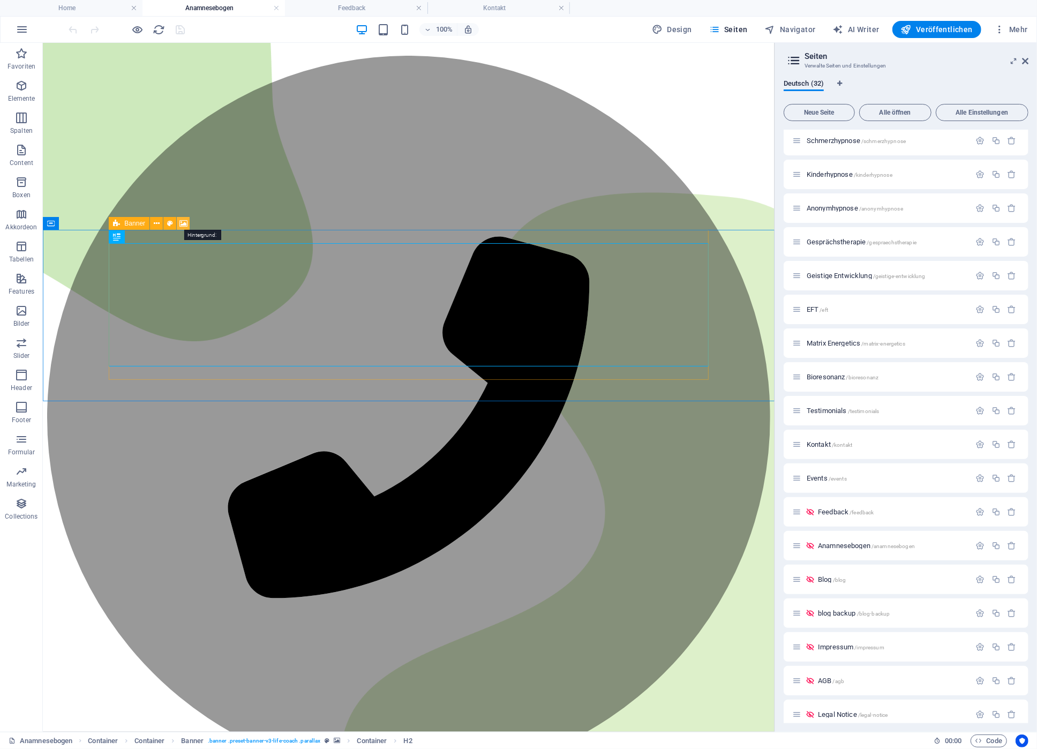
click at [183, 221] on icon at bounding box center [183, 223] width 8 height 11
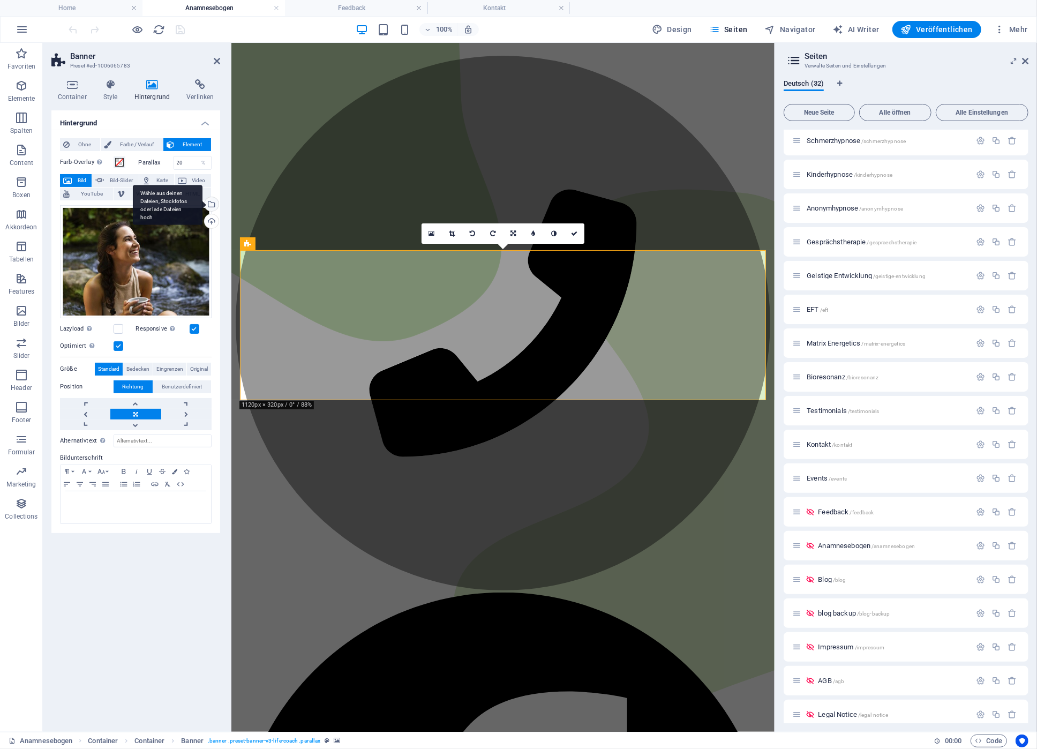
click at [212, 203] on div "Wähle aus deinen Dateien, Stockfotos oder lade Dateien hoch" at bounding box center [210, 205] width 16 height 16
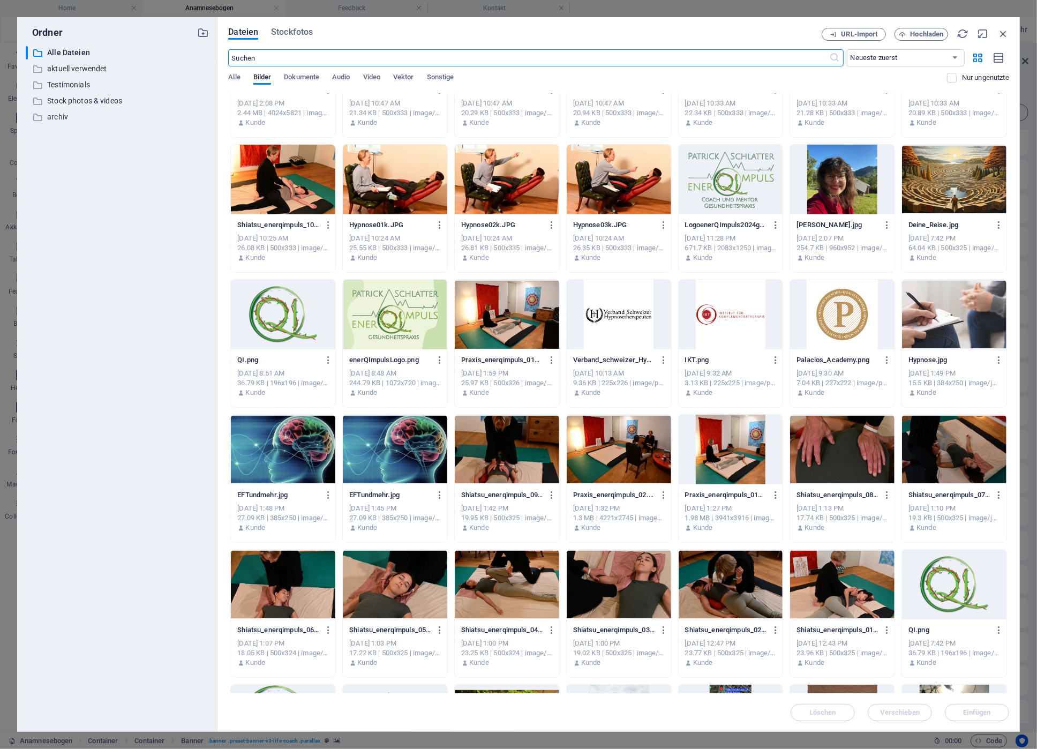
scroll to position [803, 0]
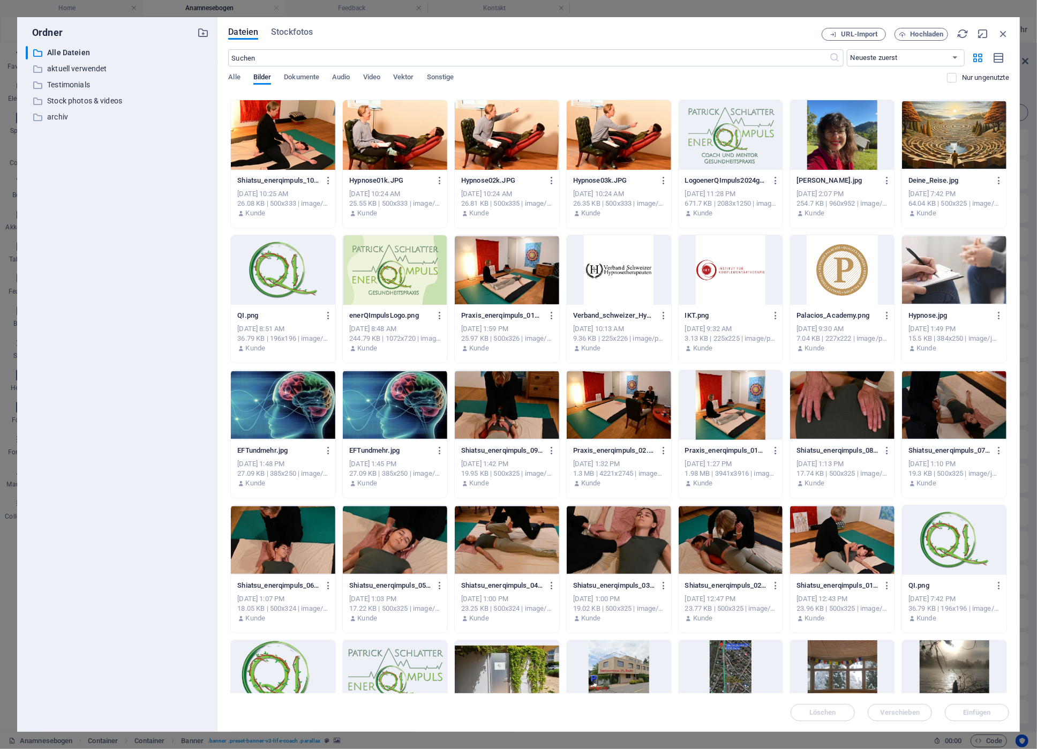
click at [630, 400] on div at bounding box center [618, 405] width 104 height 70
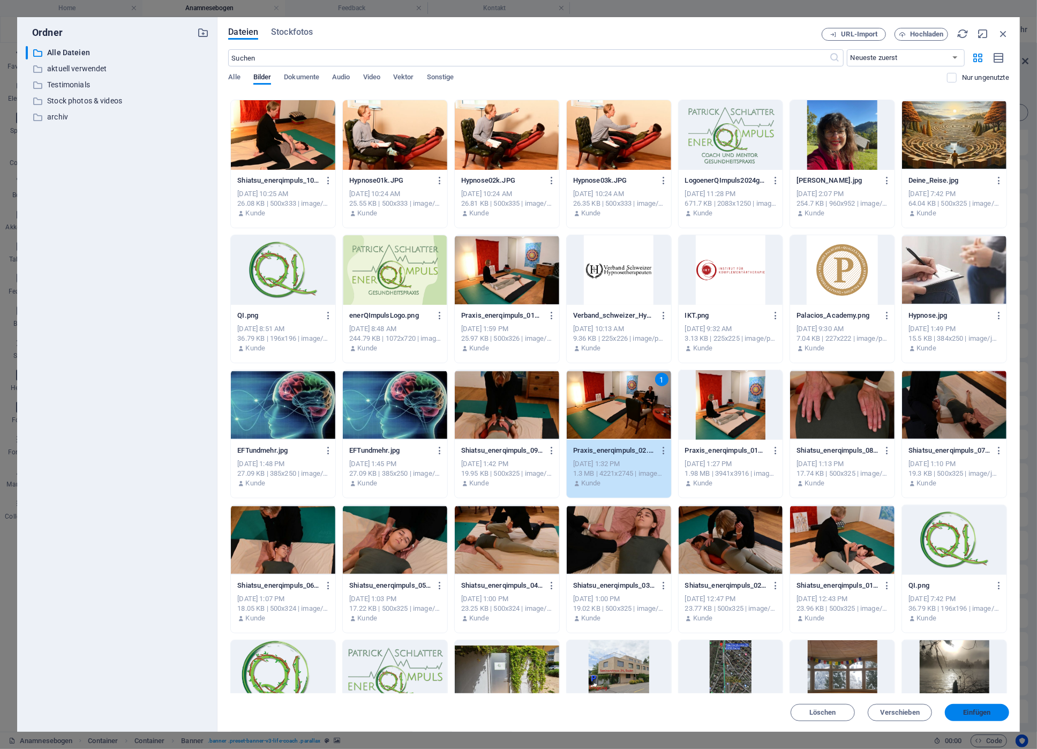
click at [969, 709] on span "Einfügen" at bounding box center [976, 712] width 27 height 6
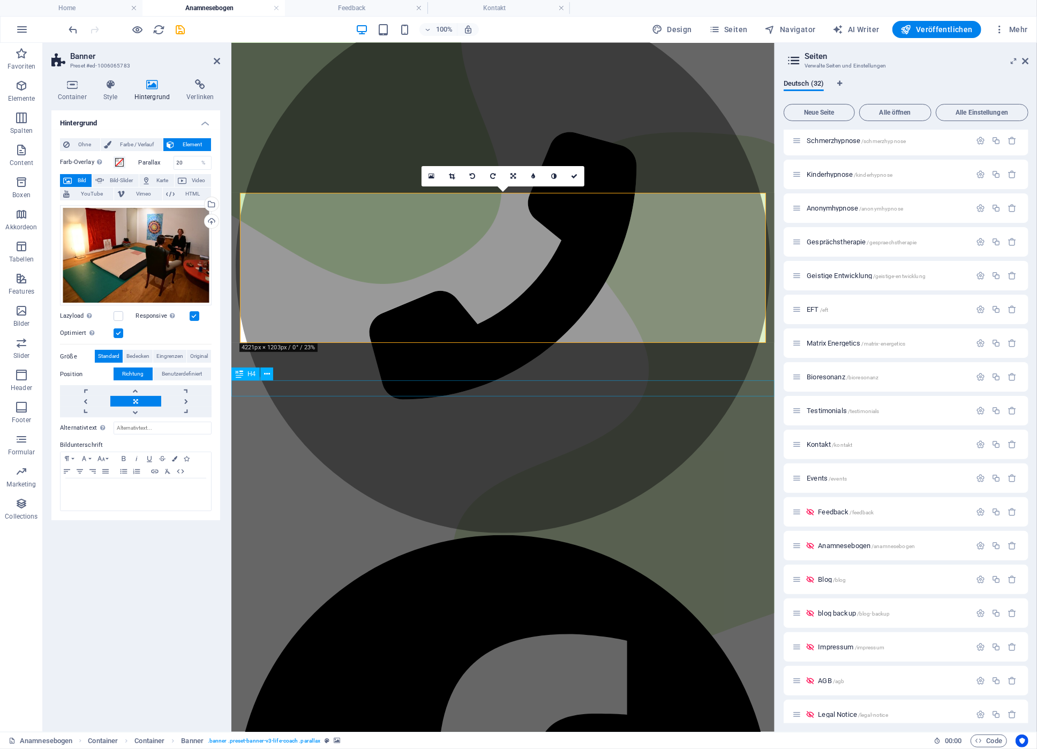
scroll to position [0, 0]
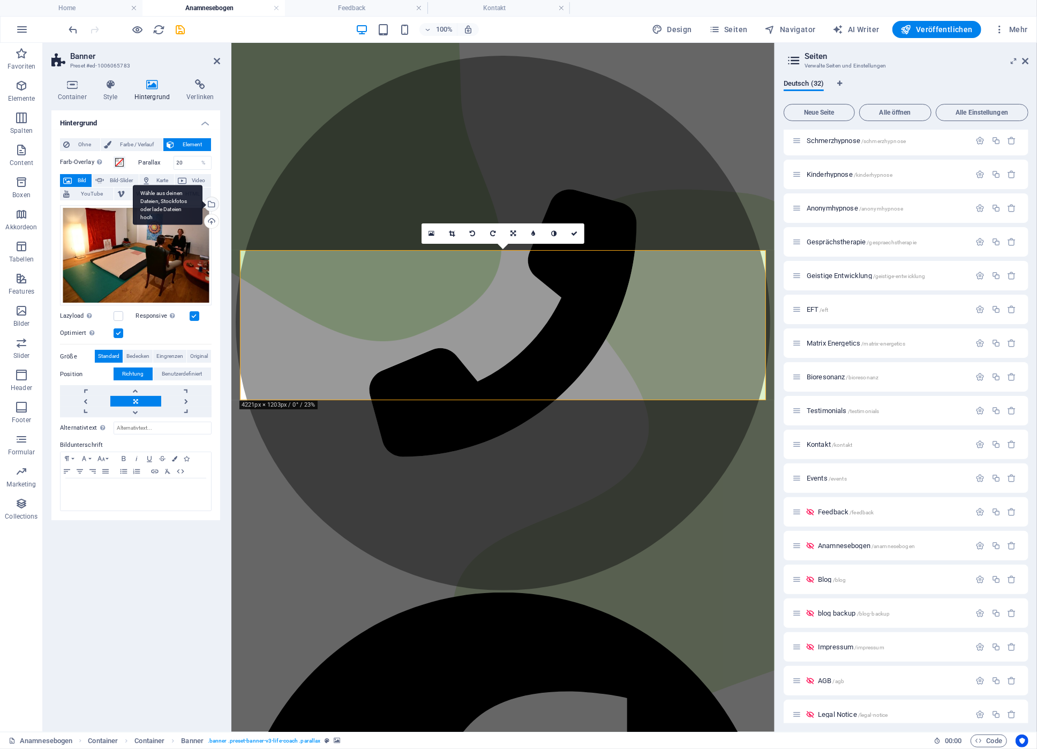
click at [202, 202] on div "Wähle aus deinen Dateien, Stockfotos oder lade Dateien hoch" at bounding box center [168, 205] width 70 height 40
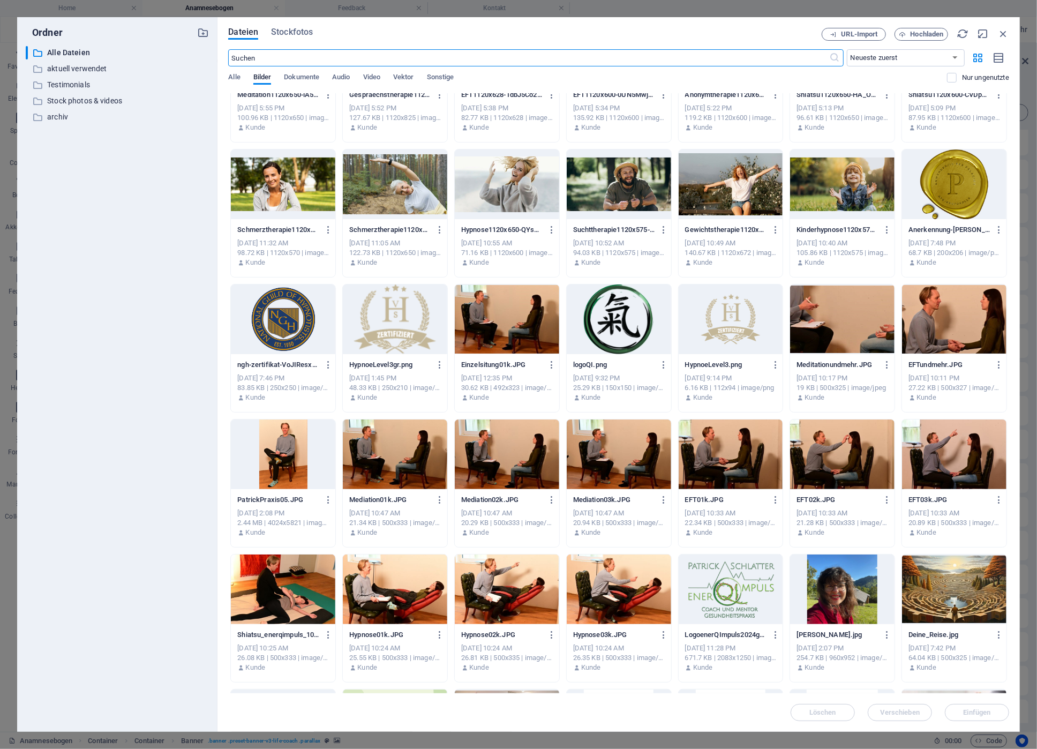
scroll to position [351, 0]
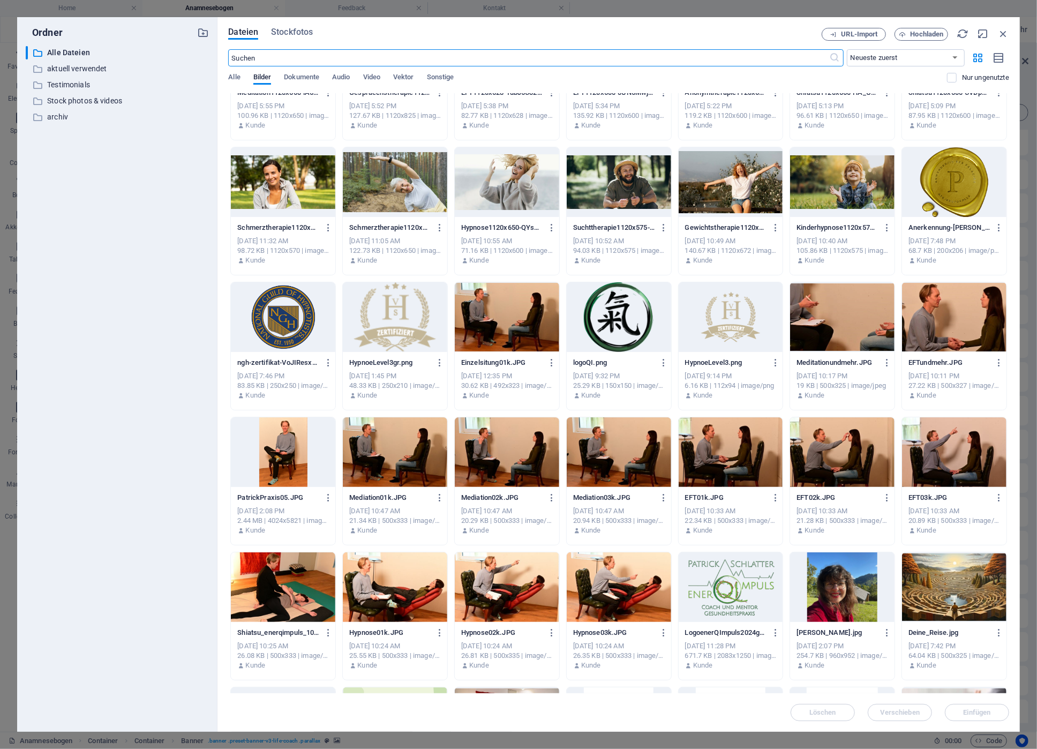
click at [622, 451] on div at bounding box center [618, 452] width 104 height 70
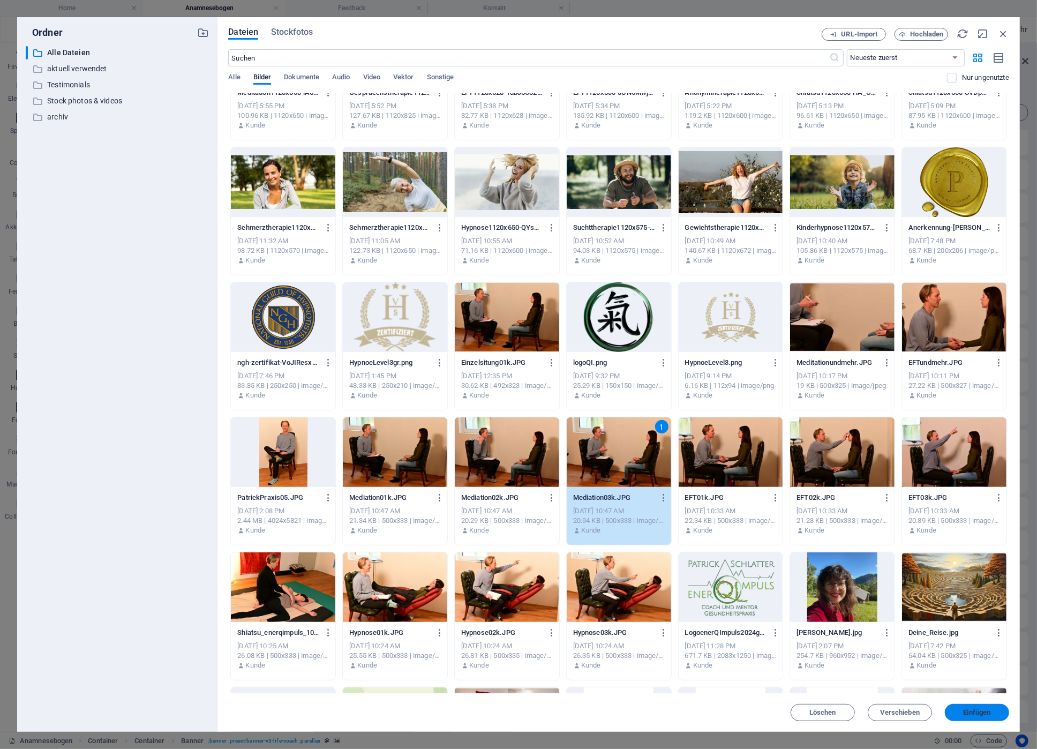
click at [969, 713] on span "Einfügen" at bounding box center [976, 712] width 27 height 6
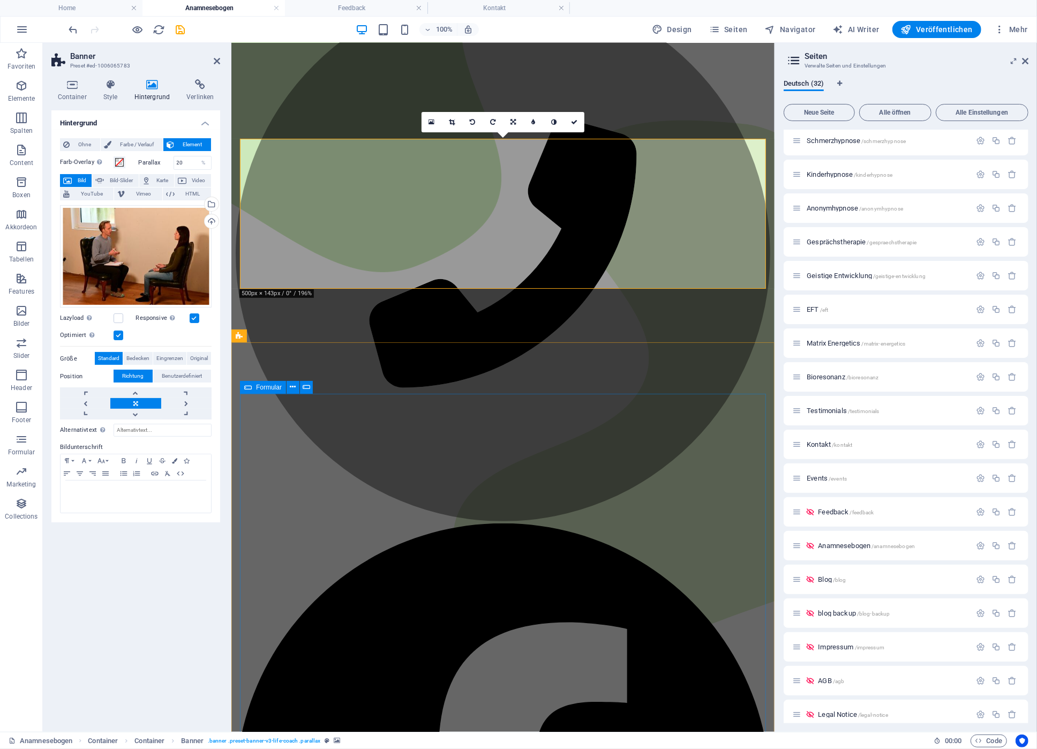
scroll to position [0, 0]
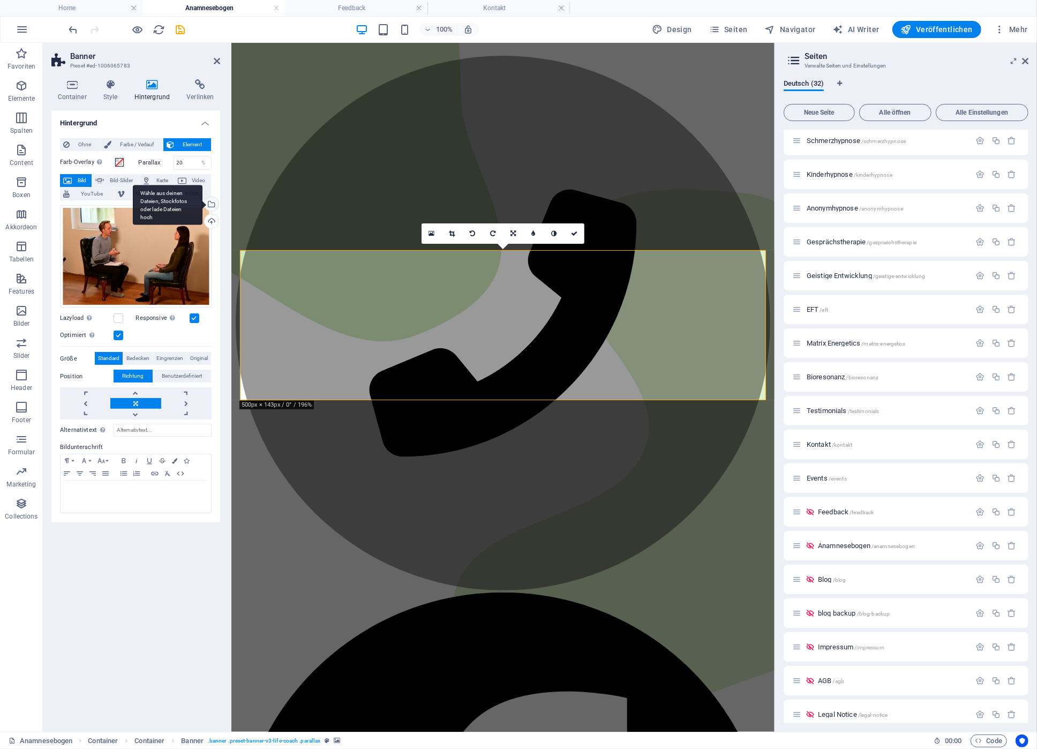
click at [212, 205] on div "Wähle aus deinen Dateien, Stockfotos oder lade Dateien hoch" at bounding box center [210, 205] width 16 height 16
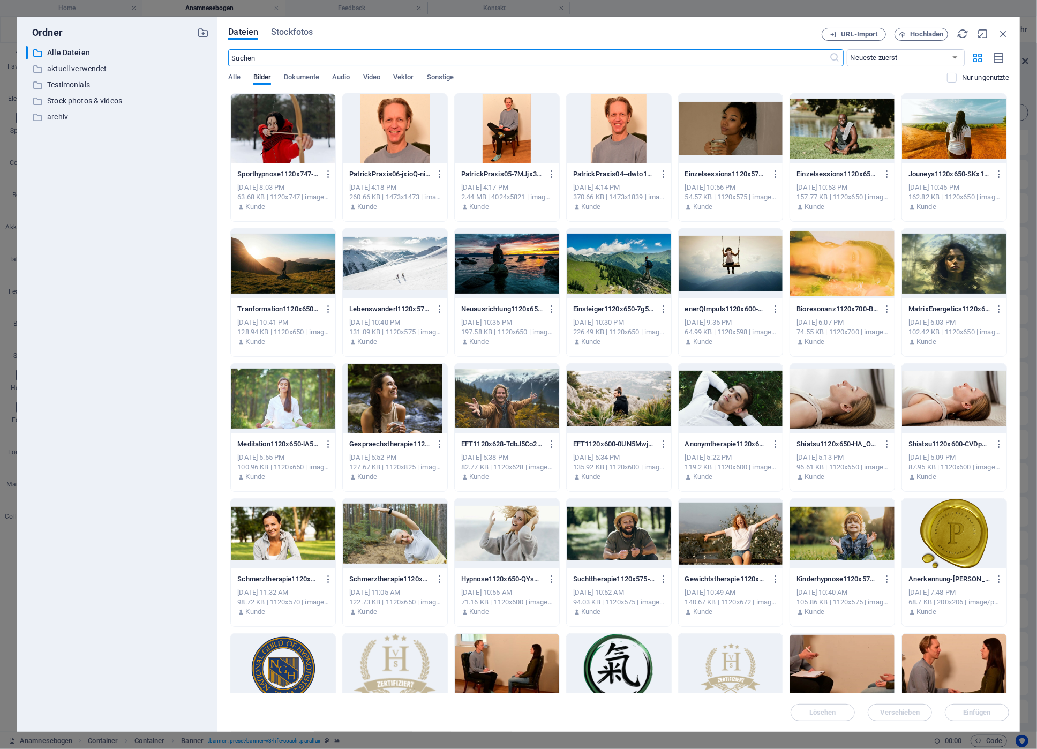
click at [849, 119] on div at bounding box center [842, 129] width 104 height 70
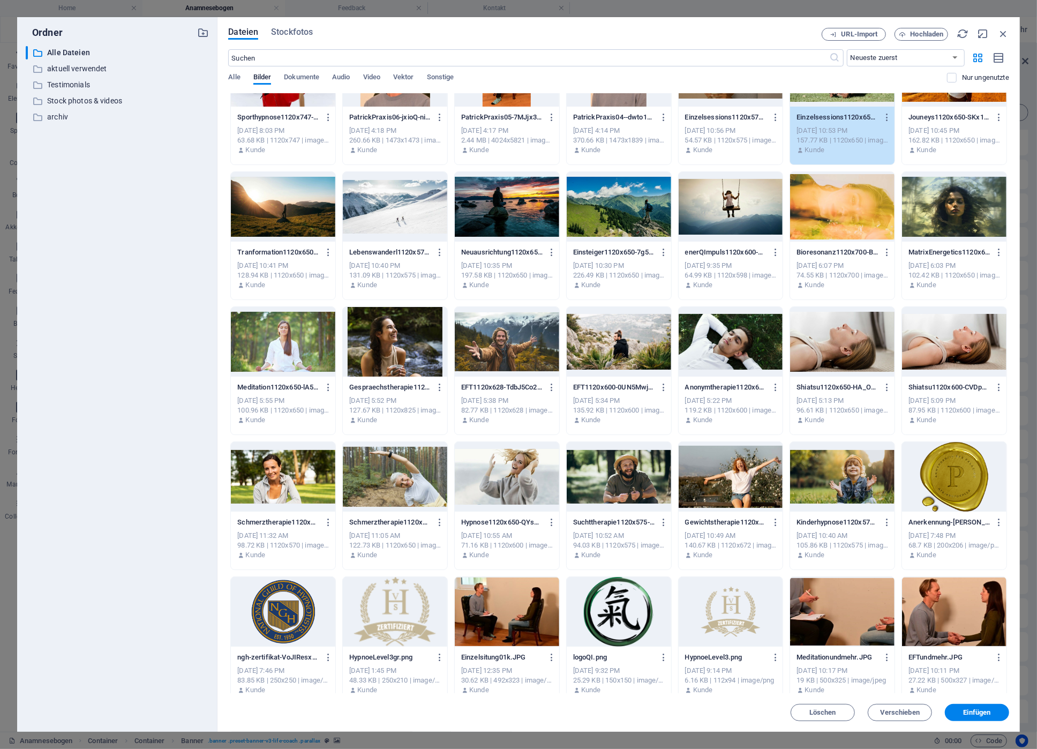
scroll to position [100, 0]
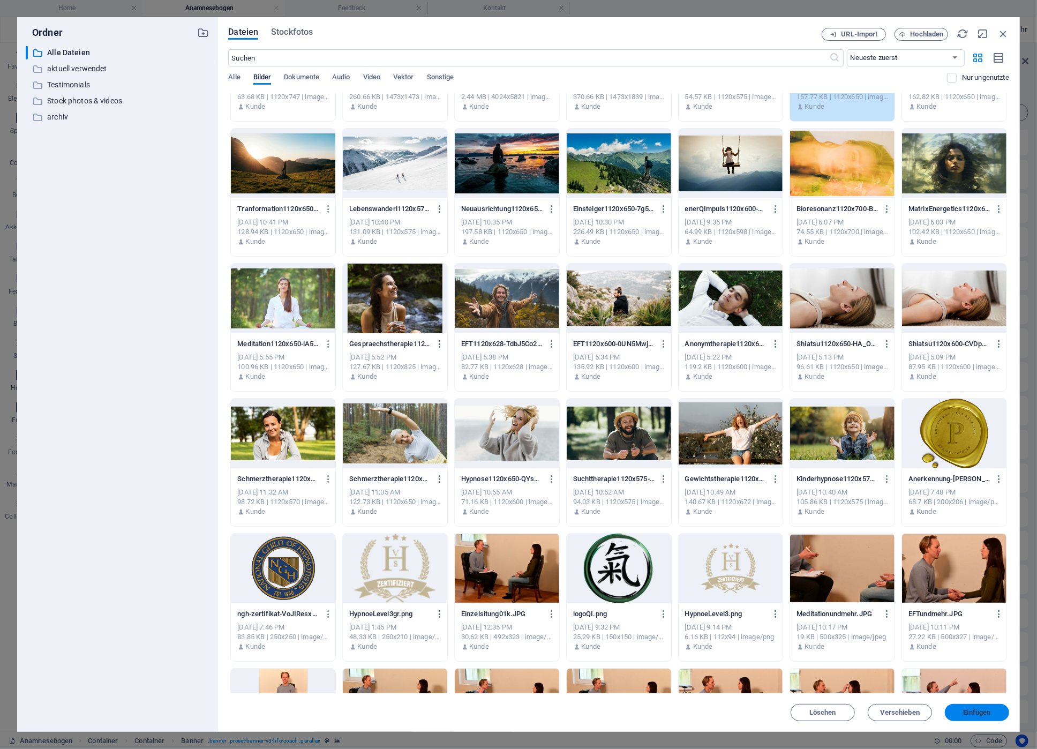
click at [979, 714] on span "Einfügen" at bounding box center [976, 712] width 27 height 6
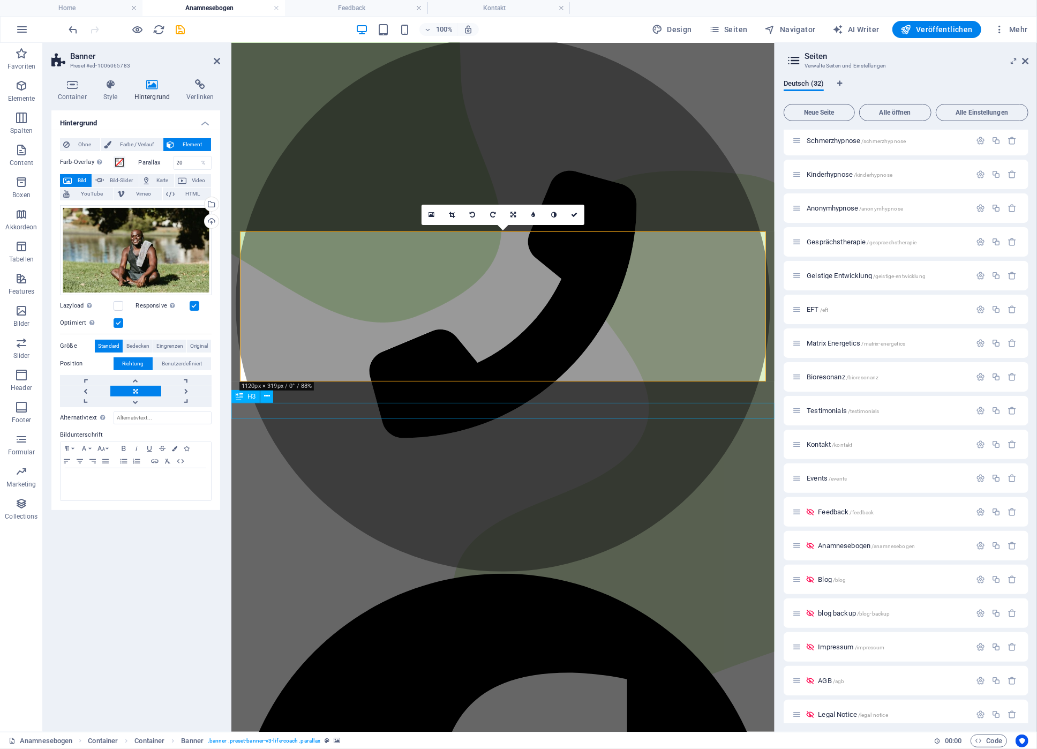
scroll to position [0, 0]
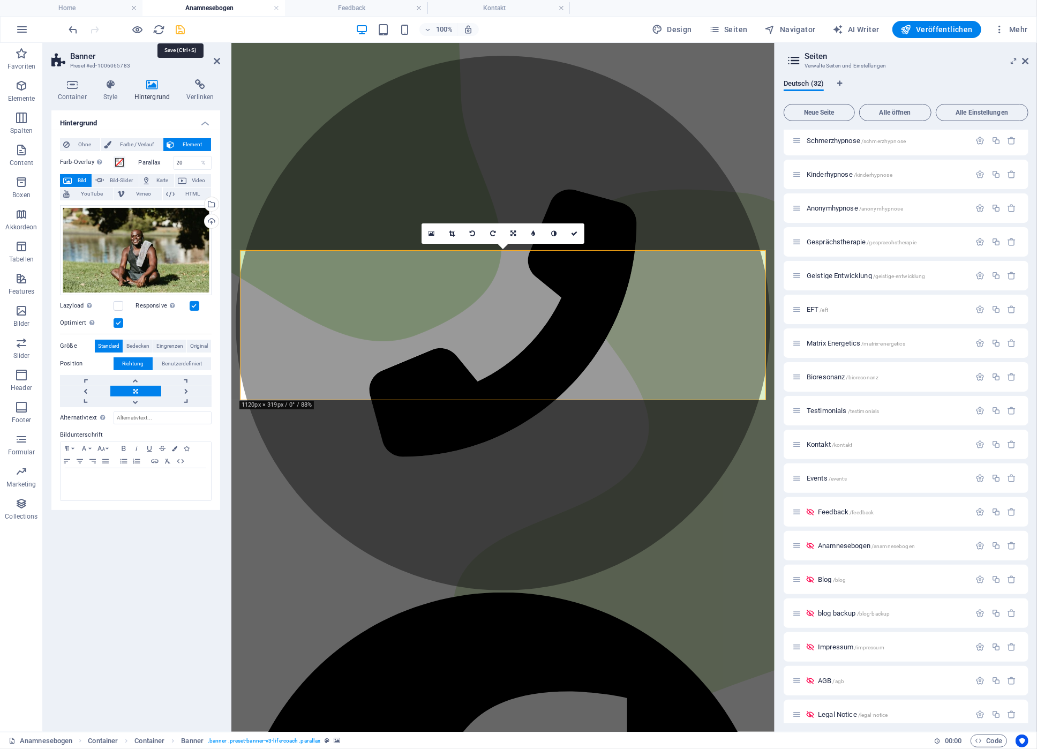
drag, startPoint x: 179, startPoint y: 27, endPoint x: 305, endPoint y: 31, distance: 125.9
click at [179, 27] on icon "save" at bounding box center [181, 30] width 12 height 12
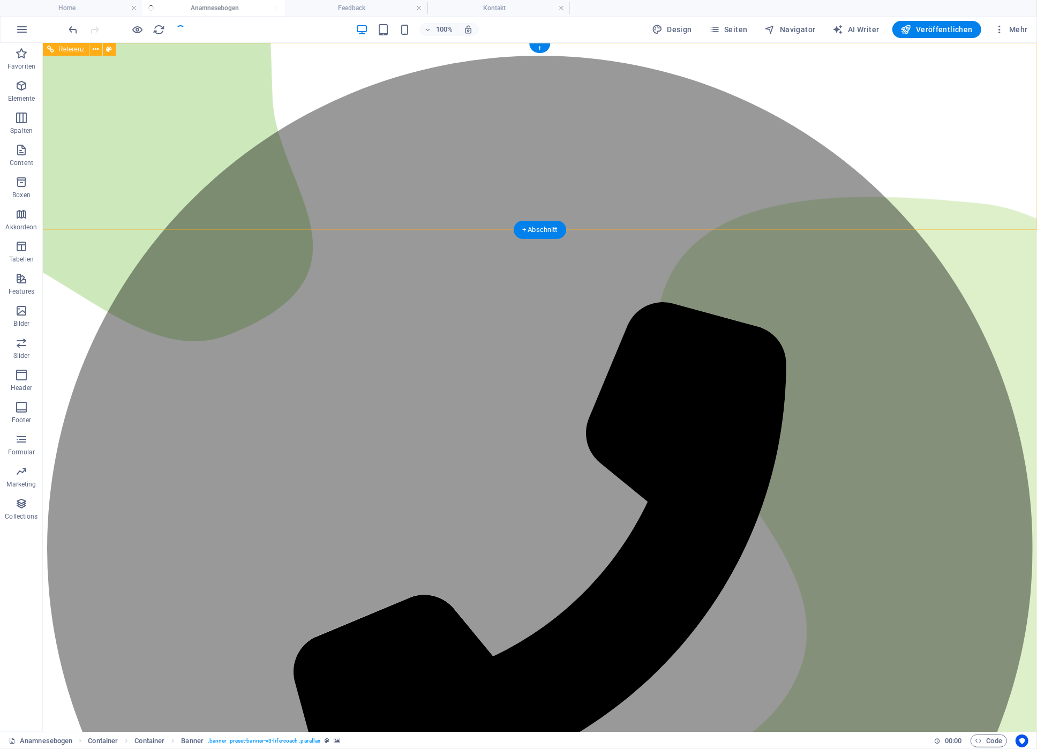
checkbox input "false"
click at [352, 12] on h4 "Feedback" at bounding box center [356, 8] width 142 height 12
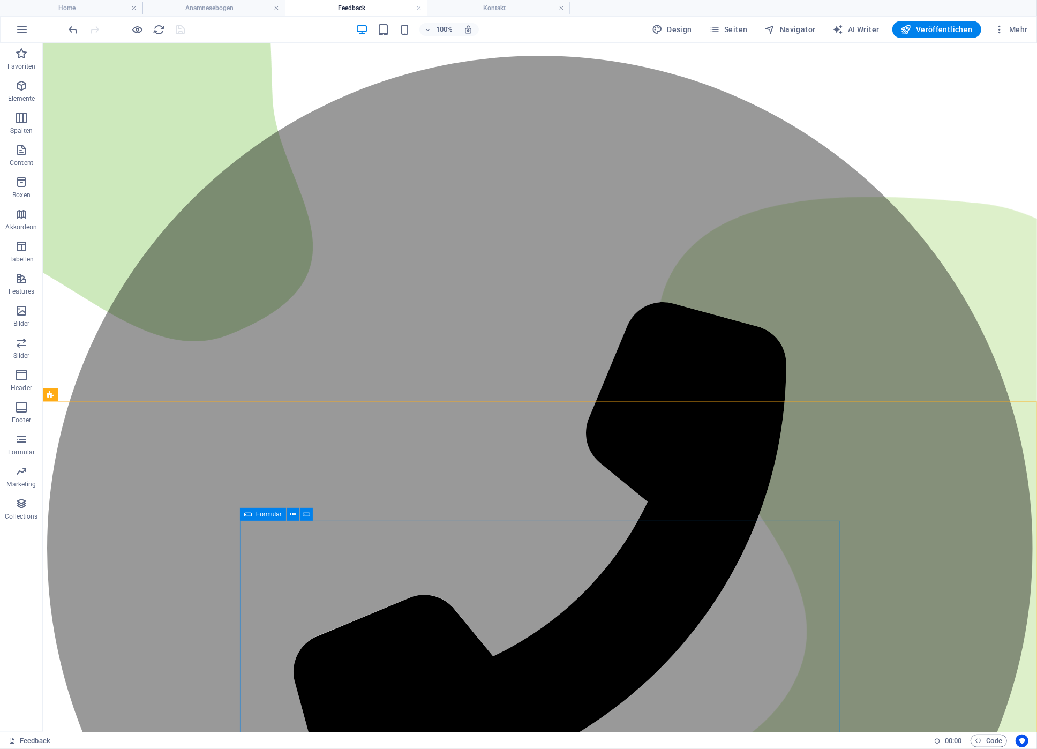
click at [266, 518] on div "Formular" at bounding box center [263, 514] width 46 height 13
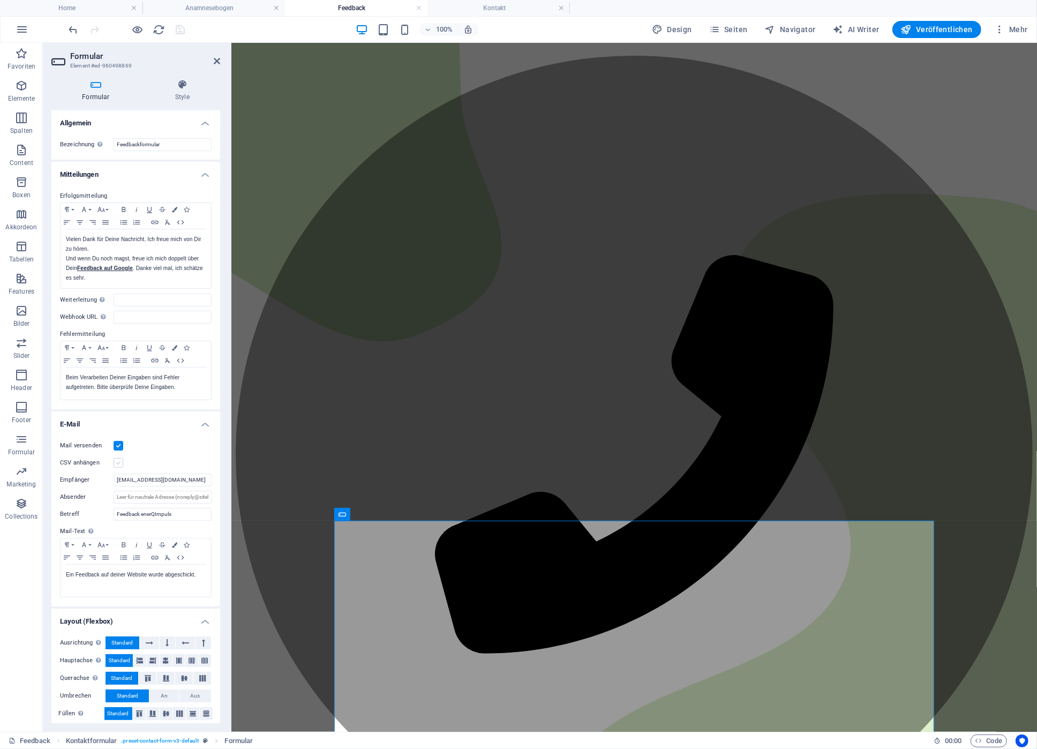
click at [121, 463] on label at bounding box center [119, 463] width 10 height 10
click at [0, 0] on input "CSV anhängen" at bounding box center [0, 0] width 0 height 0
click at [175, 27] on icon "save" at bounding box center [181, 30] width 12 height 12
select select
checkbox input "false"
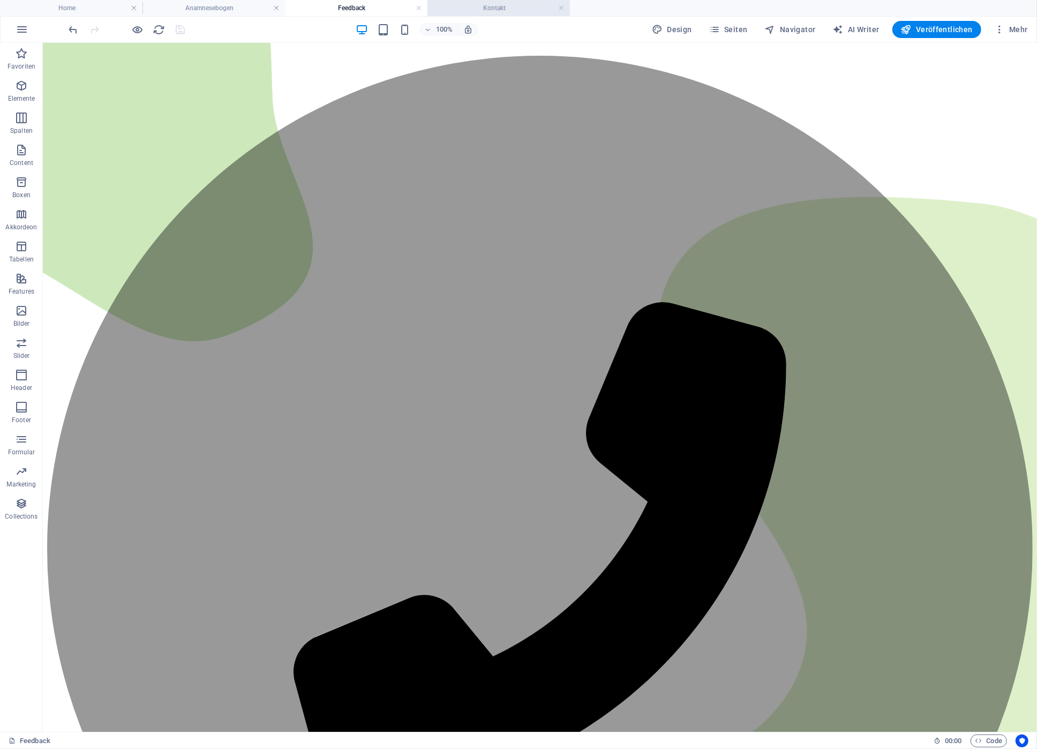
click at [515, 12] on h4 "Kontakt" at bounding box center [498, 8] width 142 height 12
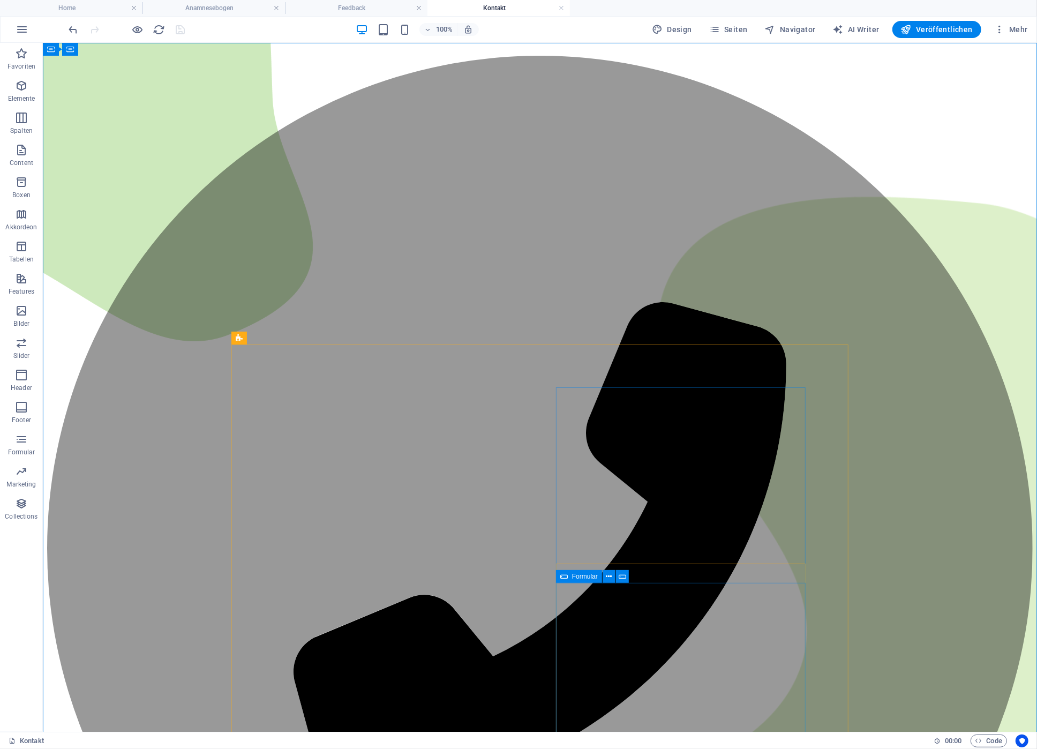
click at [580, 578] on span "Formular" at bounding box center [585, 576] width 26 height 6
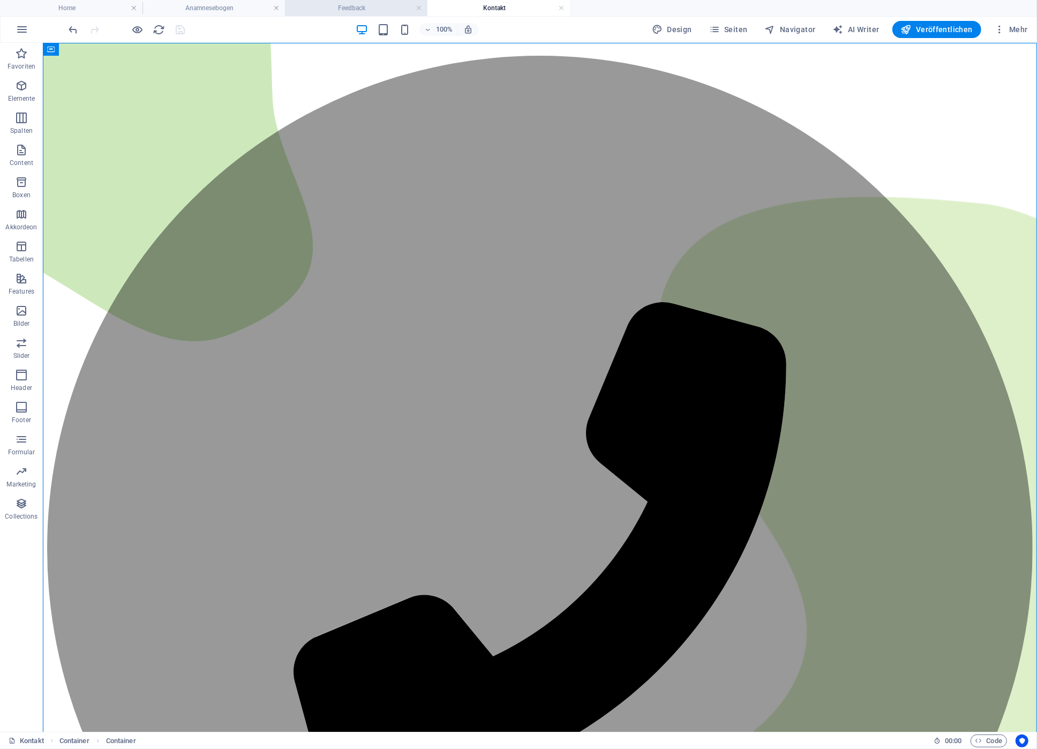
click at [386, 9] on h4 "Feedback" at bounding box center [356, 8] width 142 height 12
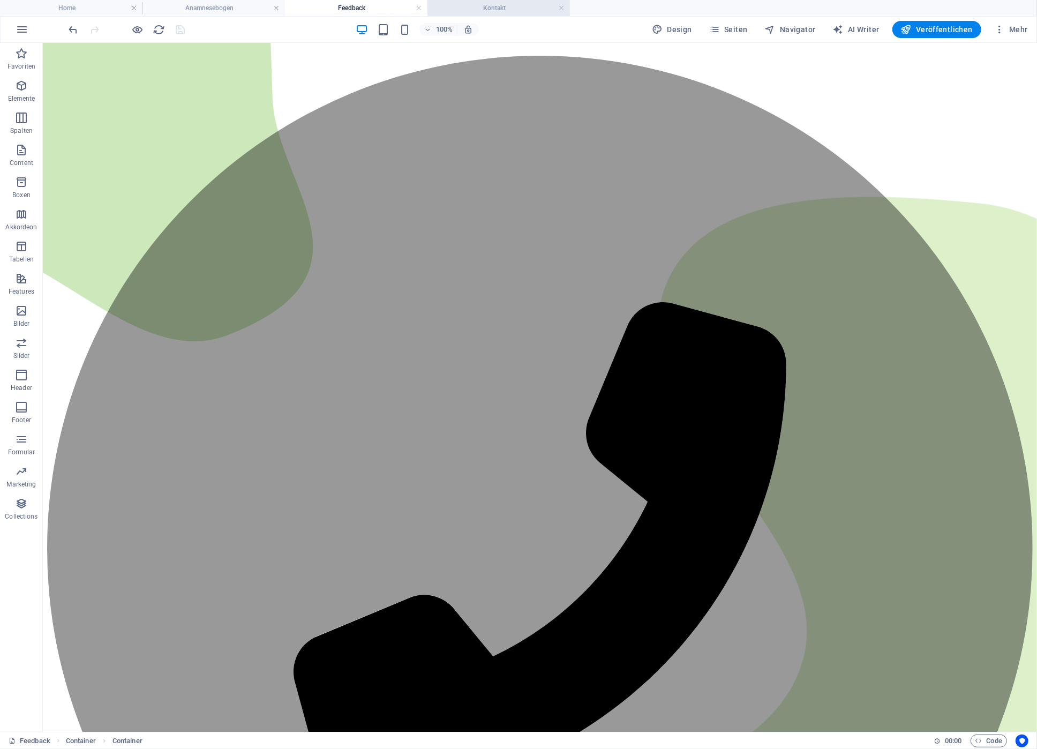
click at [480, 10] on h4 "Kontakt" at bounding box center [498, 8] width 142 height 12
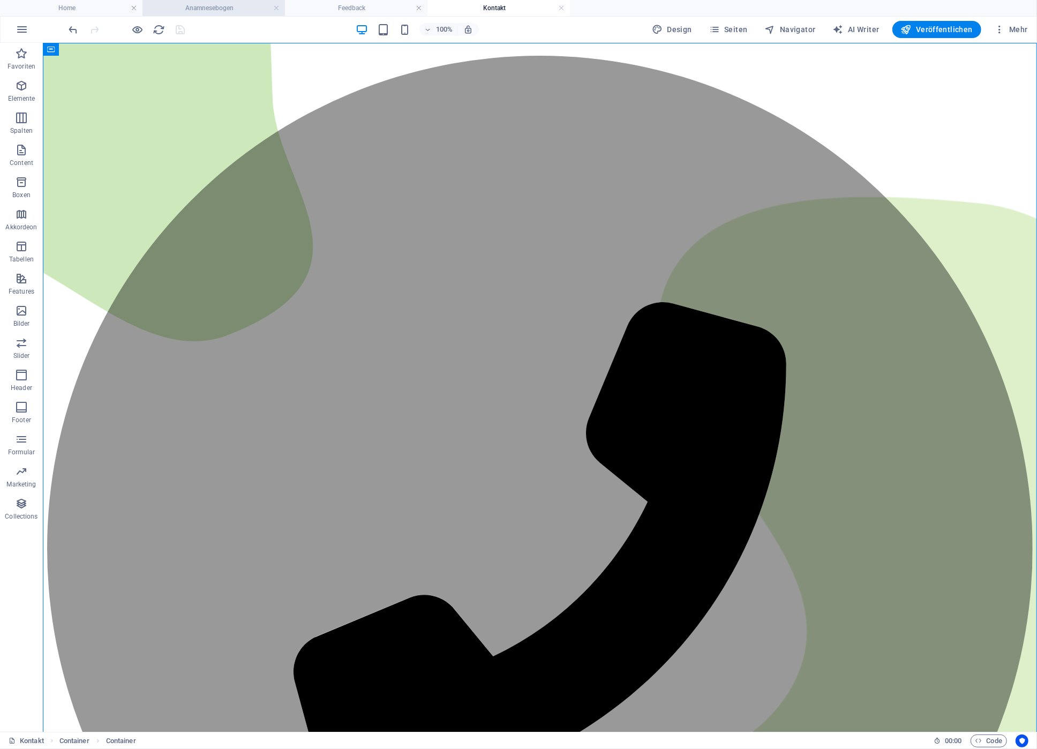
click at [203, 8] on h4 "Anamnesebogen" at bounding box center [213, 8] width 142 height 12
